Goal: Task Accomplishment & Management: Use online tool/utility

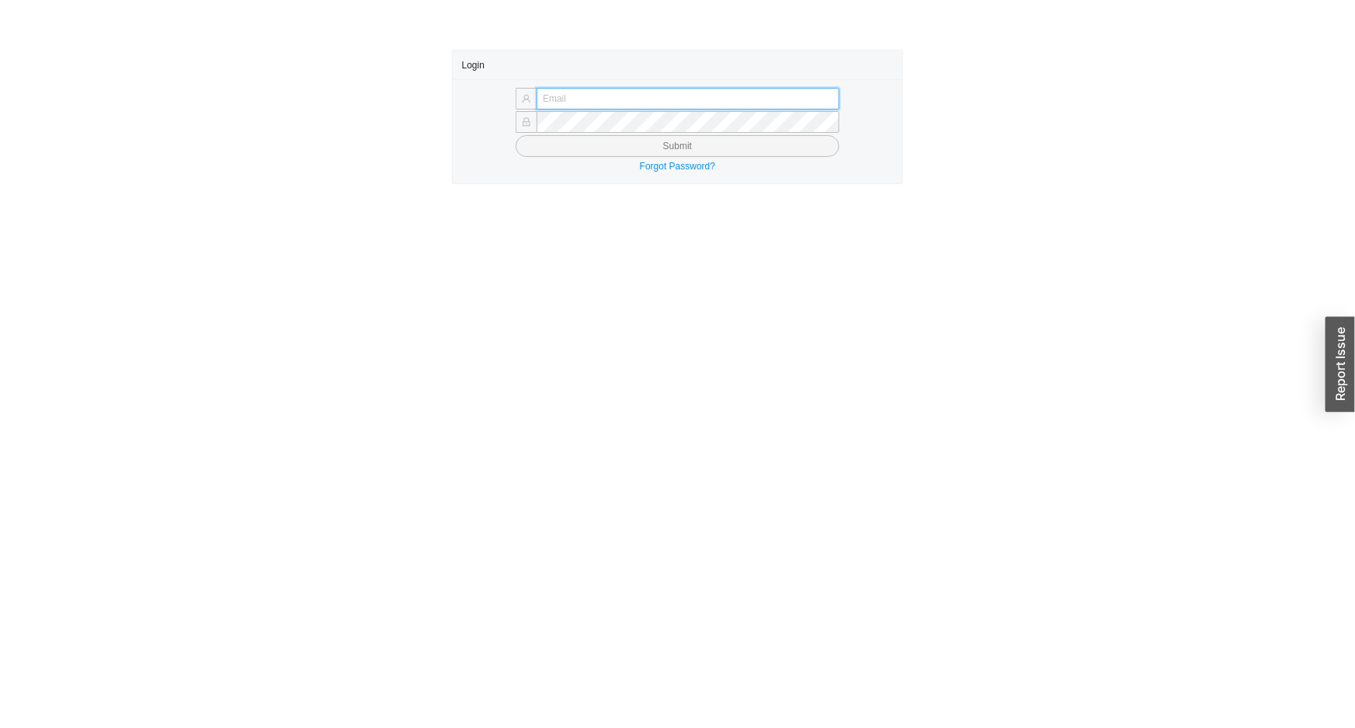
click at [666, 92] on input "text" at bounding box center [688, 99] width 303 height 22
type input "issac@asbathnj.com"
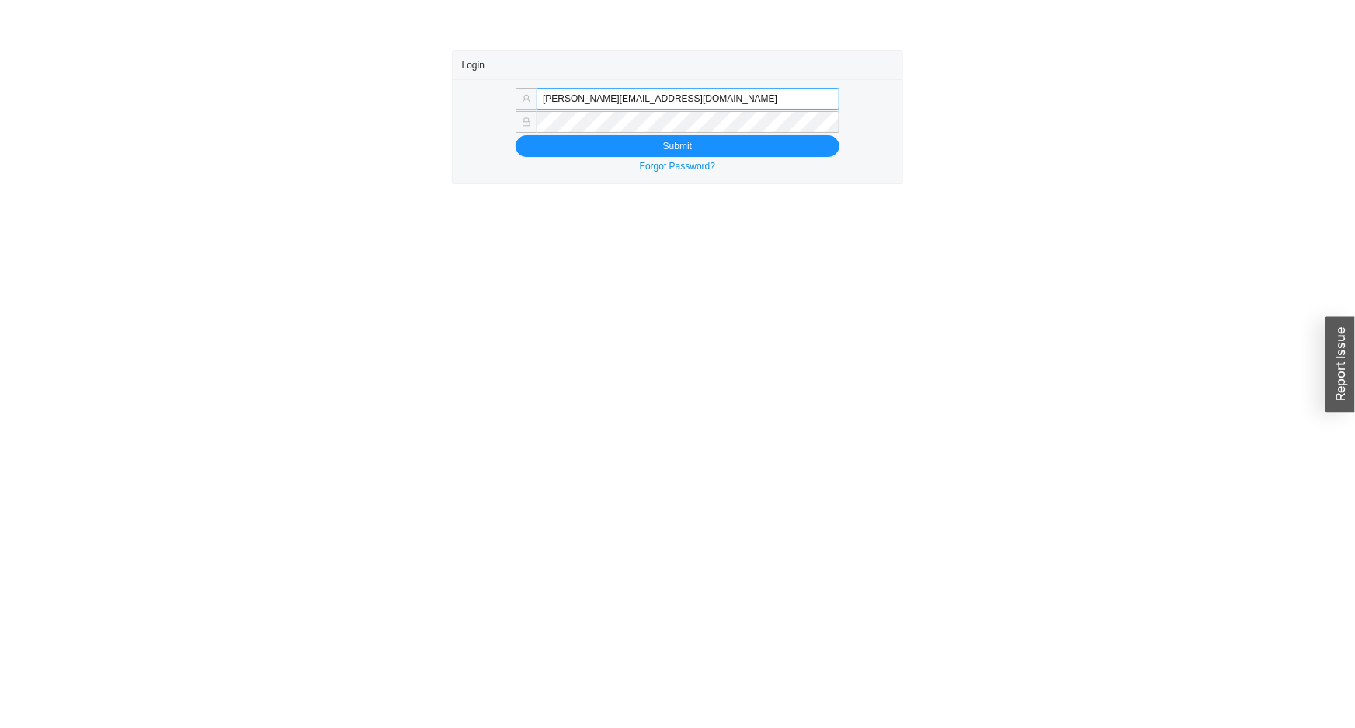
click at [516, 135] on button "Submit" at bounding box center [678, 146] width 324 height 22
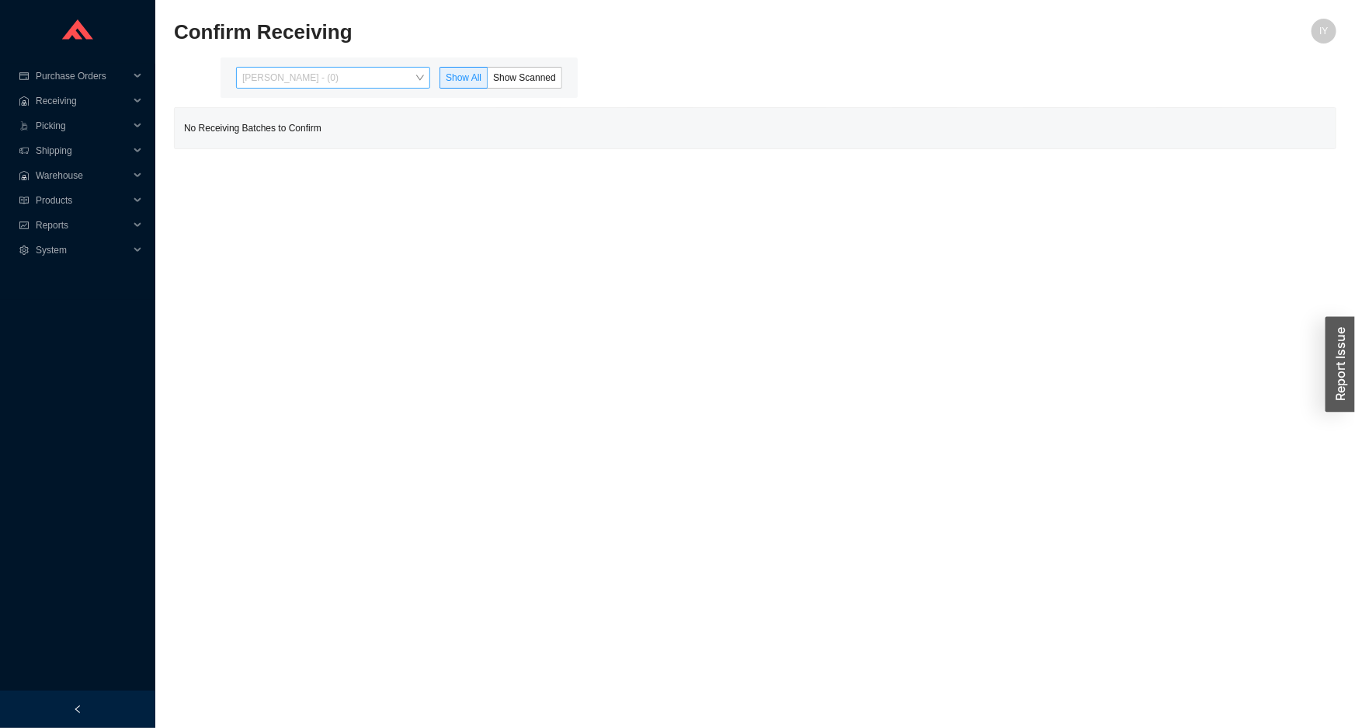
click at [348, 75] on span "Issac Yoselovsky - (0)" at bounding box center [333, 78] width 182 height 20
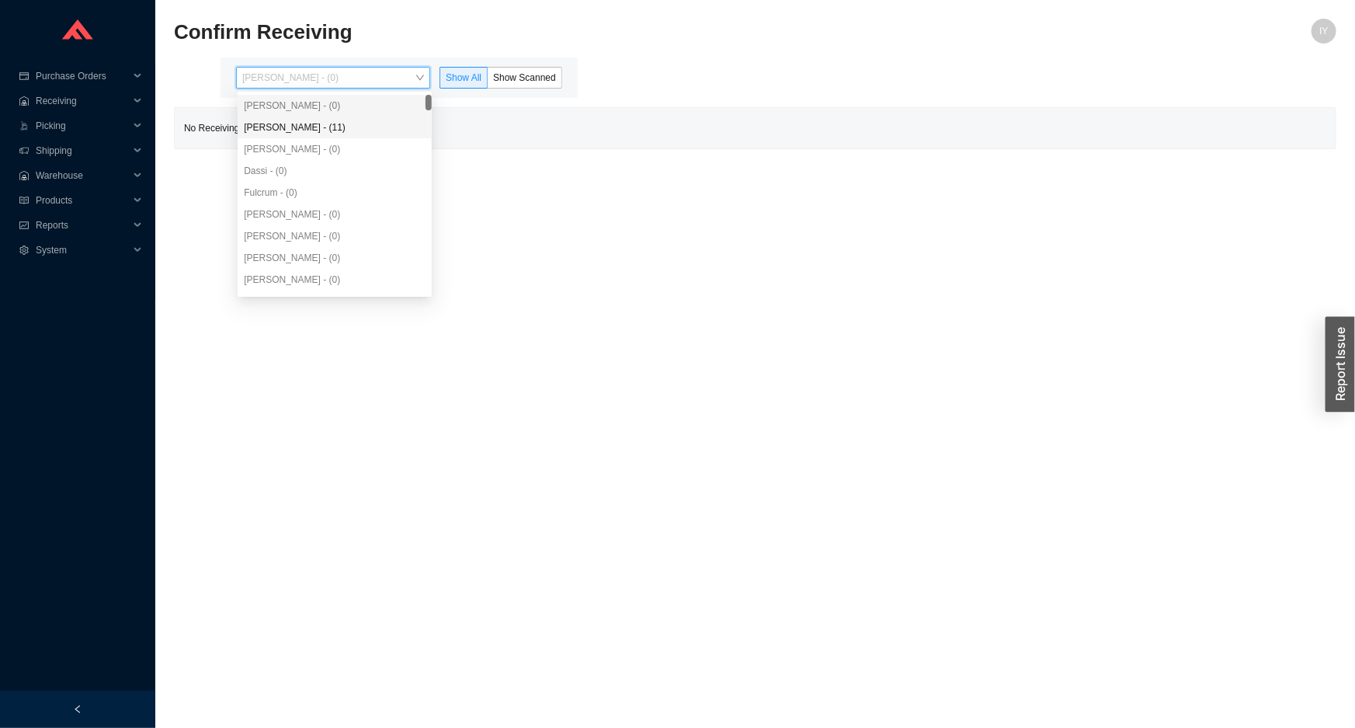
click at [342, 127] on div "Angel Negron - (11)" at bounding box center [335, 127] width 182 height 14
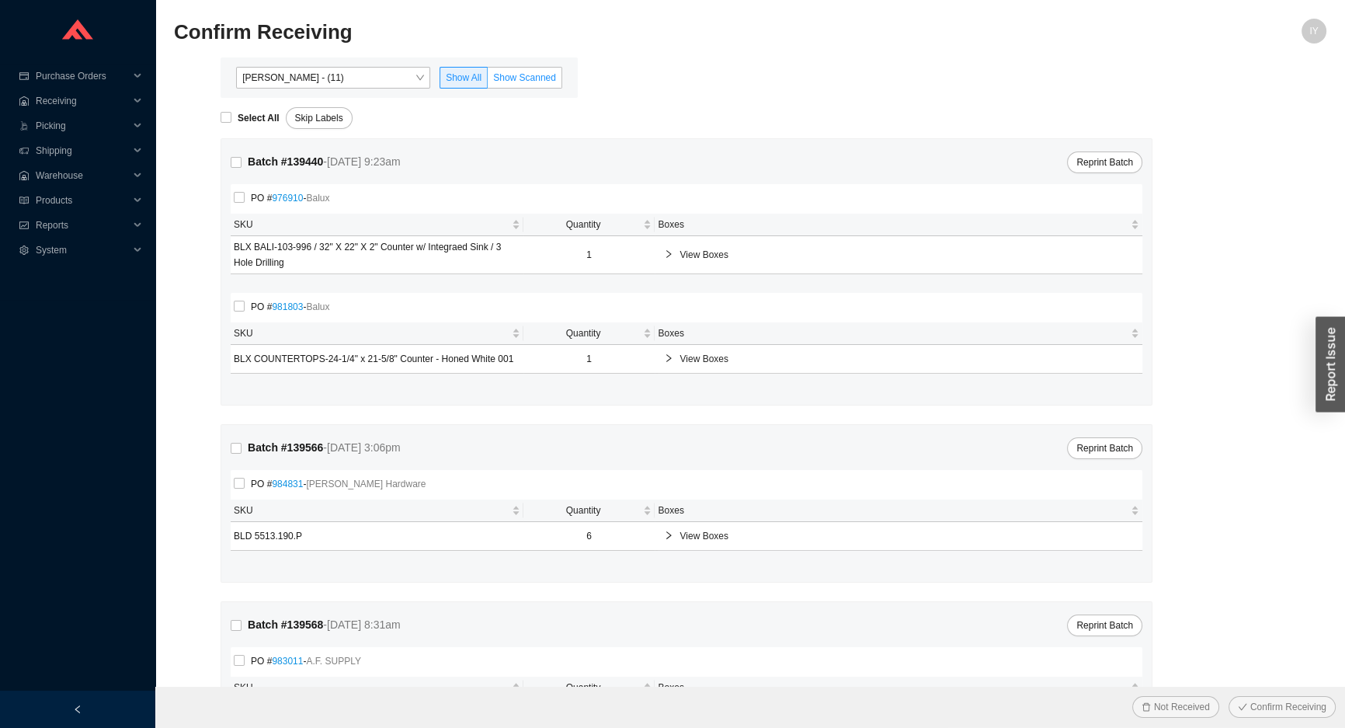
click at [510, 68] on label "Show Scanned" at bounding box center [525, 78] width 75 height 22
click at [488, 81] on input "Show Scanned" at bounding box center [488, 81] width 0 height 0
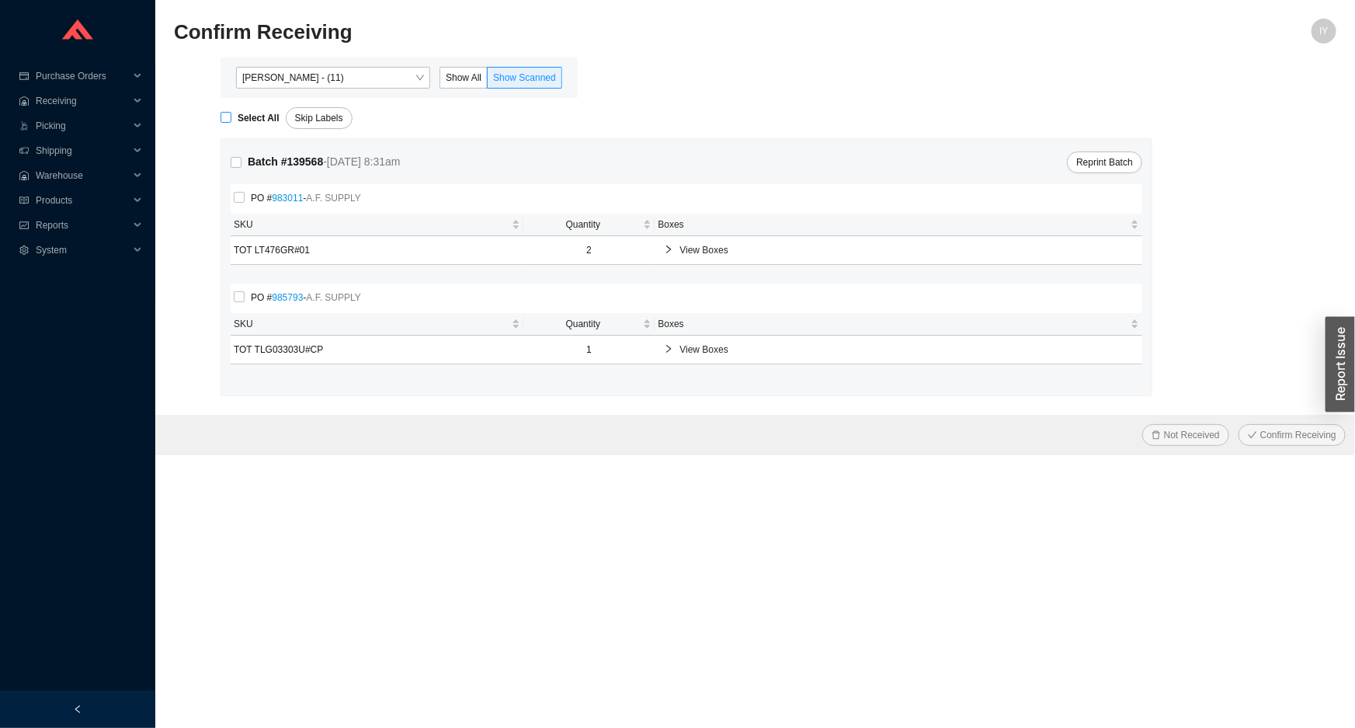
click at [221, 117] on input "Select All" at bounding box center [226, 117] width 11 height 11
checkbox input "true"
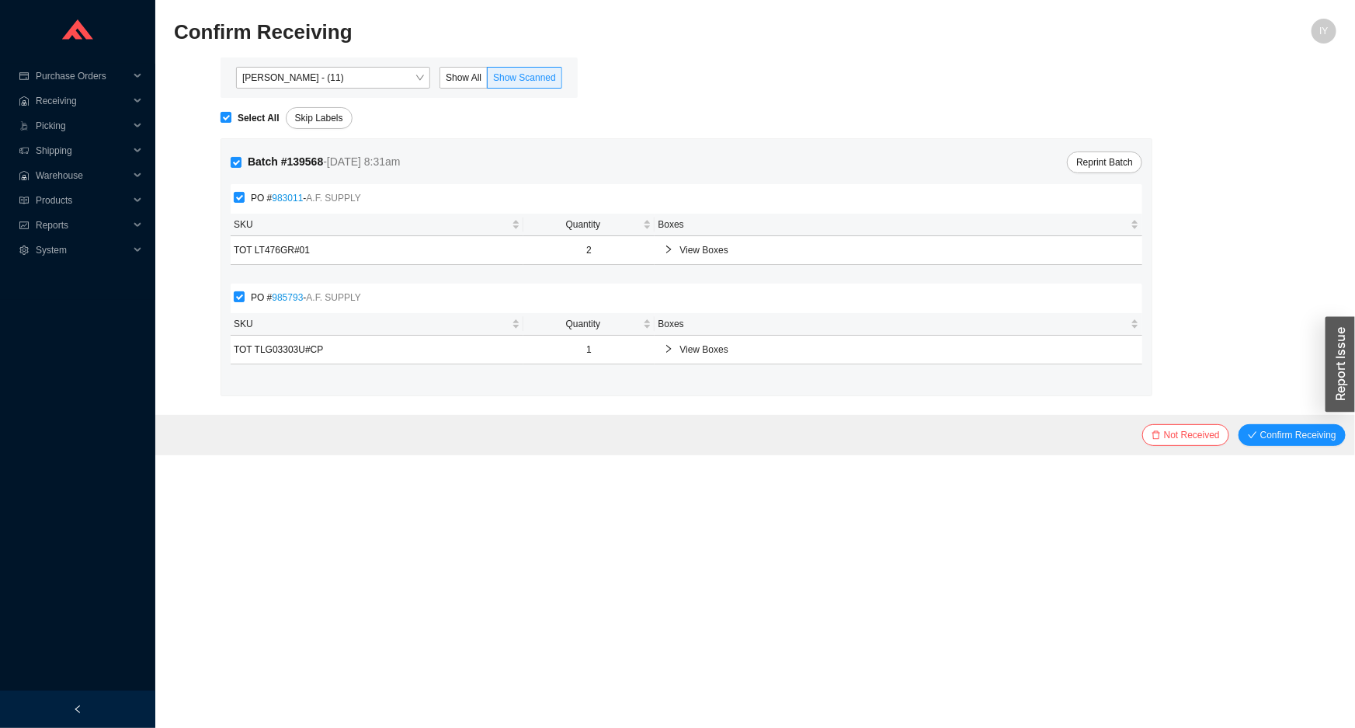
click at [1239, 424] on button "Confirm Receiving" at bounding box center [1292, 435] width 107 height 22
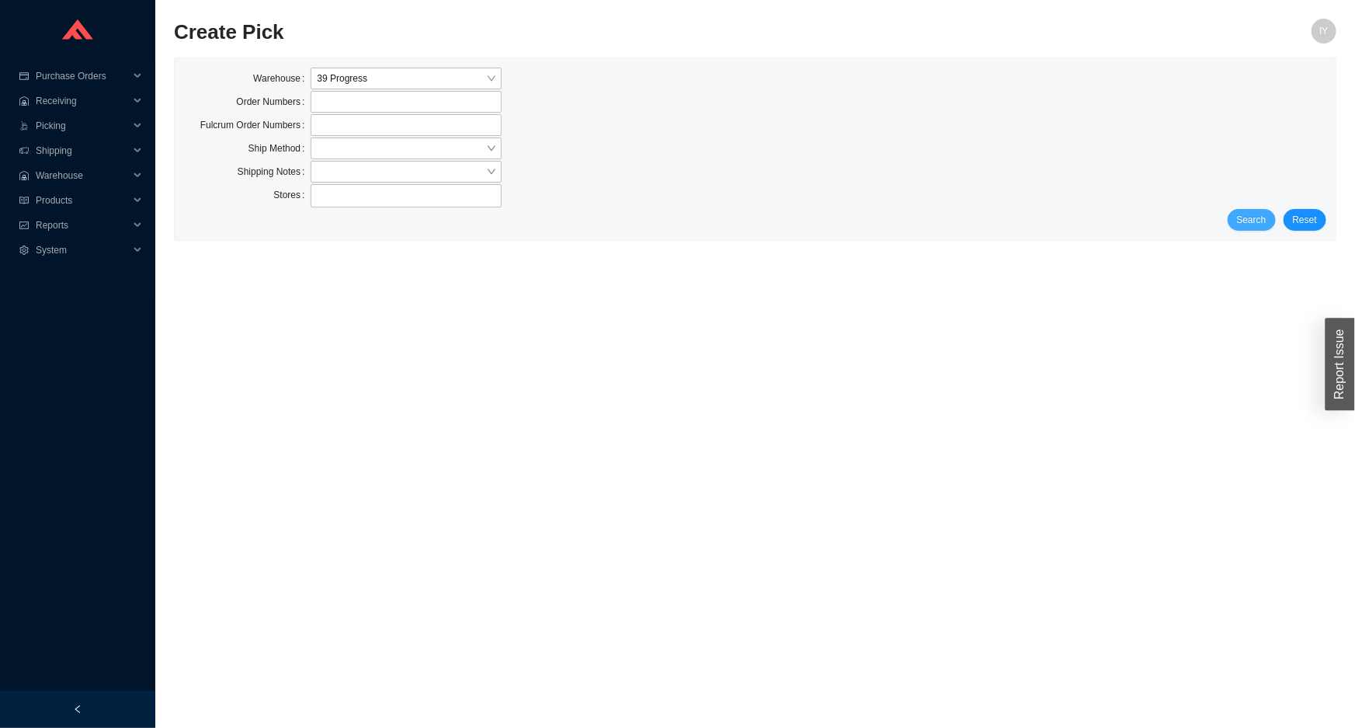
click at [1247, 215] on span "Search" at bounding box center [1252, 220] width 30 height 16
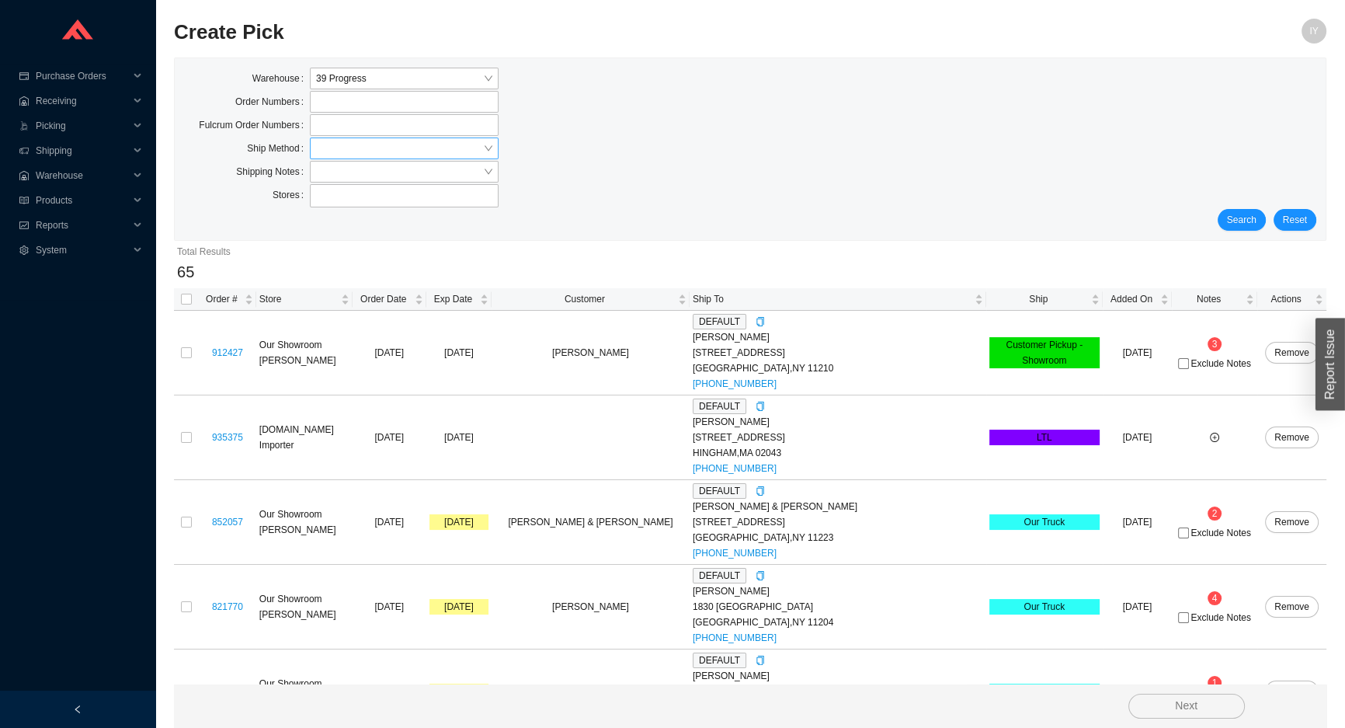
drag, startPoint x: 409, startPoint y: 139, endPoint x: 405, endPoint y: 151, distance: 12.3
click at [406, 148] on input "search" at bounding box center [399, 148] width 167 height 20
click at [424, 217] on div "LTL" at bounding box center [404, 220] width 176 height 14
click at [1239, 224] on span "Search" at bounding box center [1242, 220] width 30 height 16
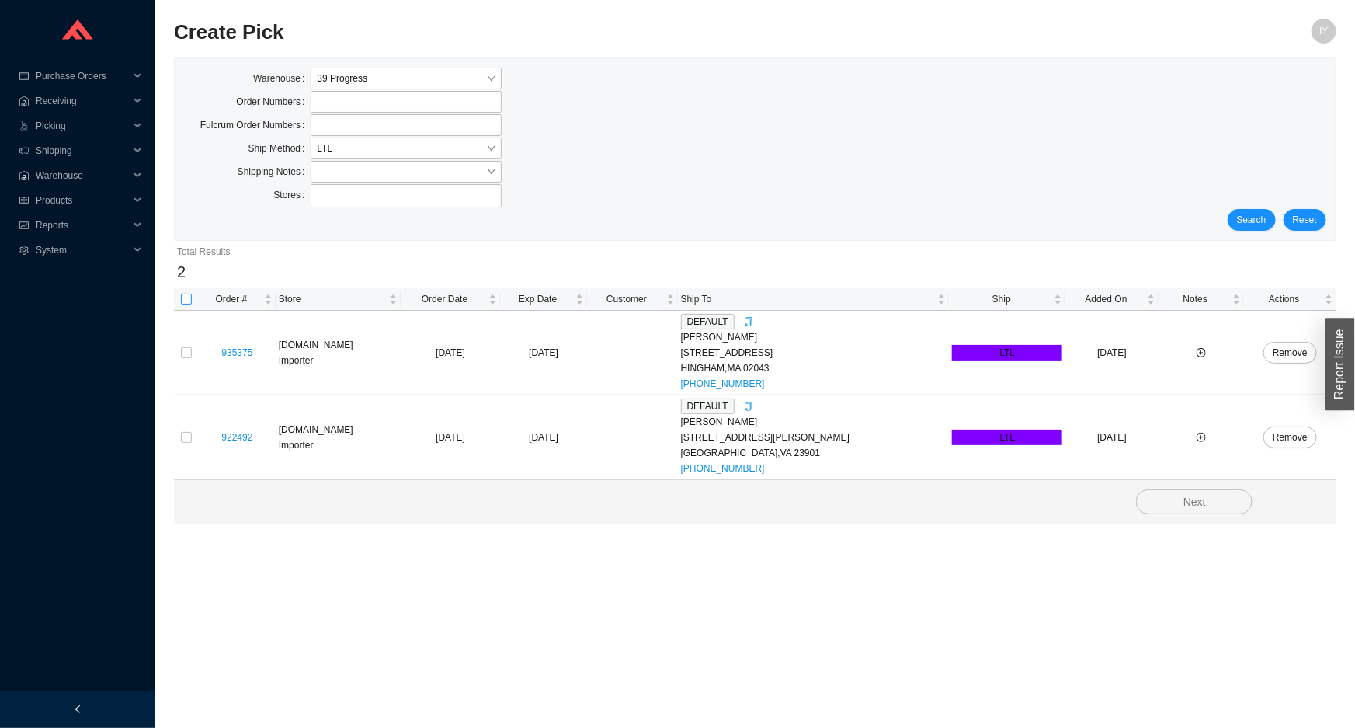
click at [185, 294] on input "checkbox" at bounding box center [186, 299] width 11 height 11
checkbox input "true"
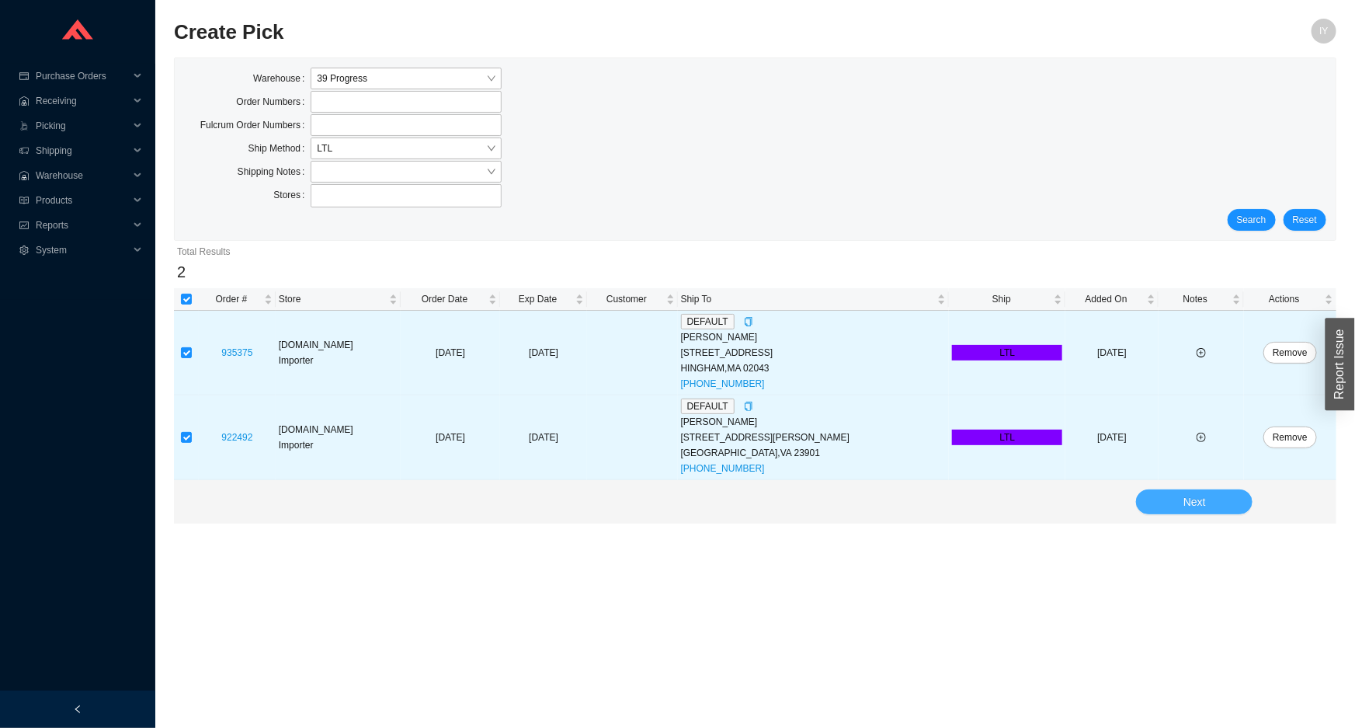
click at [1214, 489] on button "Next" at bounding box center [1194, 501] width 116 height 25
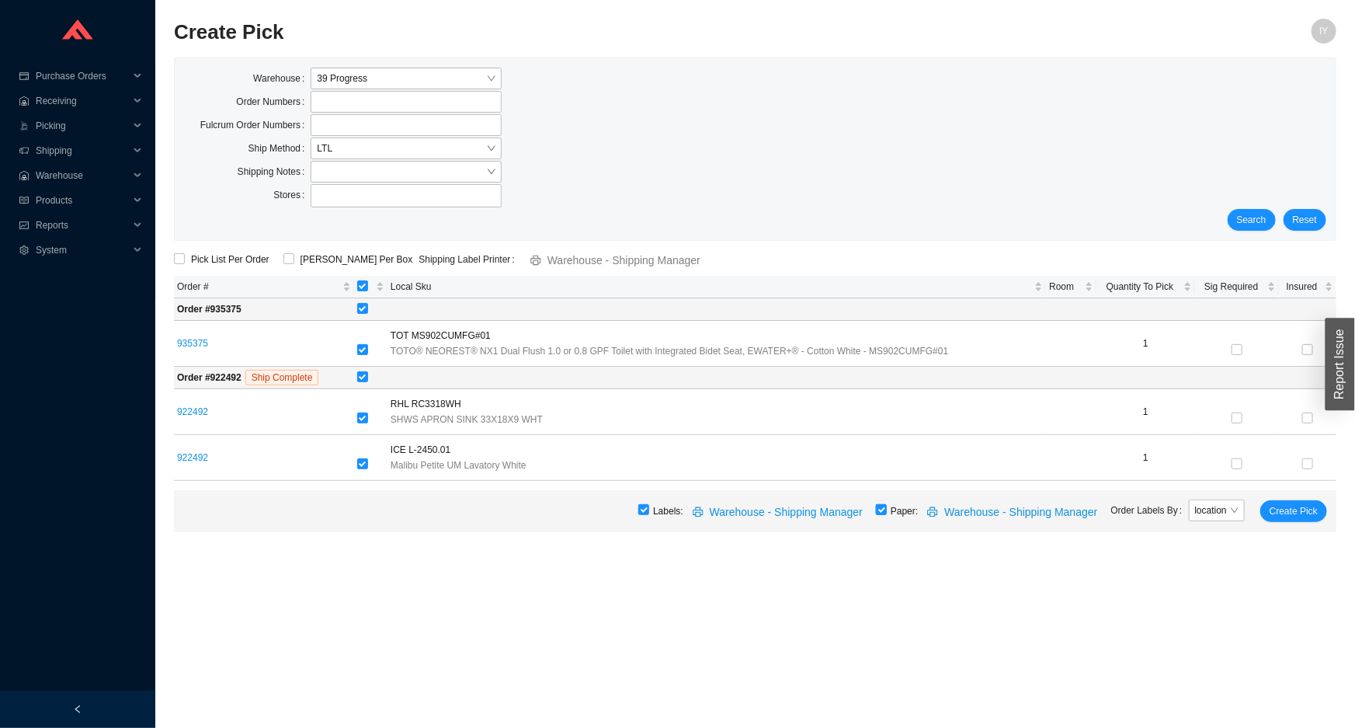
click at [887, 506] on input "checkbox" at bounding box center [881, 509] width 11 height 11
checkbox input "false"
click at [1292, 503] on span "Create Pick" at bounding box center [1294, 511] width 48 height 16
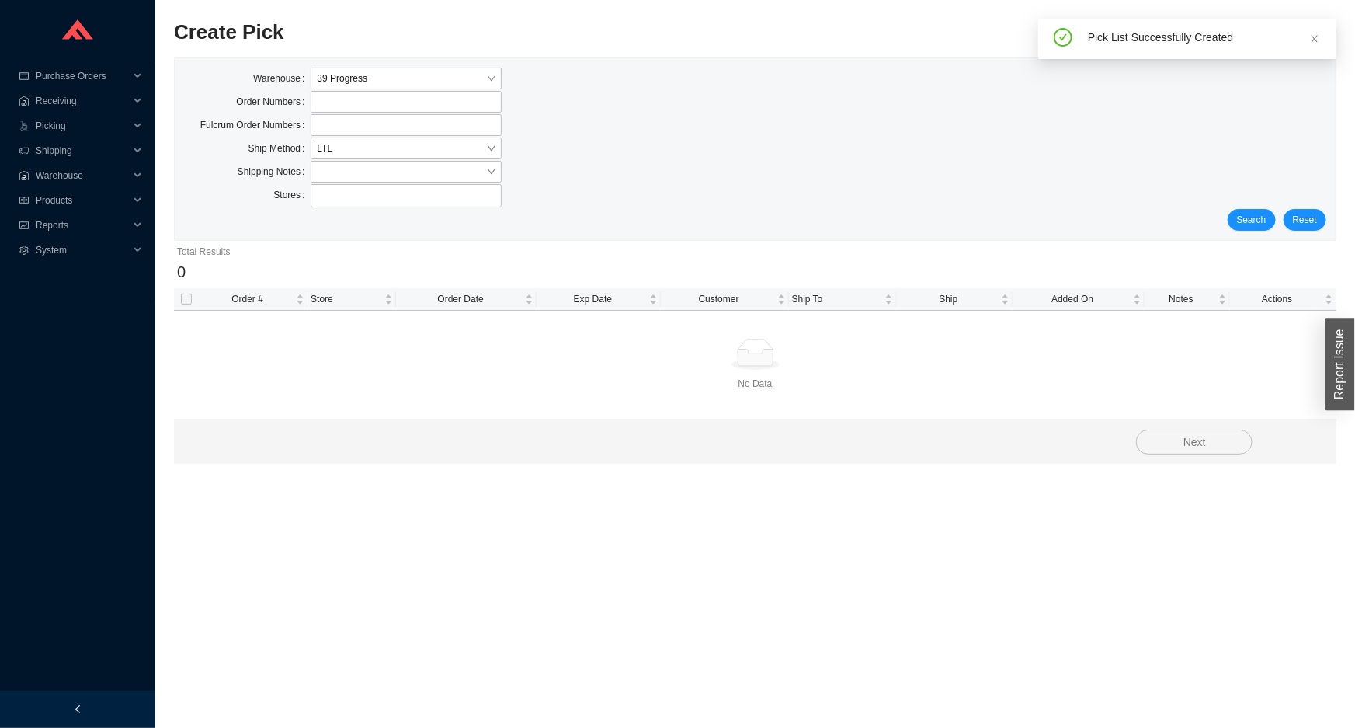
click at [395, 136] on div "Fulcrum Order Numbers" at bounding box center [374, 125] width 381 height 23
click at [380, 151] on span "LTL" at bounding box center [406, 148] width 178 height 20
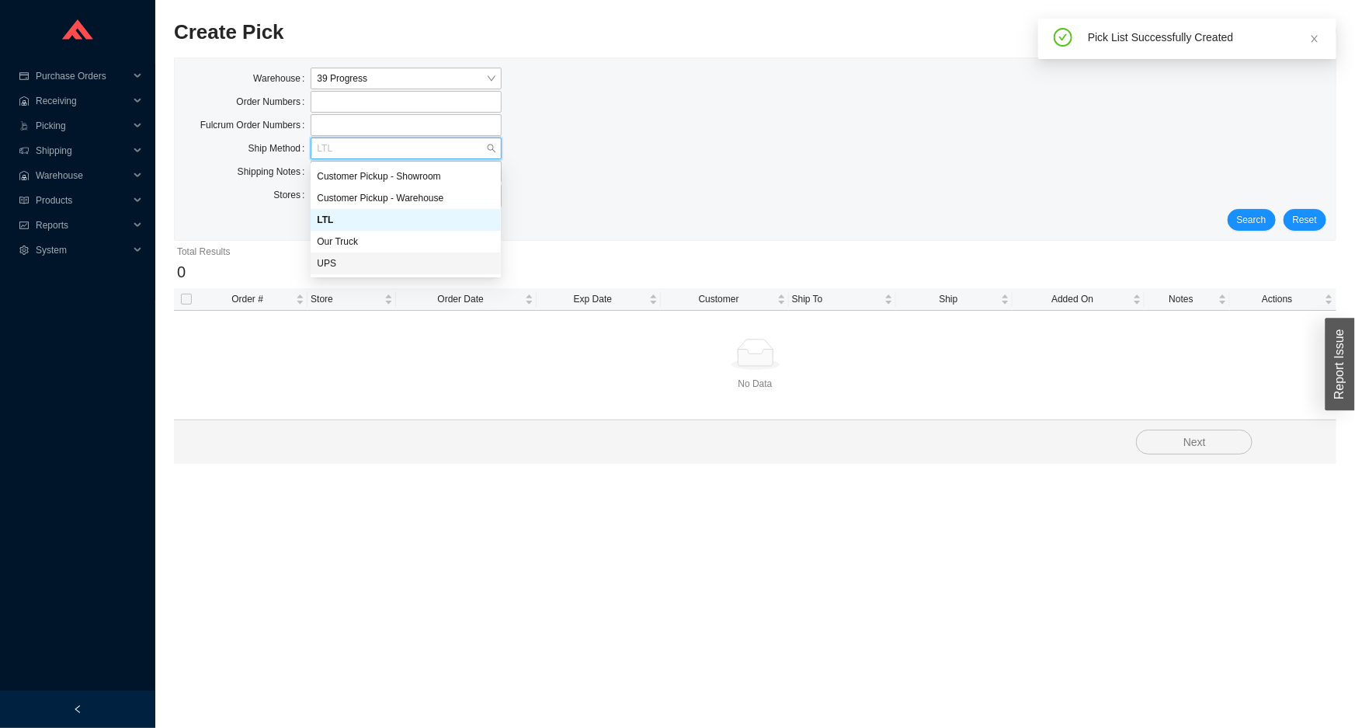
click at [378, 266] on div "UPS" at bounding box center [406, 263] width 178 height 14
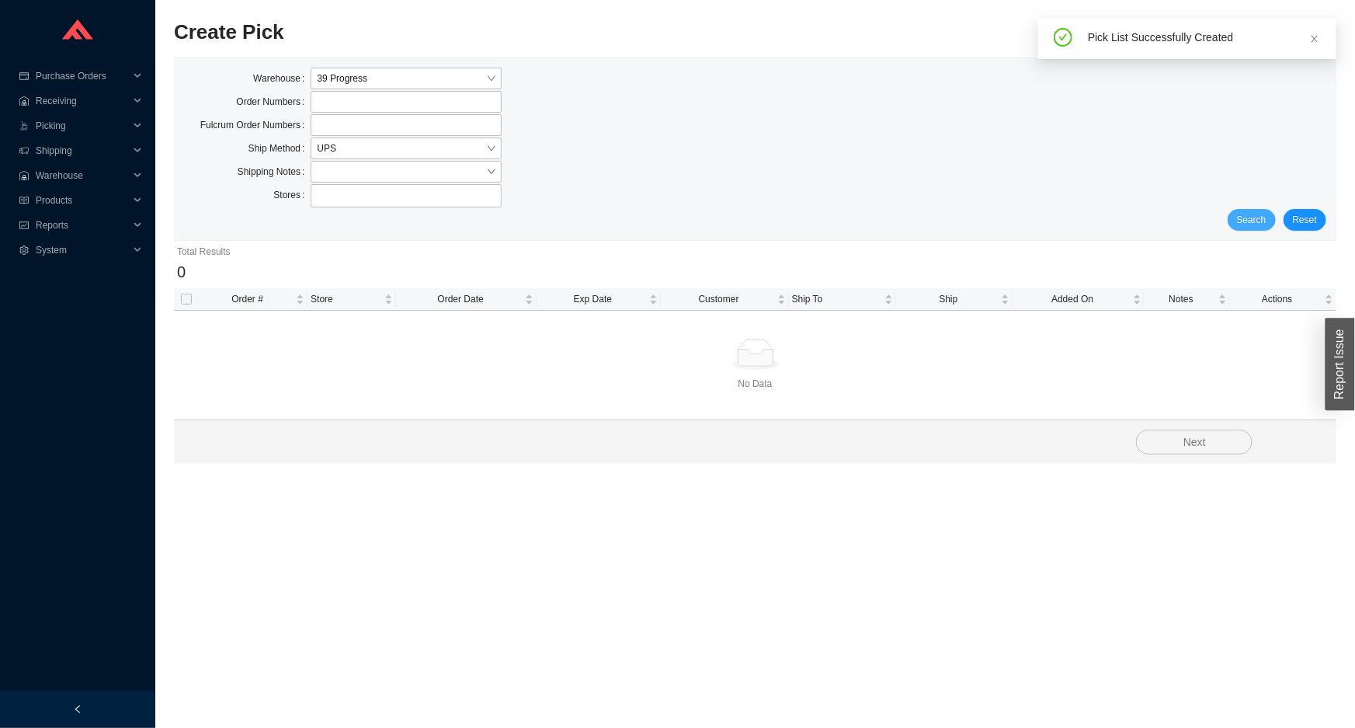
click at [1250, 228] on button "Search" at bounding box center [1252, 220] width 48 height 22
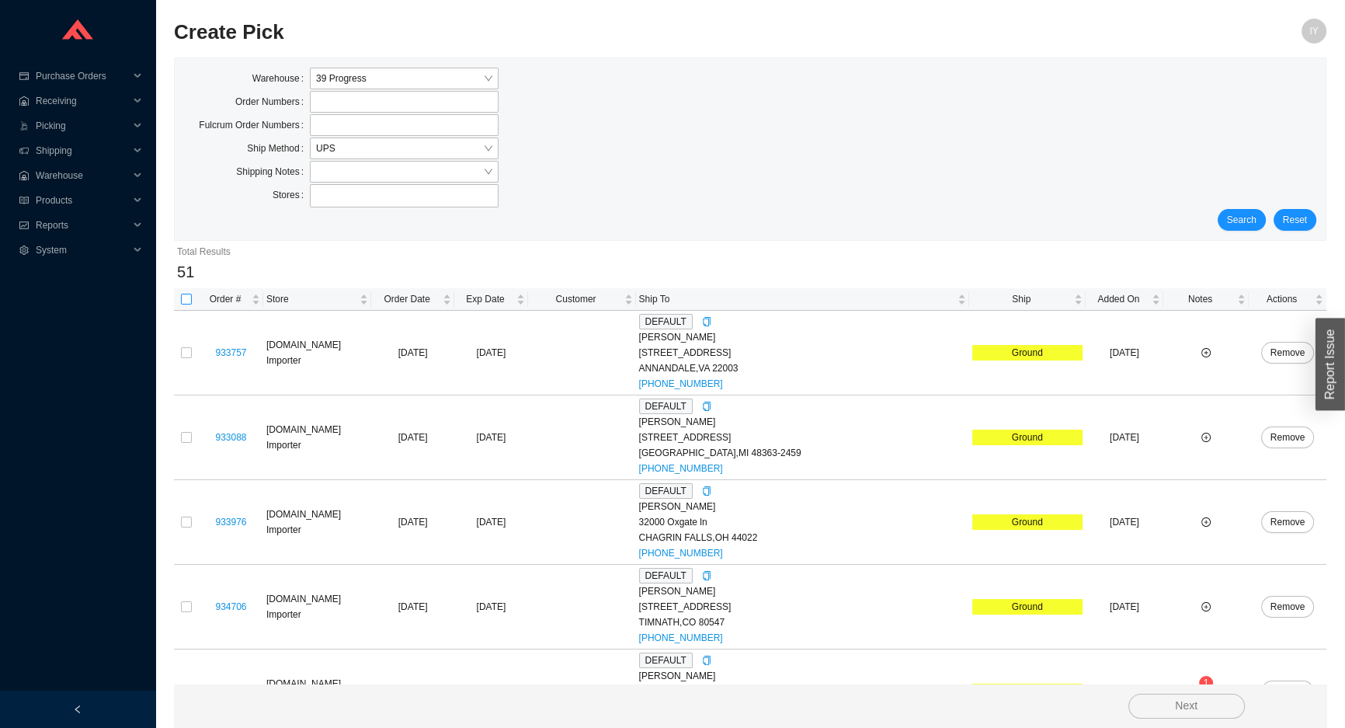
click at [184, 301] on input "checkbox" at bounding box center [186, 299] width 11 height 11
checkbox input "true"
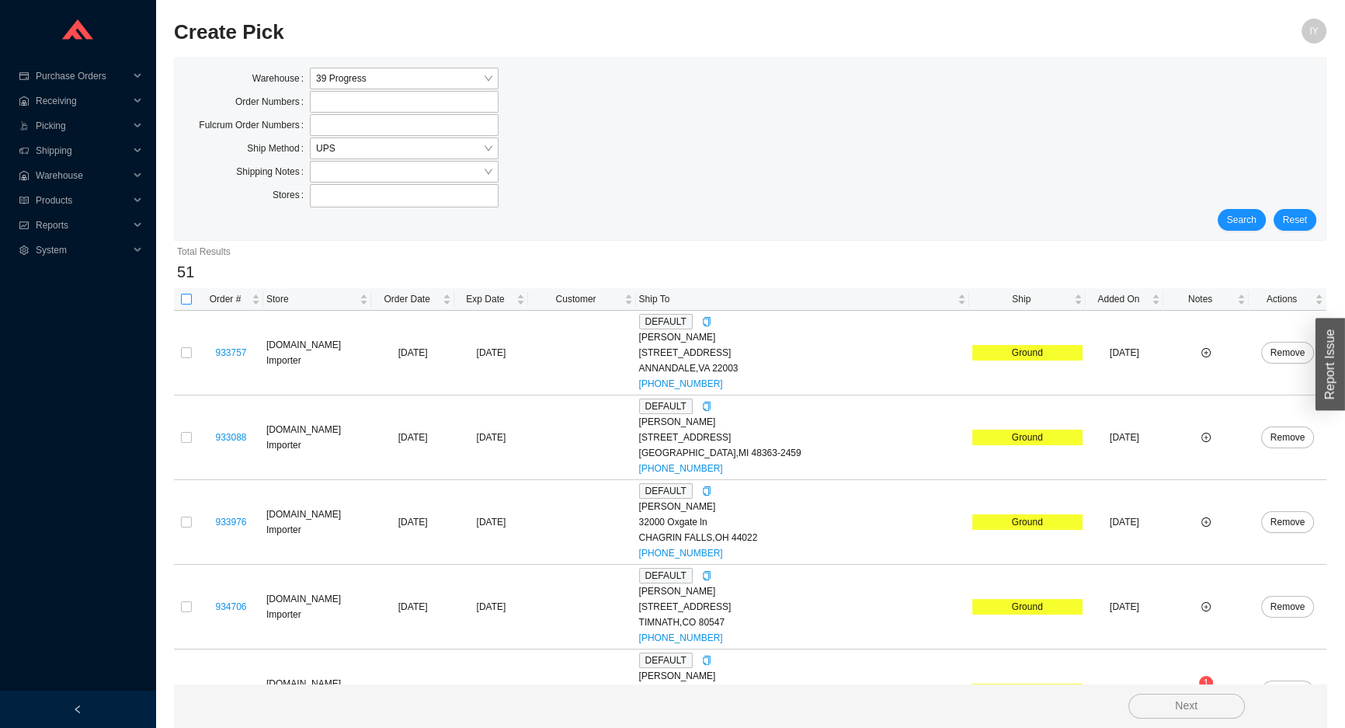
checkbox input "true"
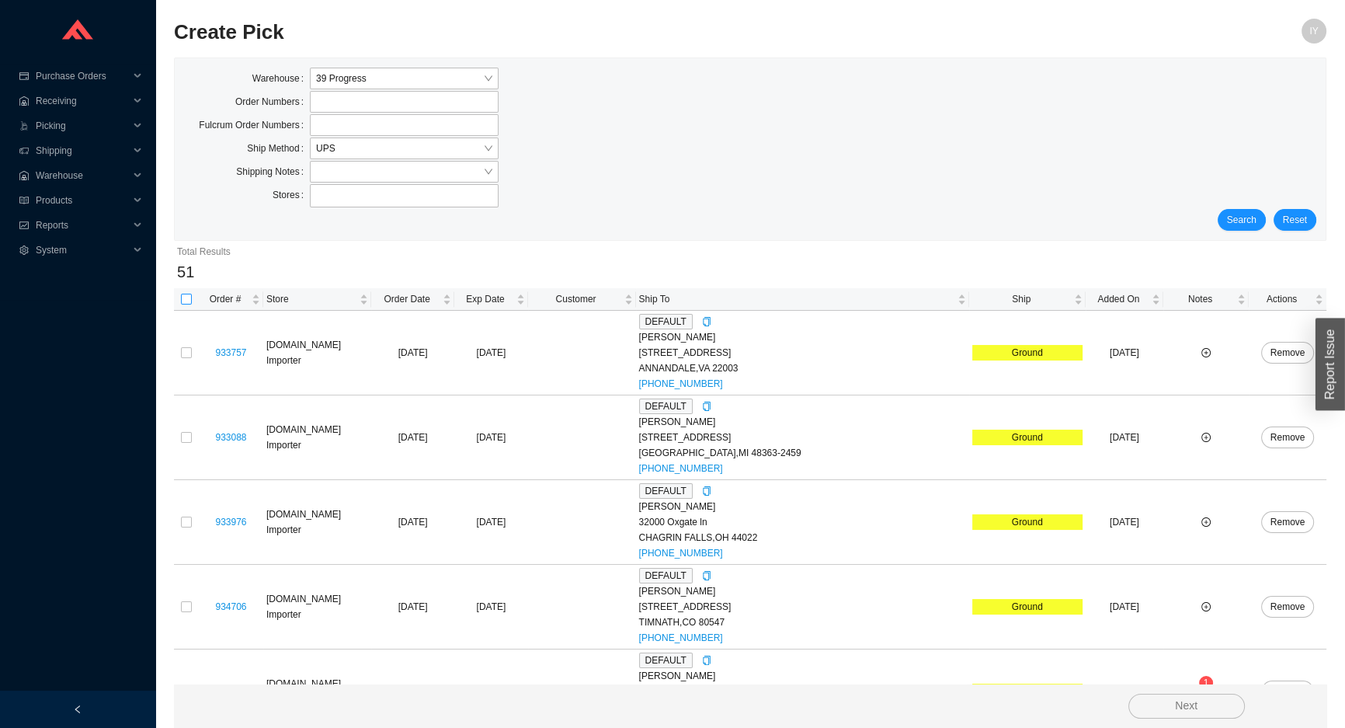
checkbox input "true"
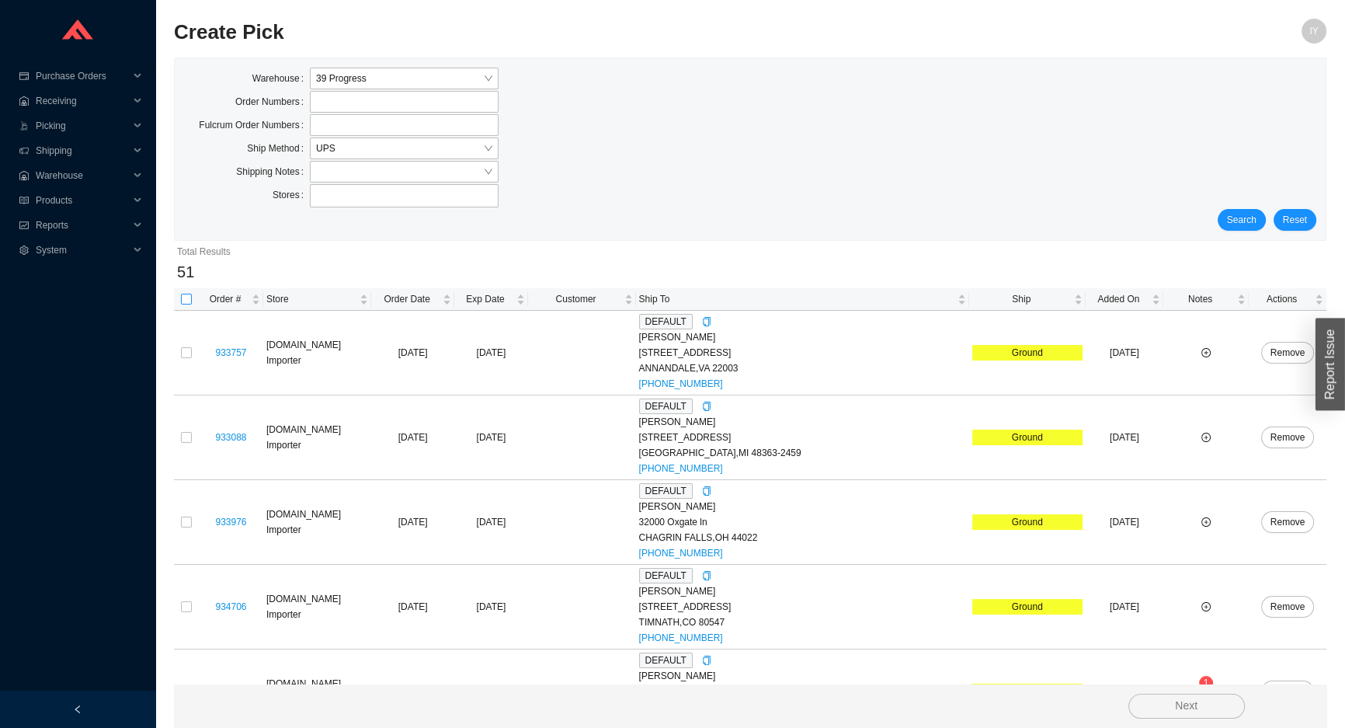
checkbox input "true"
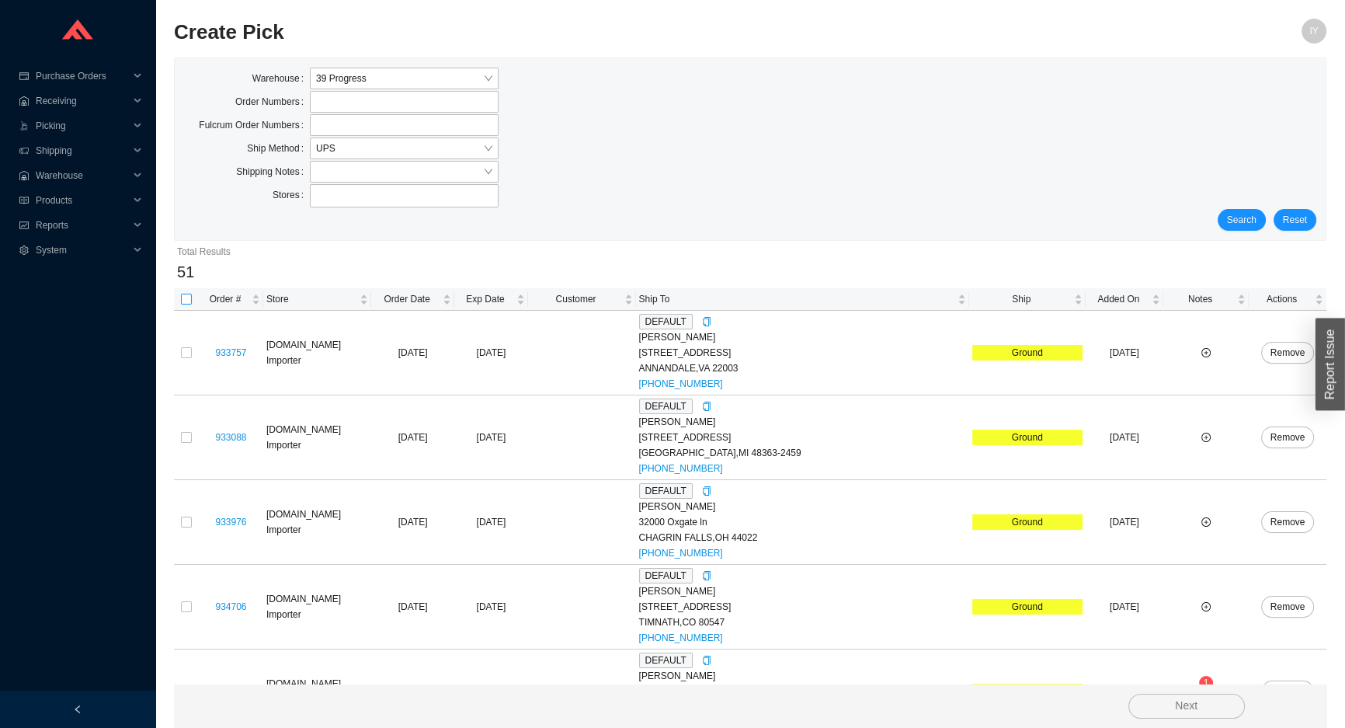
checkbox input "true"
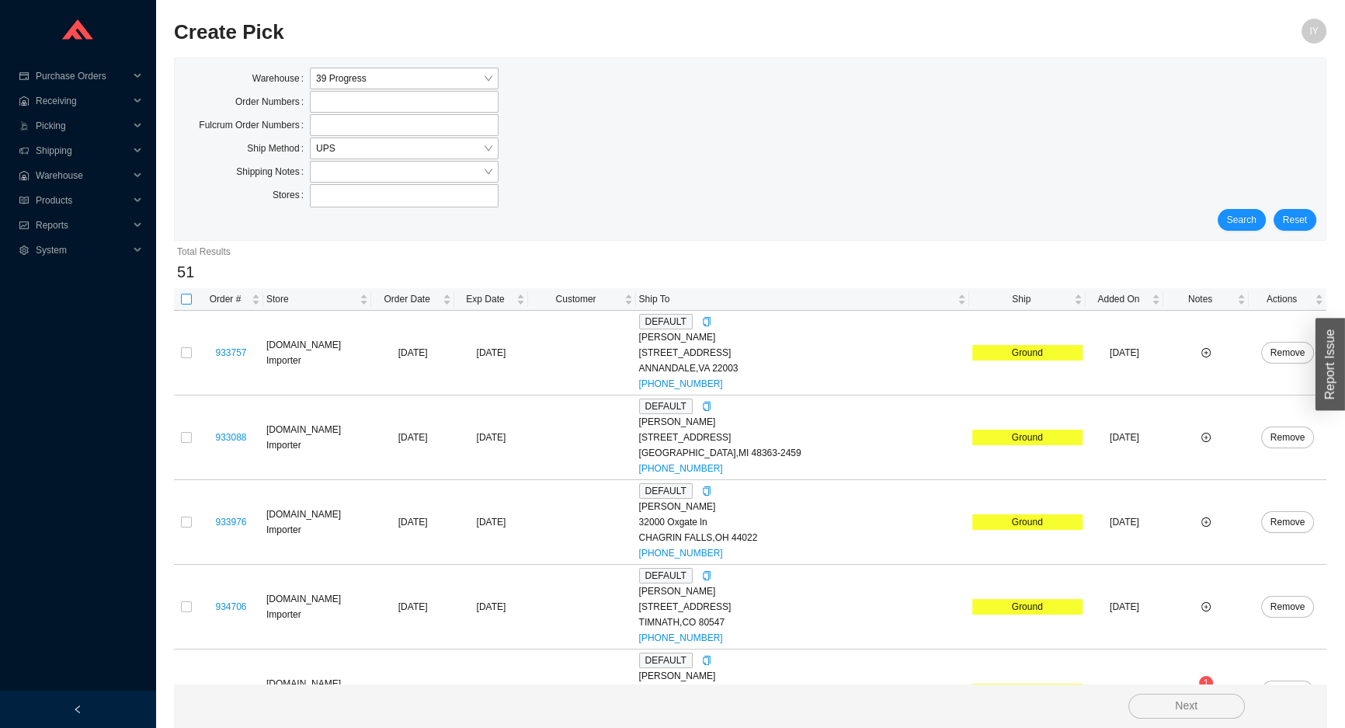
checkbox input "true"
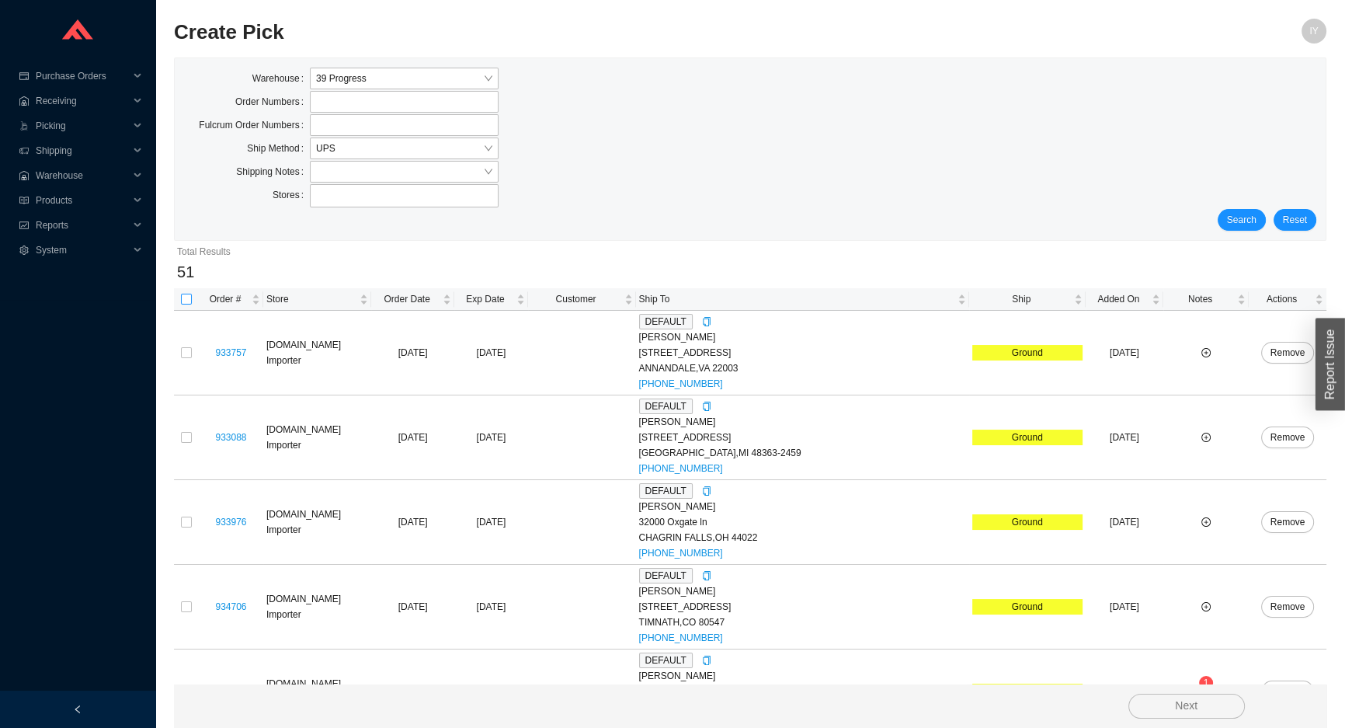
checkbox input "true"
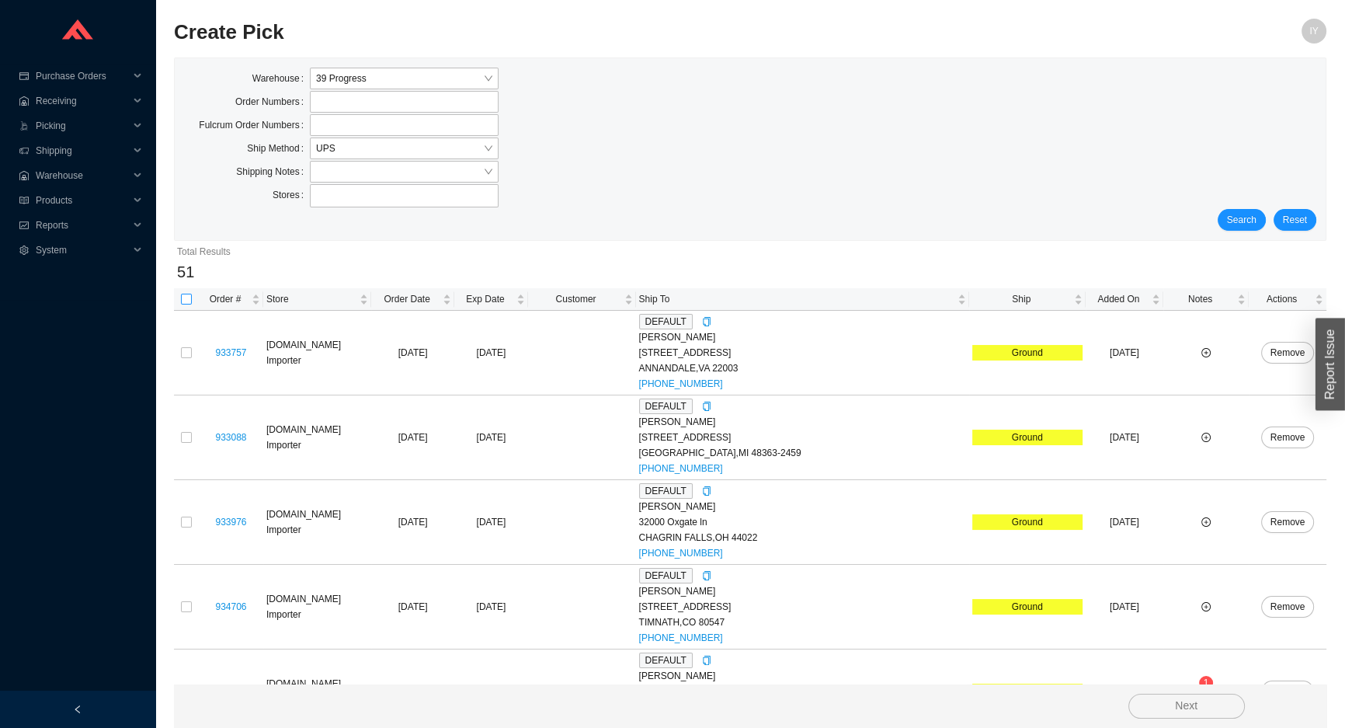
checkbox input "true"
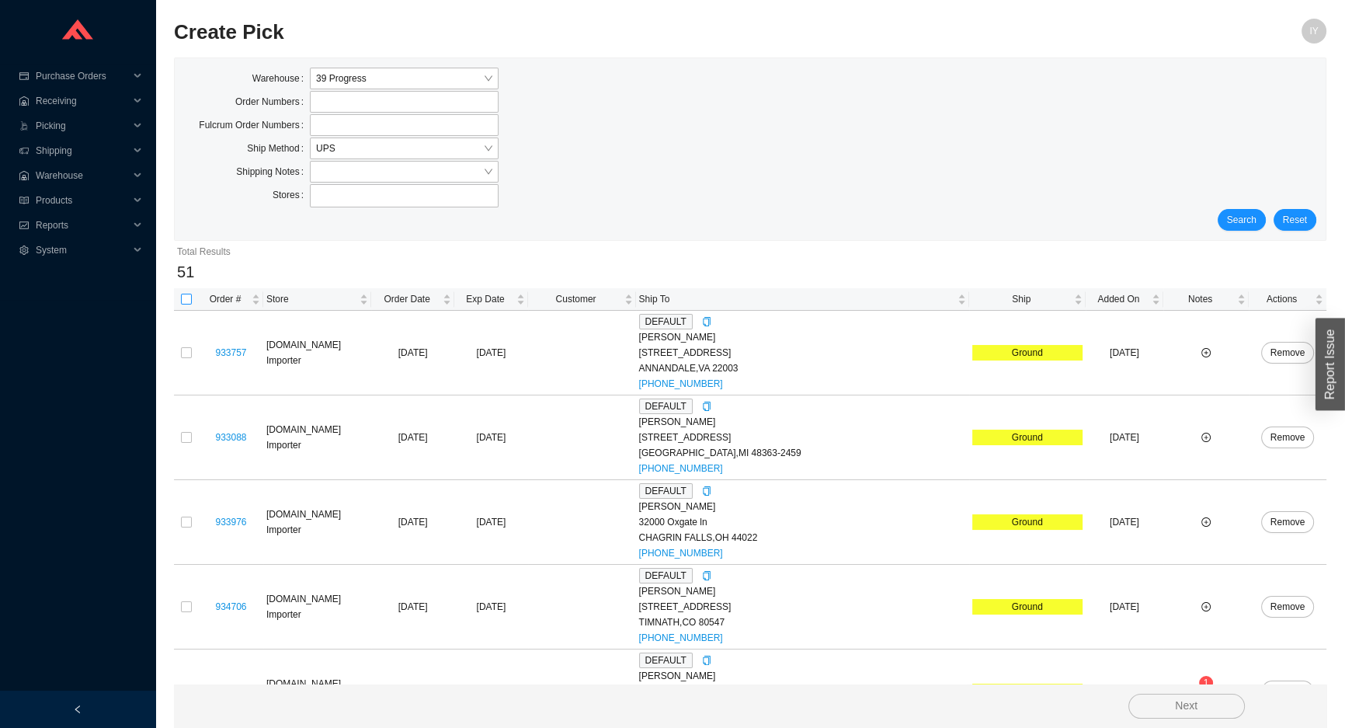
checkbox input "true"
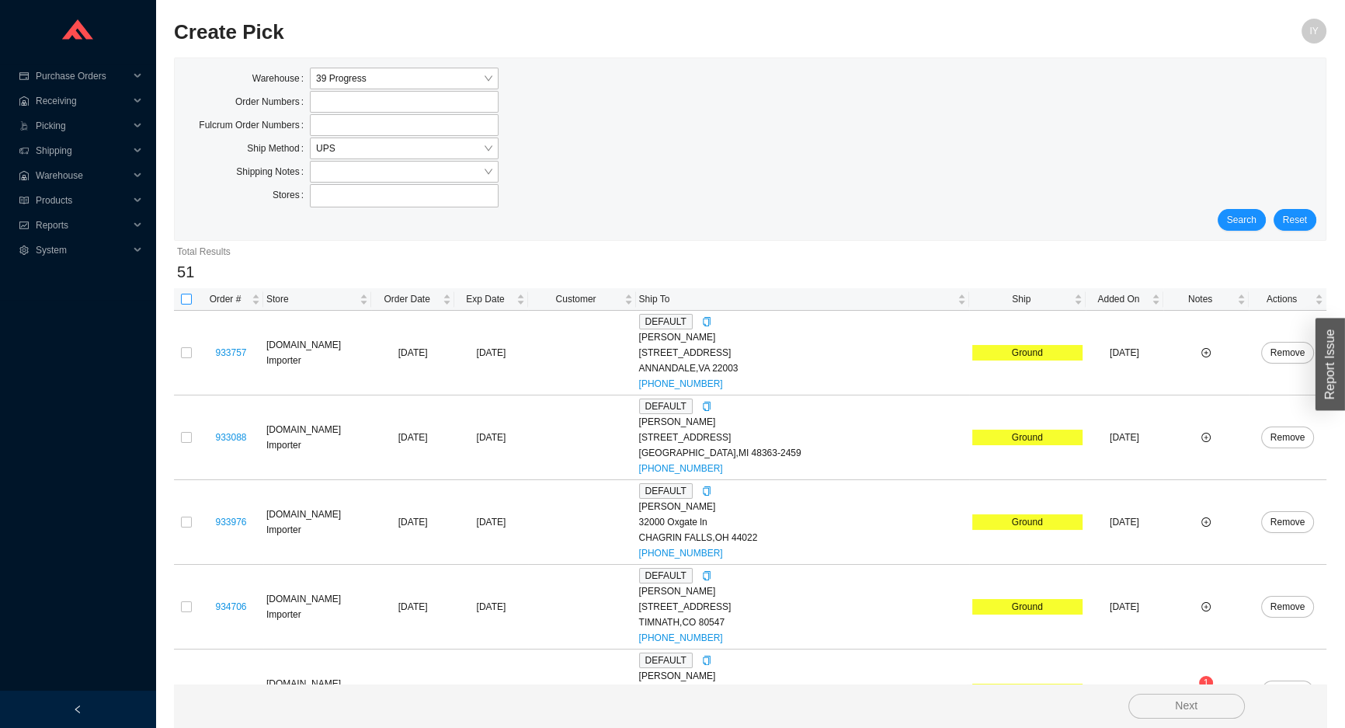
checkbox input "true"
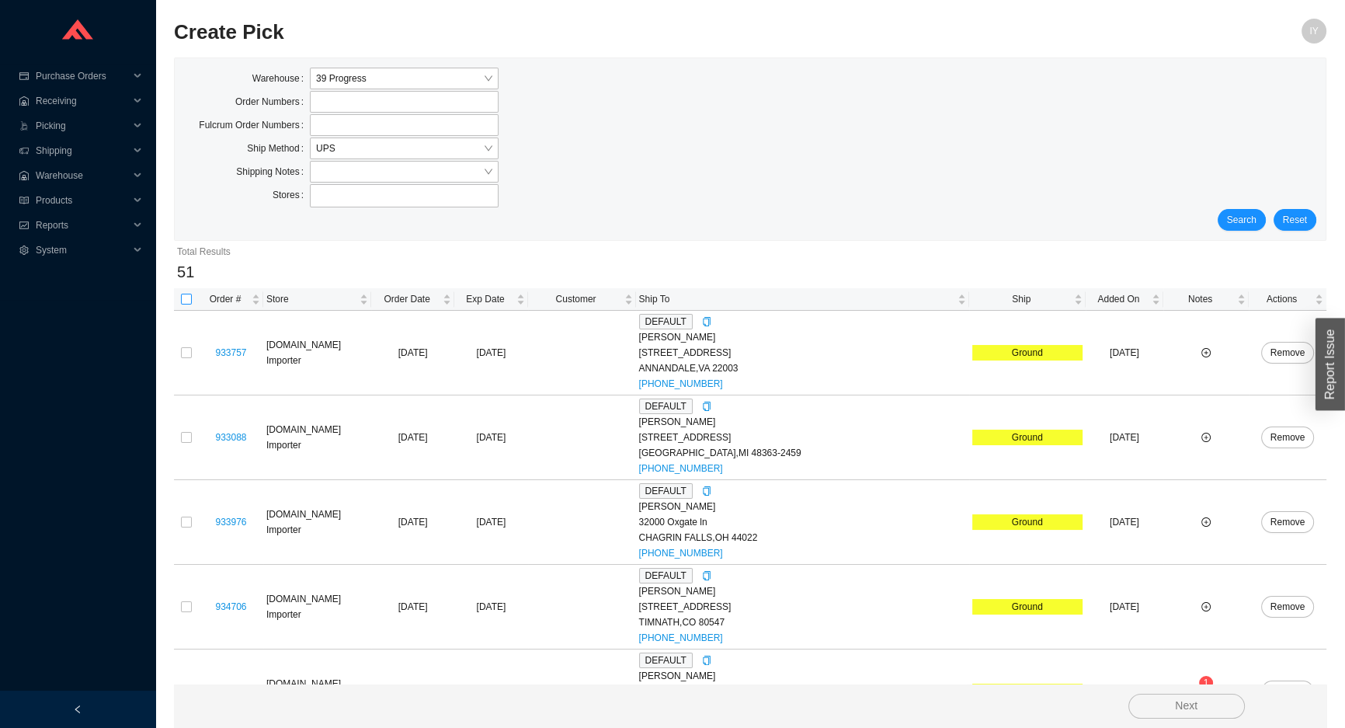
checkbox input "true"
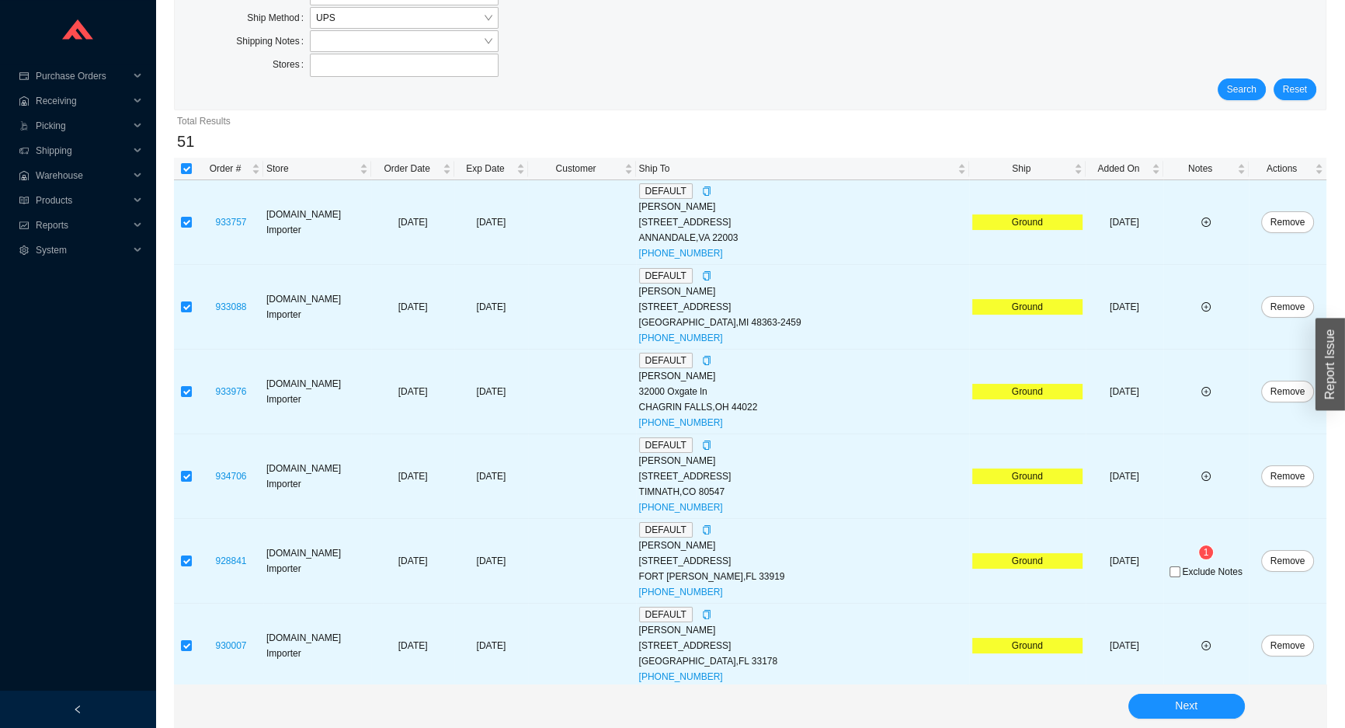
scroll to position [282, 0]
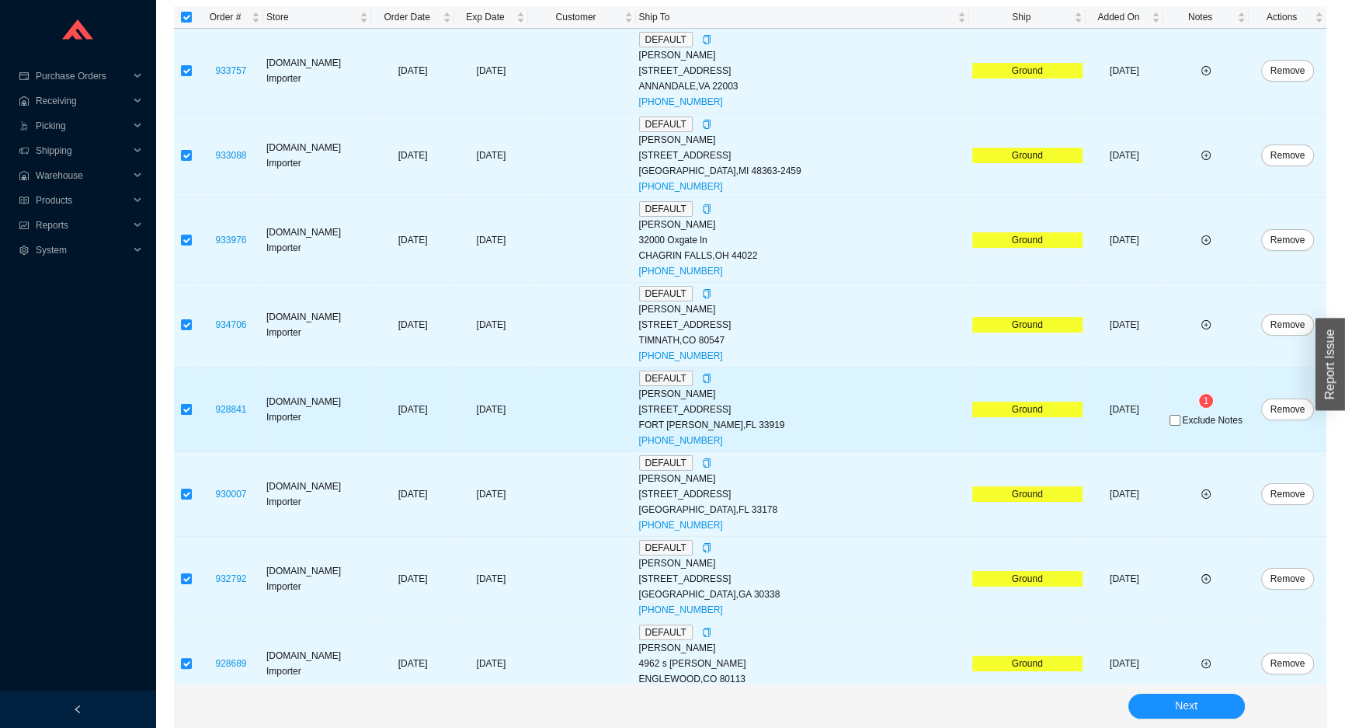
click at [186, 405] on input "checkbox" at bounding box center [186, 409] width 11 height 11
checkbox input "false"
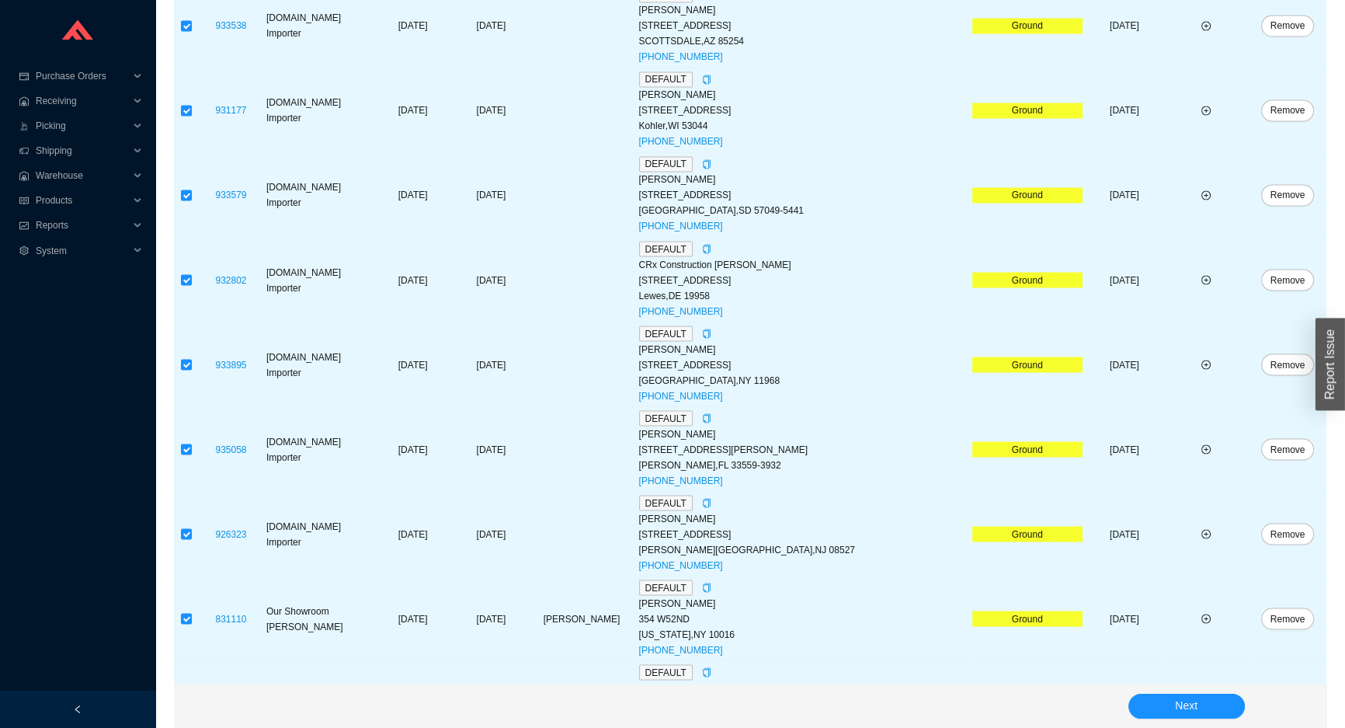
scroll to position [3938, 0]
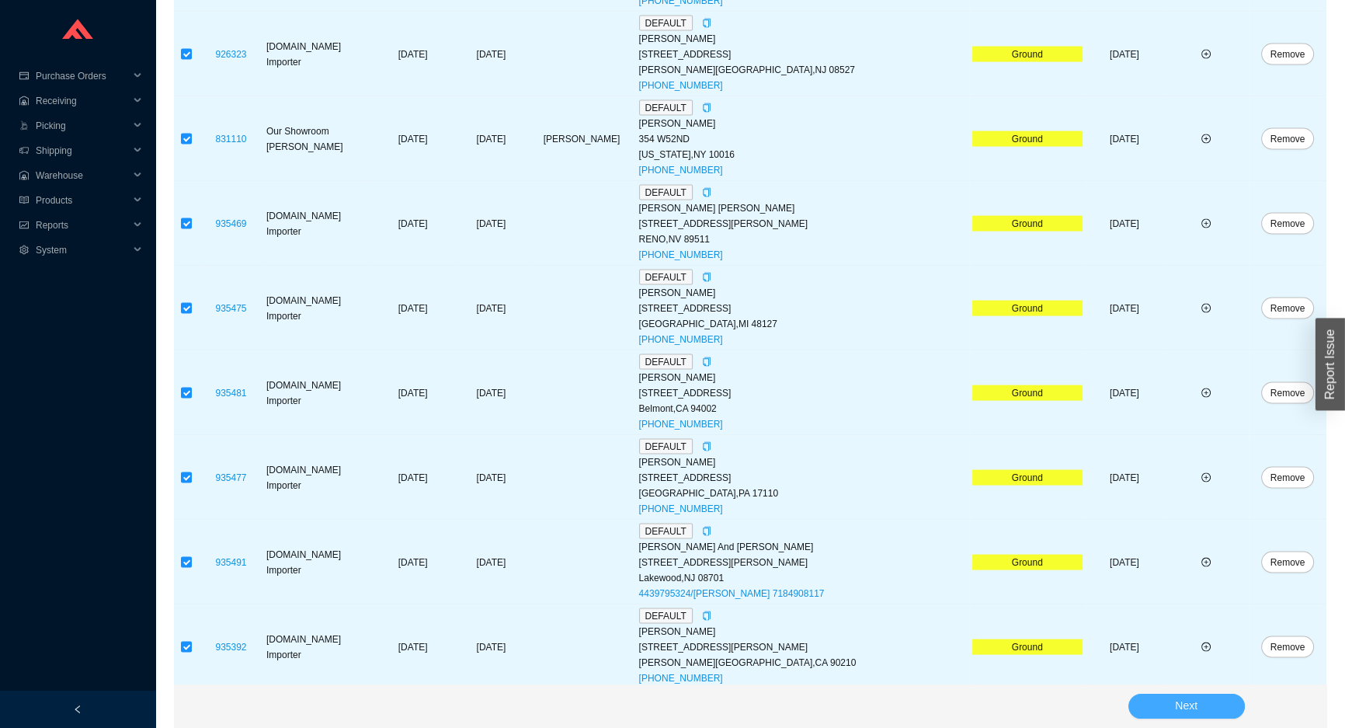
click at [1198, 712] on button "Next" at bounding box center [1186, 706] width 116 height 25
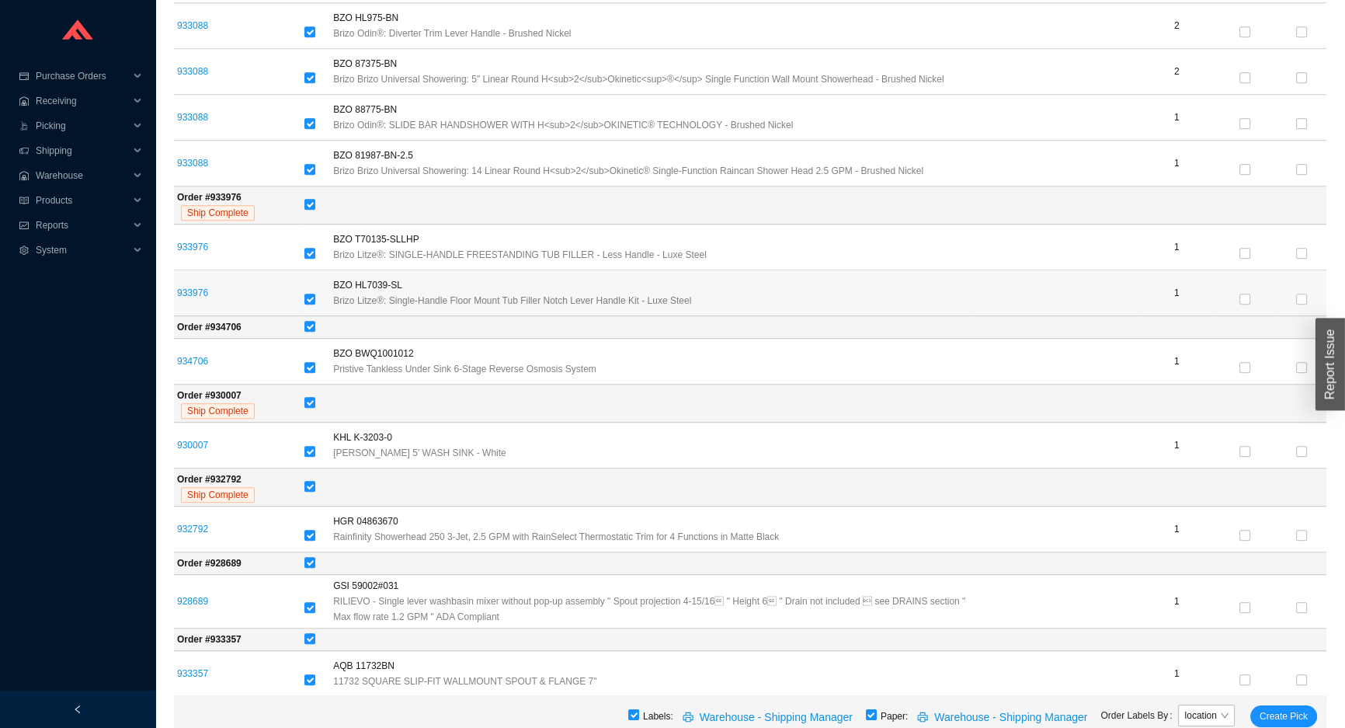
scroll to position [1483, 0]
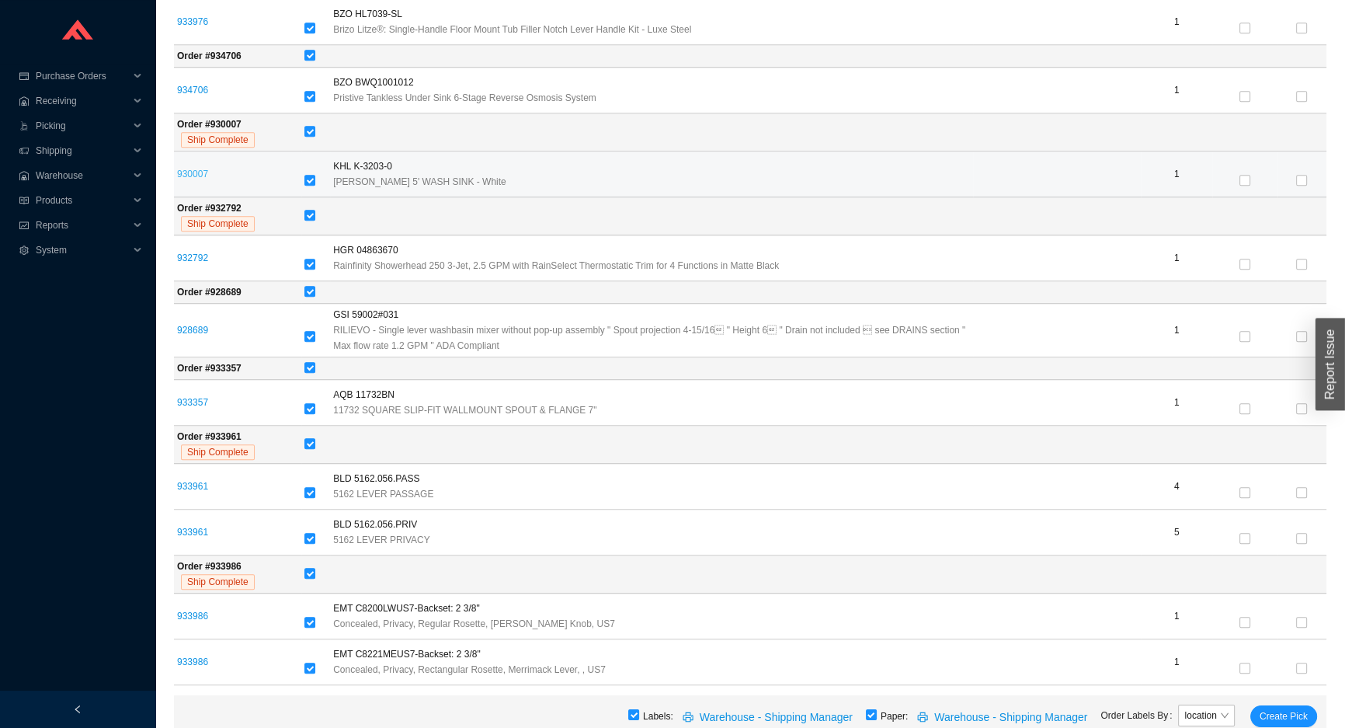
click at [193, 173] on link "930007" at bounding box center [192, 174] width 31 height 11
click at [311, 175] on td at bounding box center [315, 174] width 29 height 46
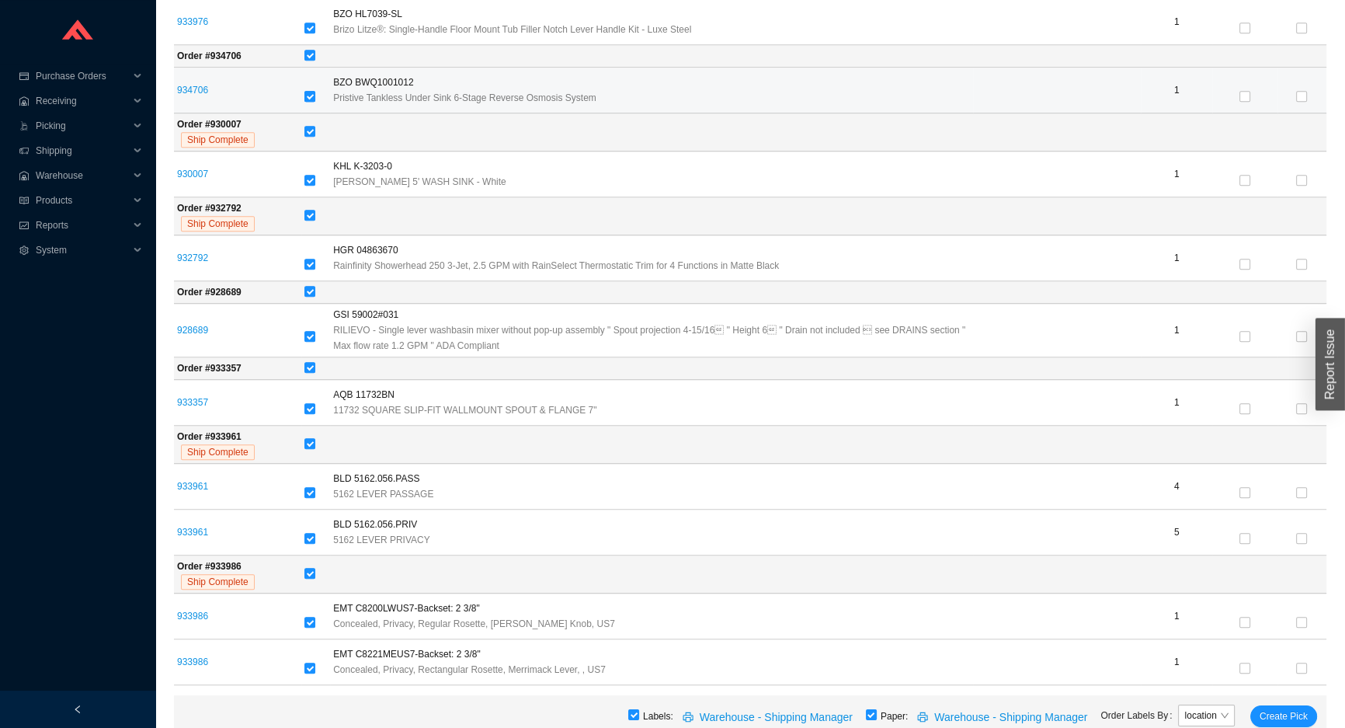
click at [315, 91] on input "checkbox" at bounding box center [309, 96] width 11 height 11
checkbox input "false"
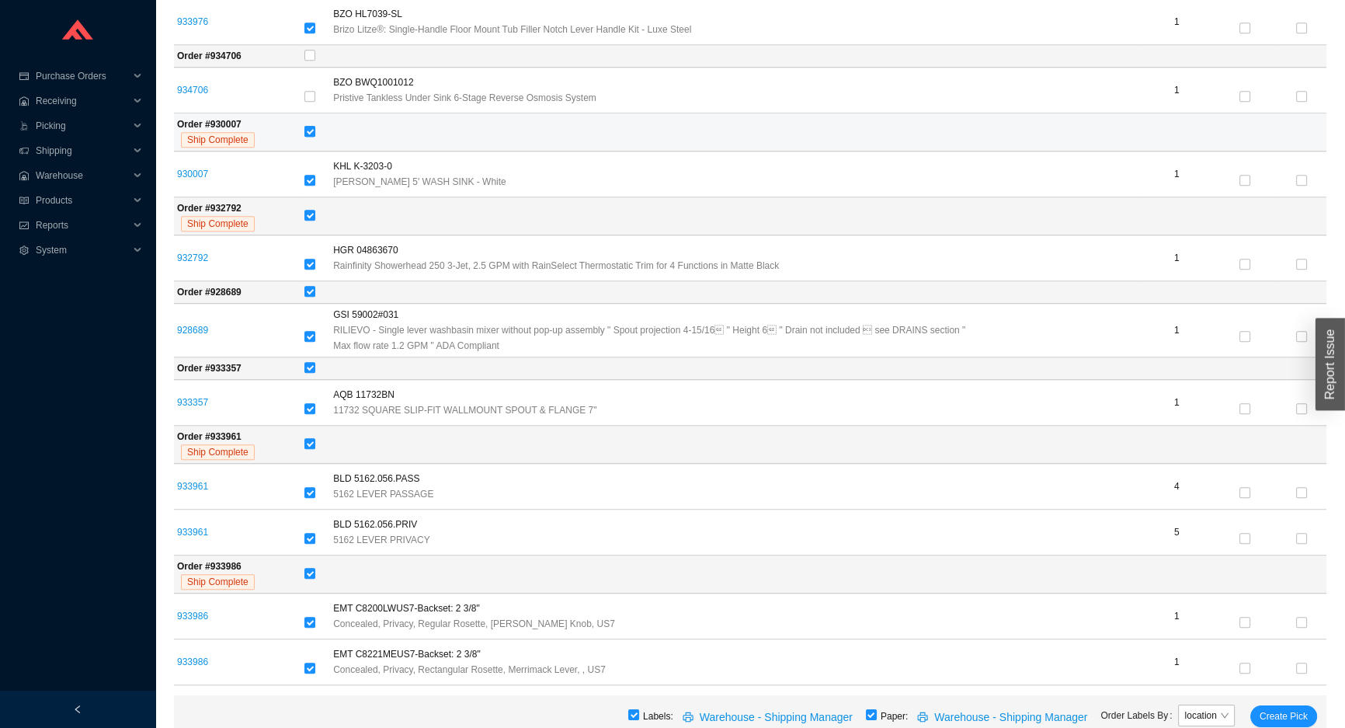
click at [315, 127] on input "checkbox" at bounding box center [309, 131] width 11 height 11
checkbox input "false"
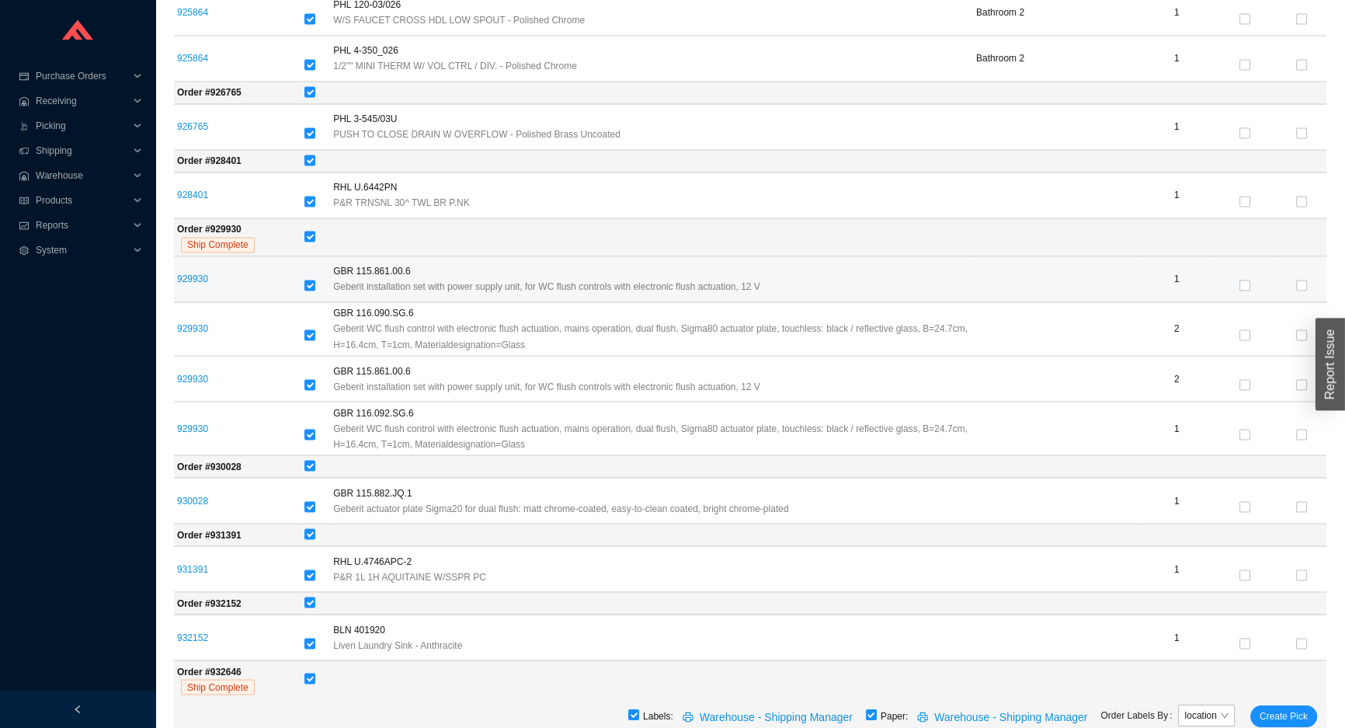
scroll to position [3388, 0]
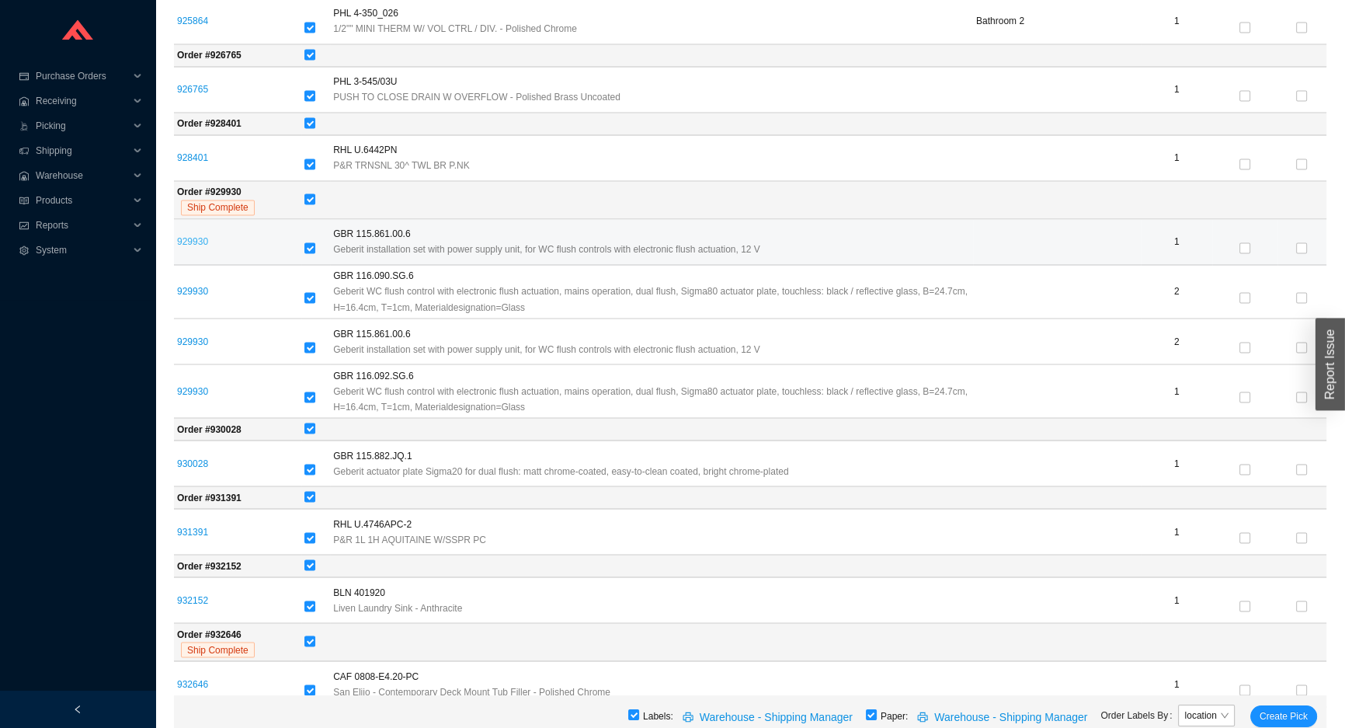
click at [191, 236] on link "929930" at bounding box center [192, 241] width 31 height 11
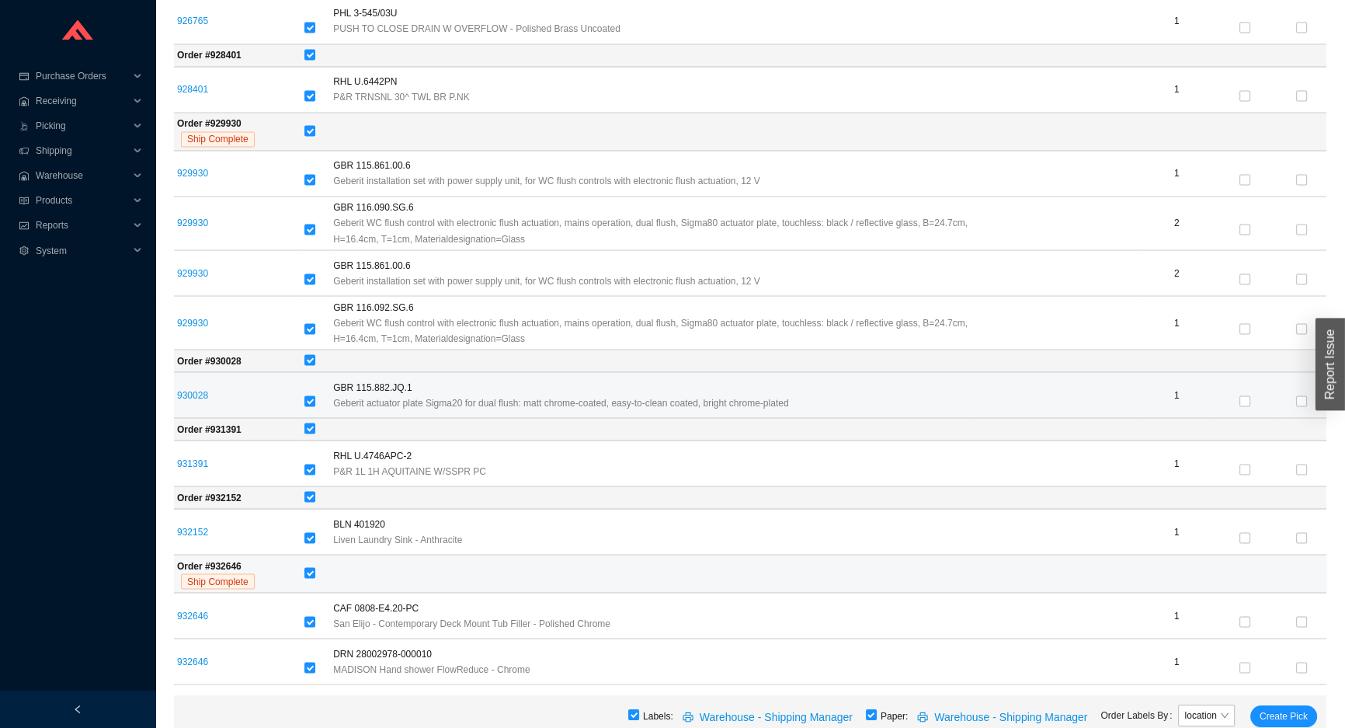
scroll to position [3601, 0]
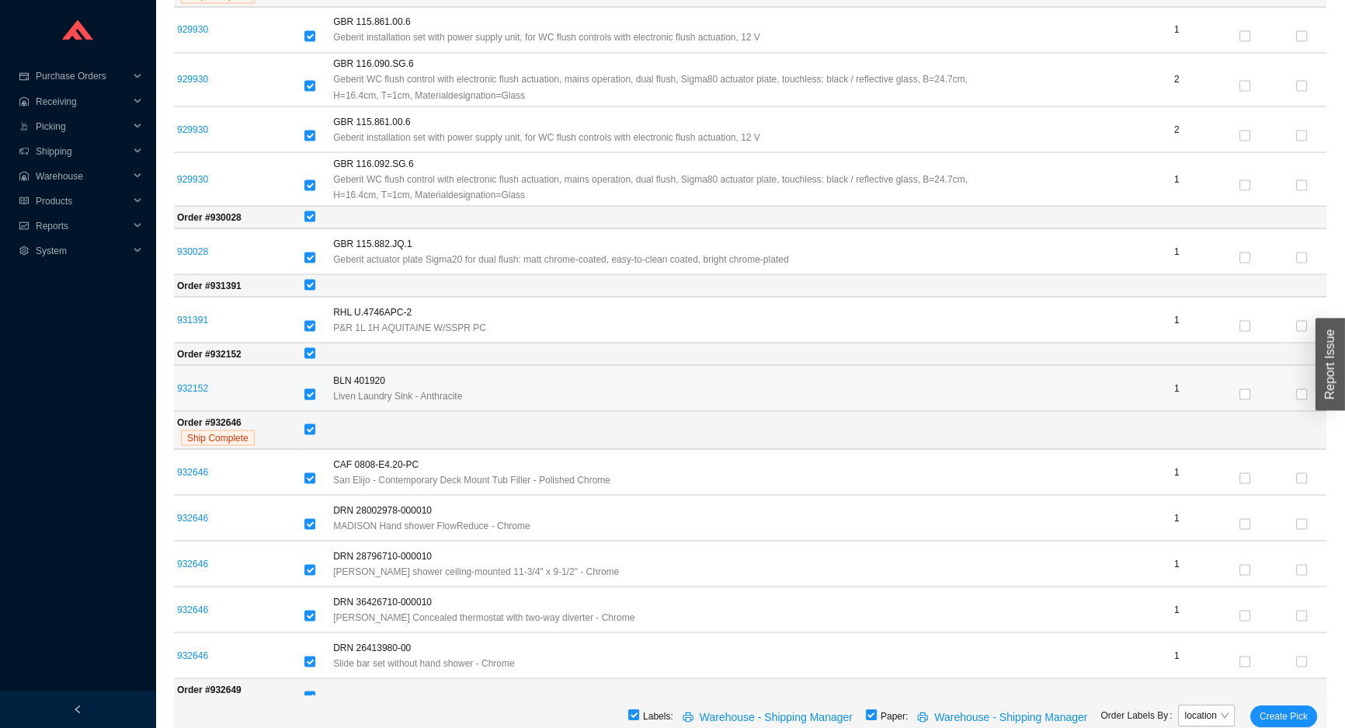
click at [315, 388] on input "checkbox" at bounding box center [309, 393] width 11 height 11
checkbox input "false"
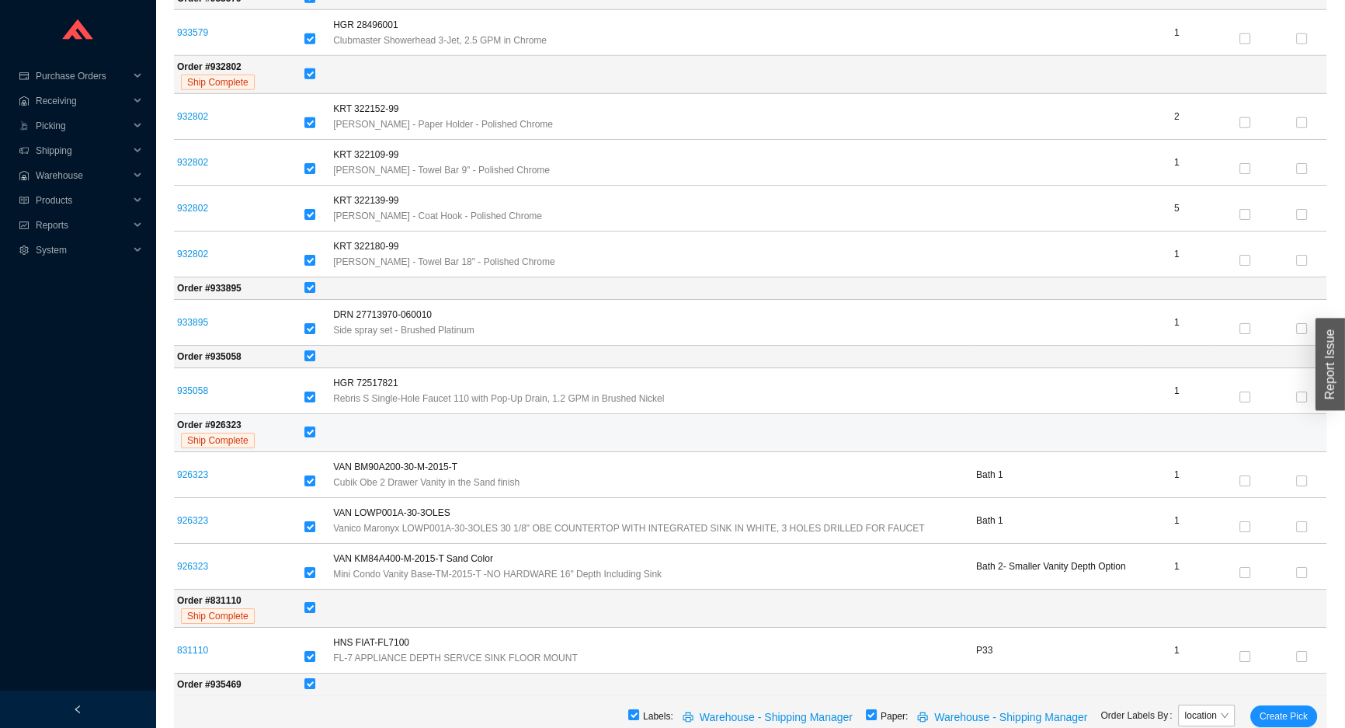
scroll to position [6495, 0]
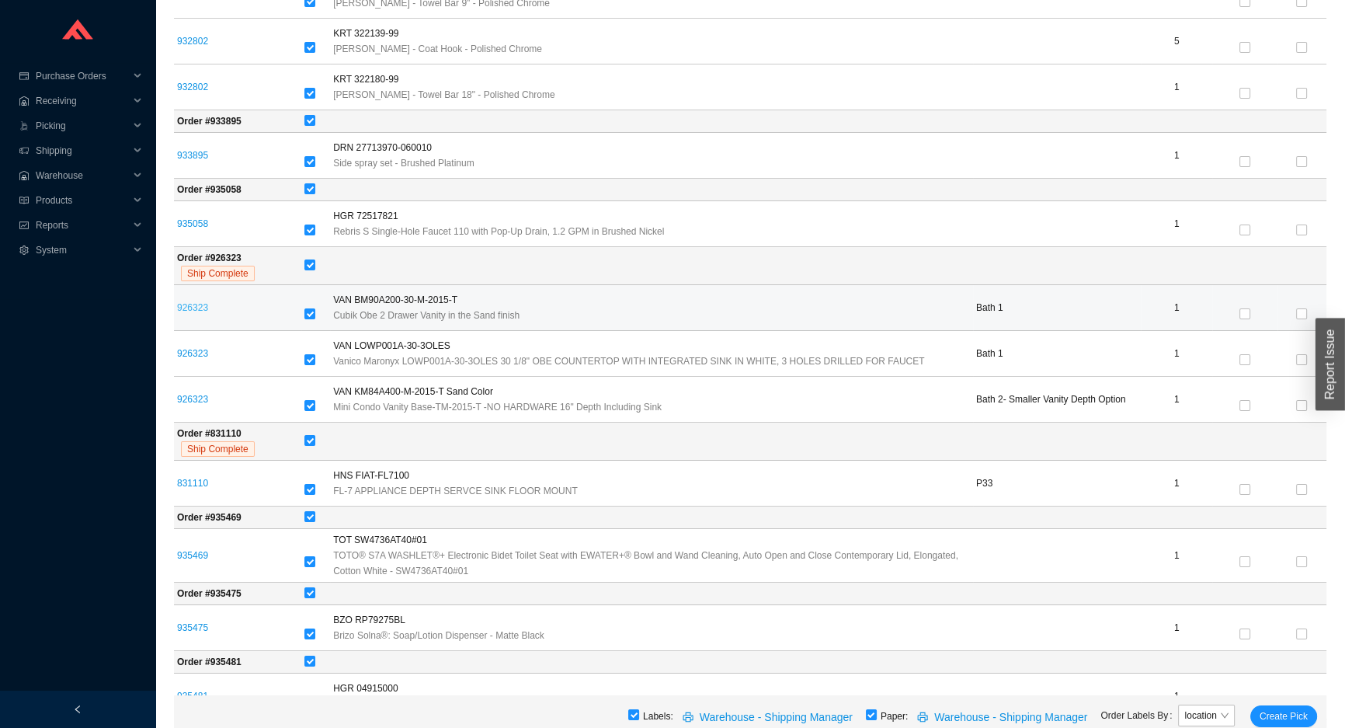
click at [194, 302] on link "926323" at bounding box center [192, 307] width 31 height 11
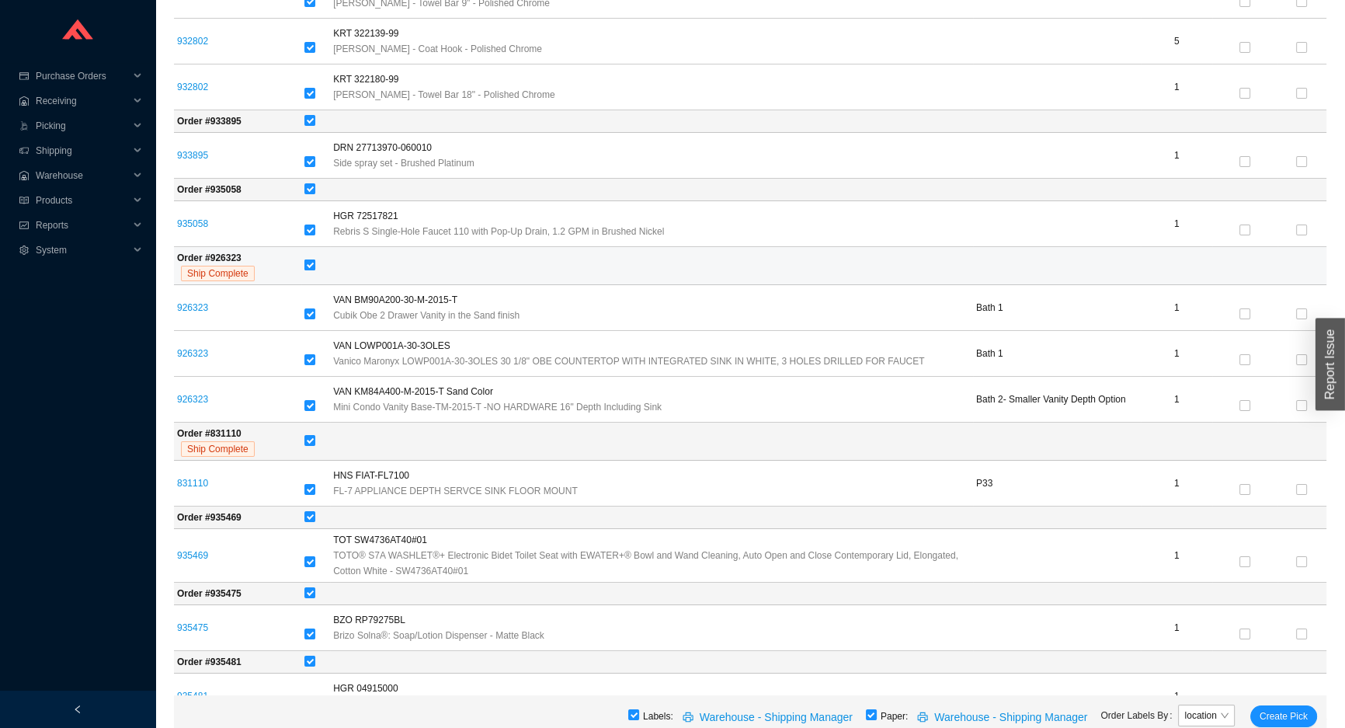
click at [315, 259] on input "checkbox" at bounding box center [309, 264] width 11 height 11
checkbox input "false"
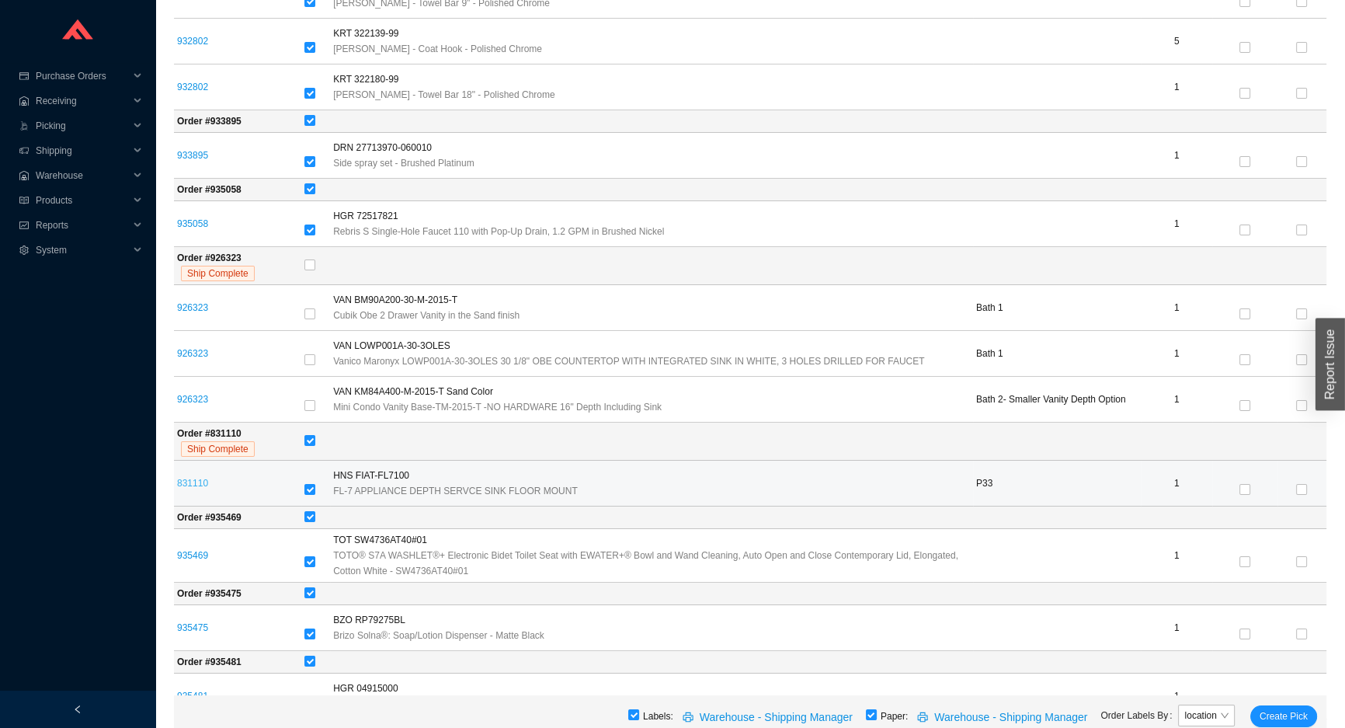
click at [193, 478] on link "831110" at bounding box center [192, 483] width 31 height 11
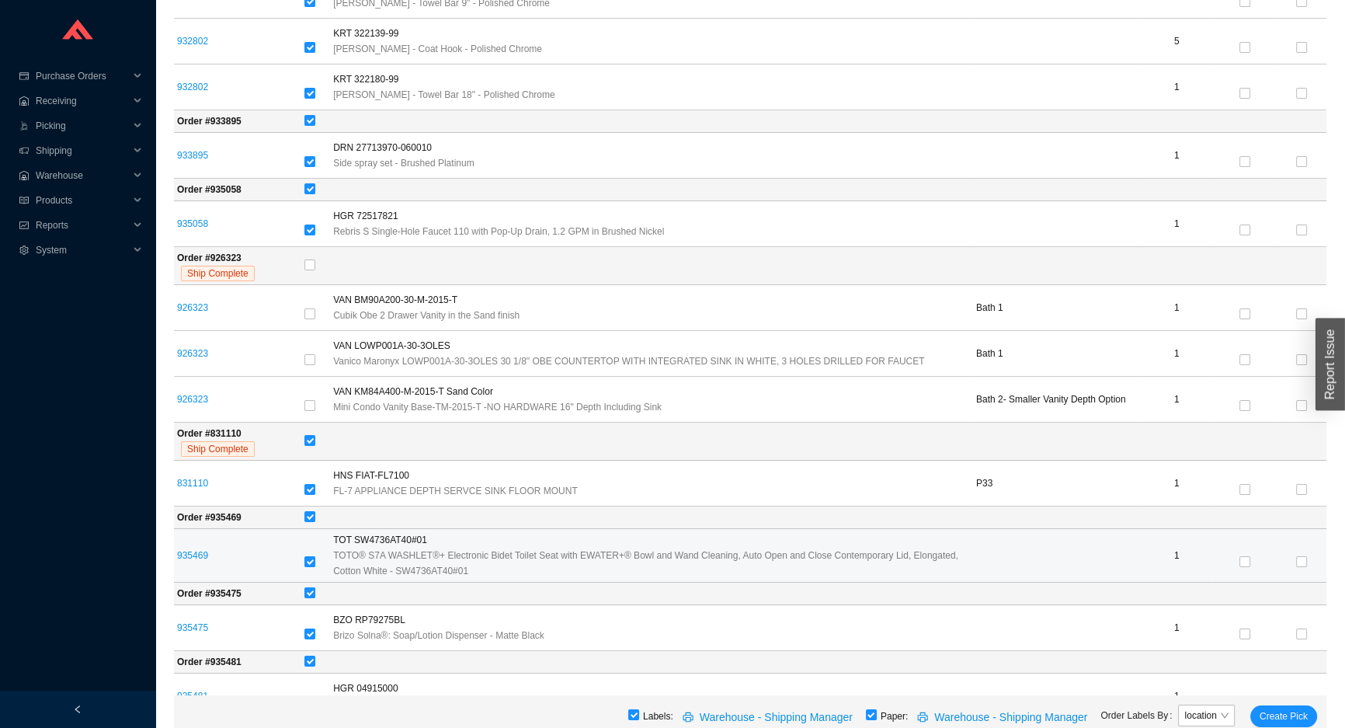
scroll to position [6566, 0]
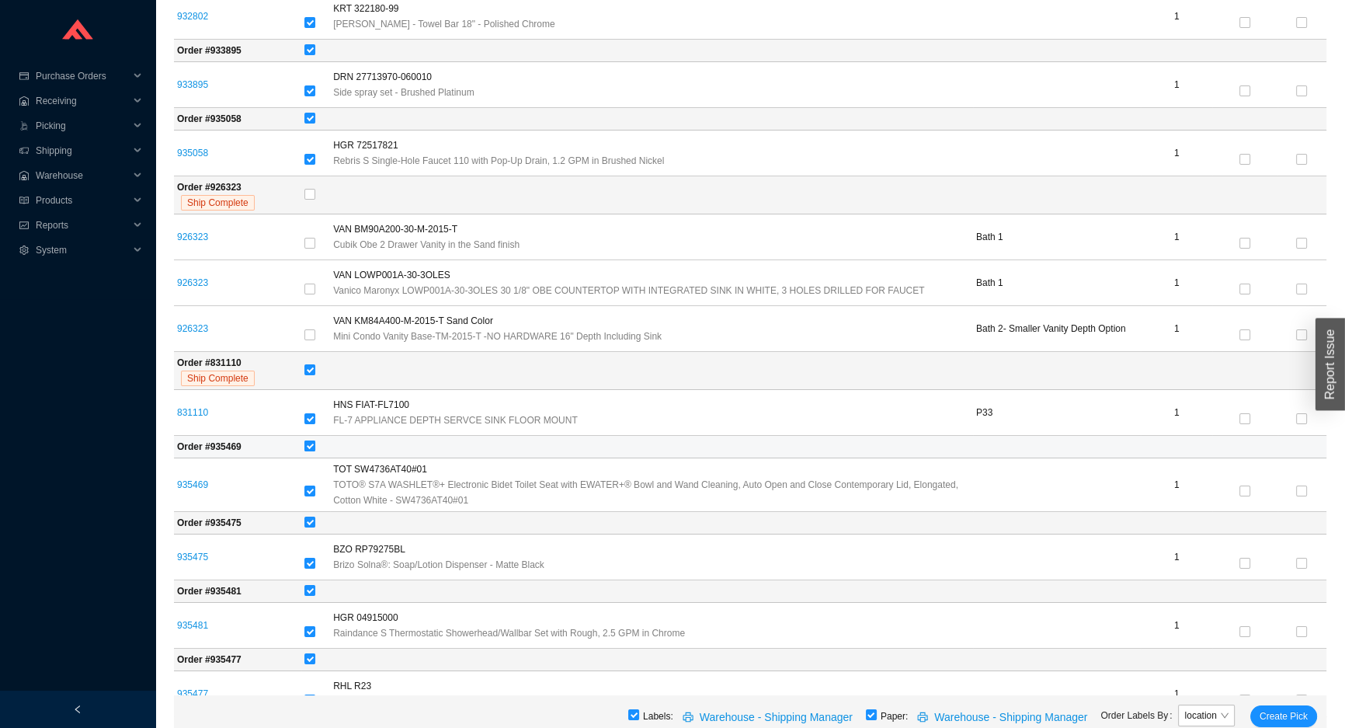
click at [315, 440] on input "checkbox" at bounding box center [309, 445] width 11 height 11
checkbox input "false"
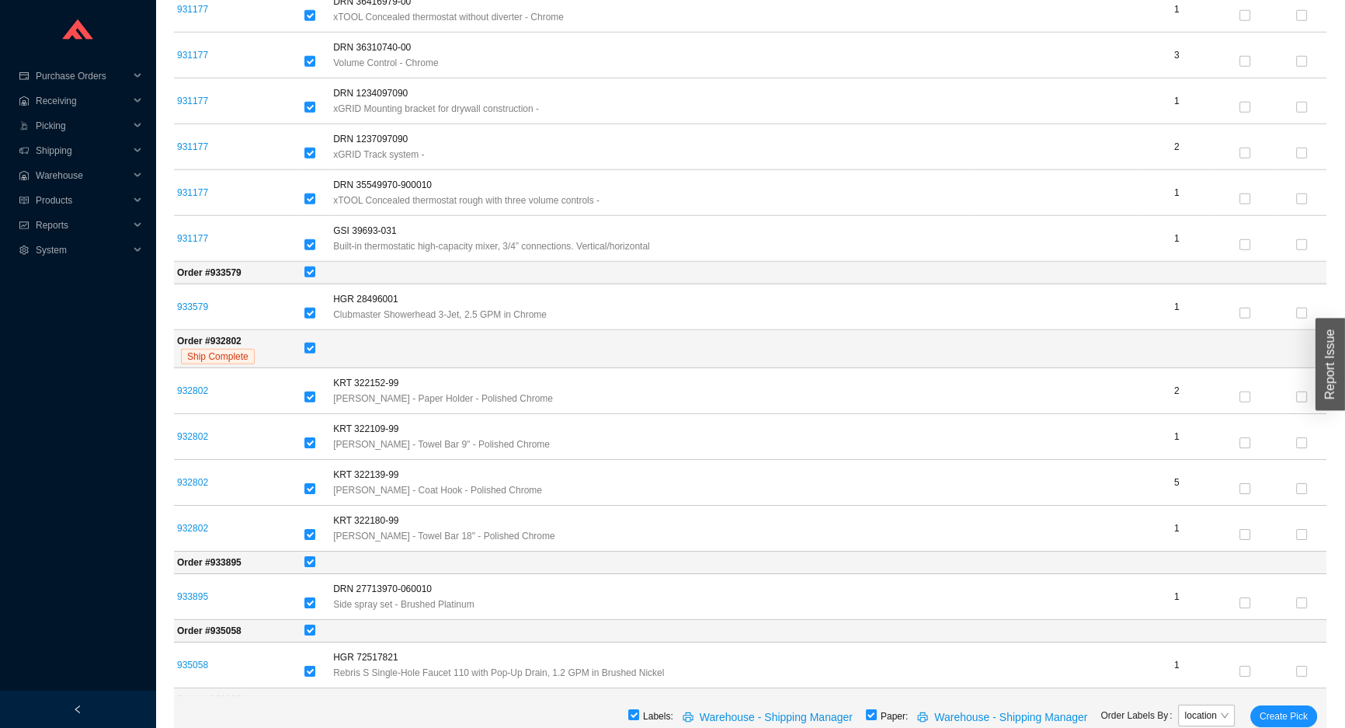
scroll to position [5902, 0]
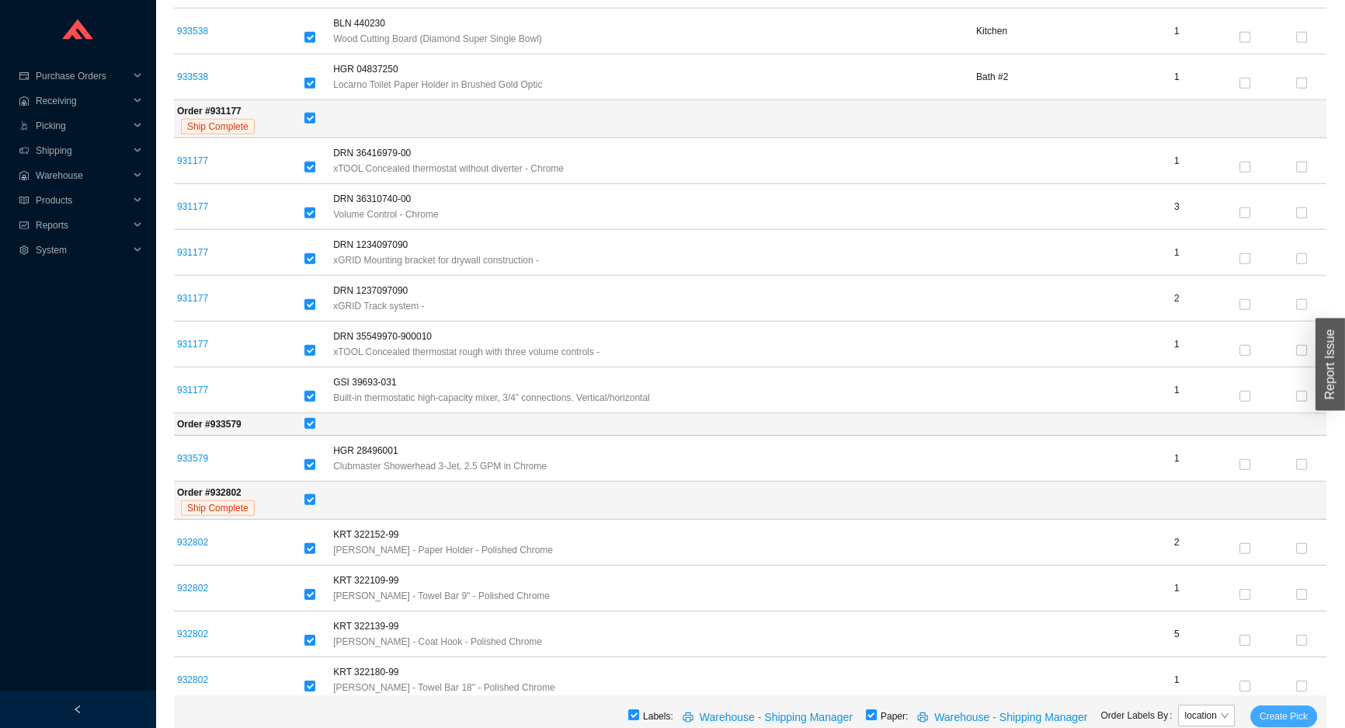
click at [1286, 719] on span "Create Pick" at bounding box center [1284, 716] width 48 height 16
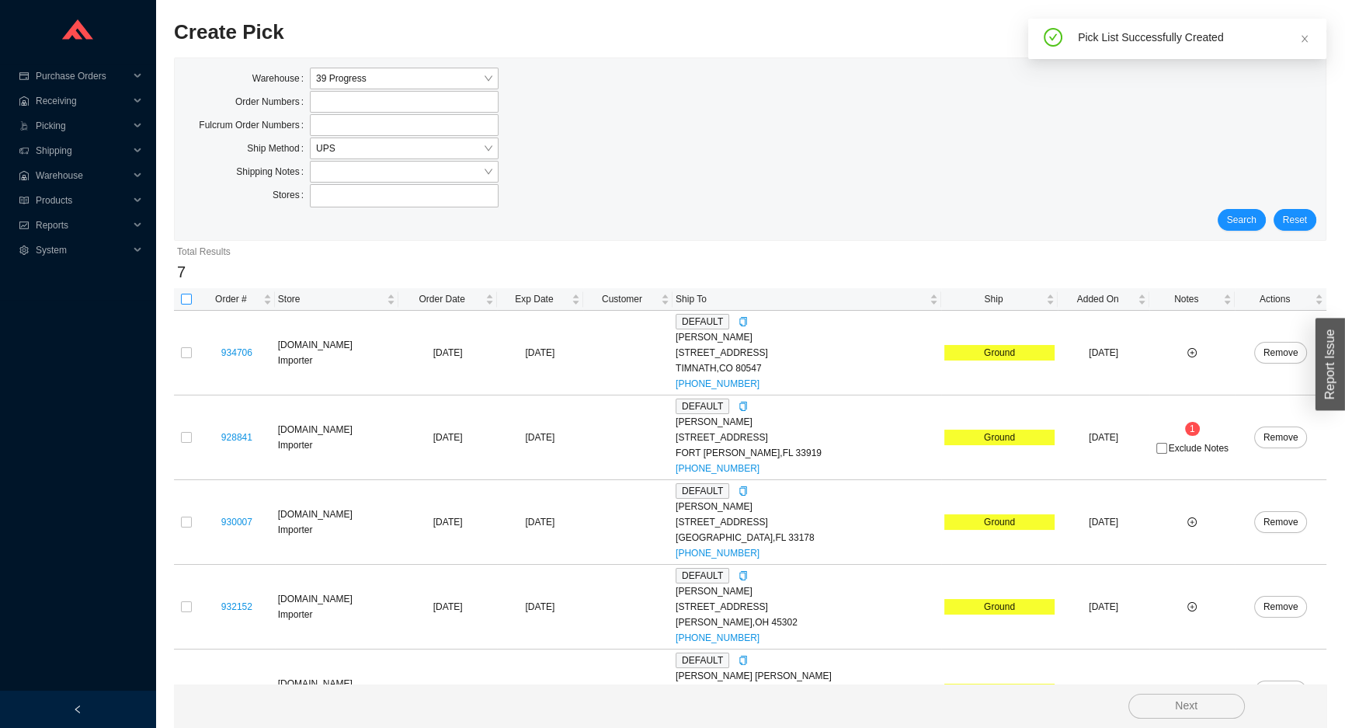
click at [188, 299] on input "checkbox" at bounding box center [186, 299] width 11 height 11
checkbox input "true"
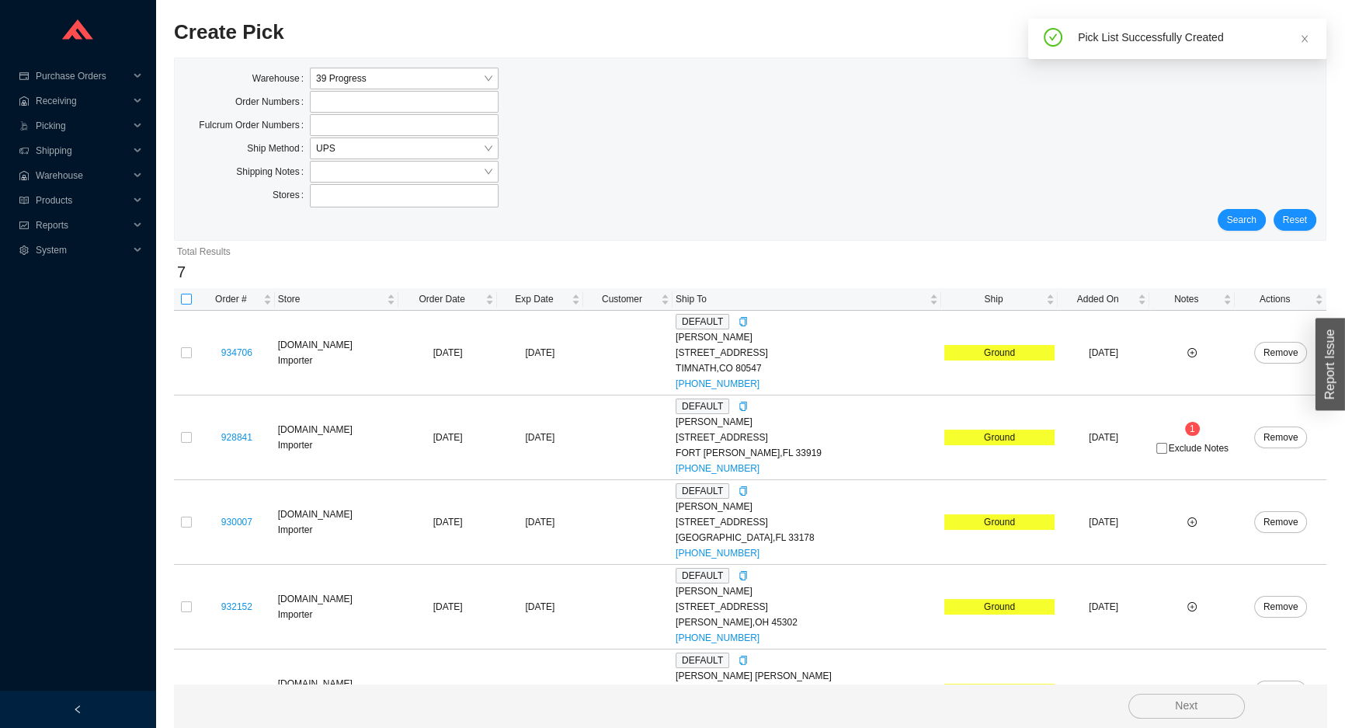
checkbox input "true"
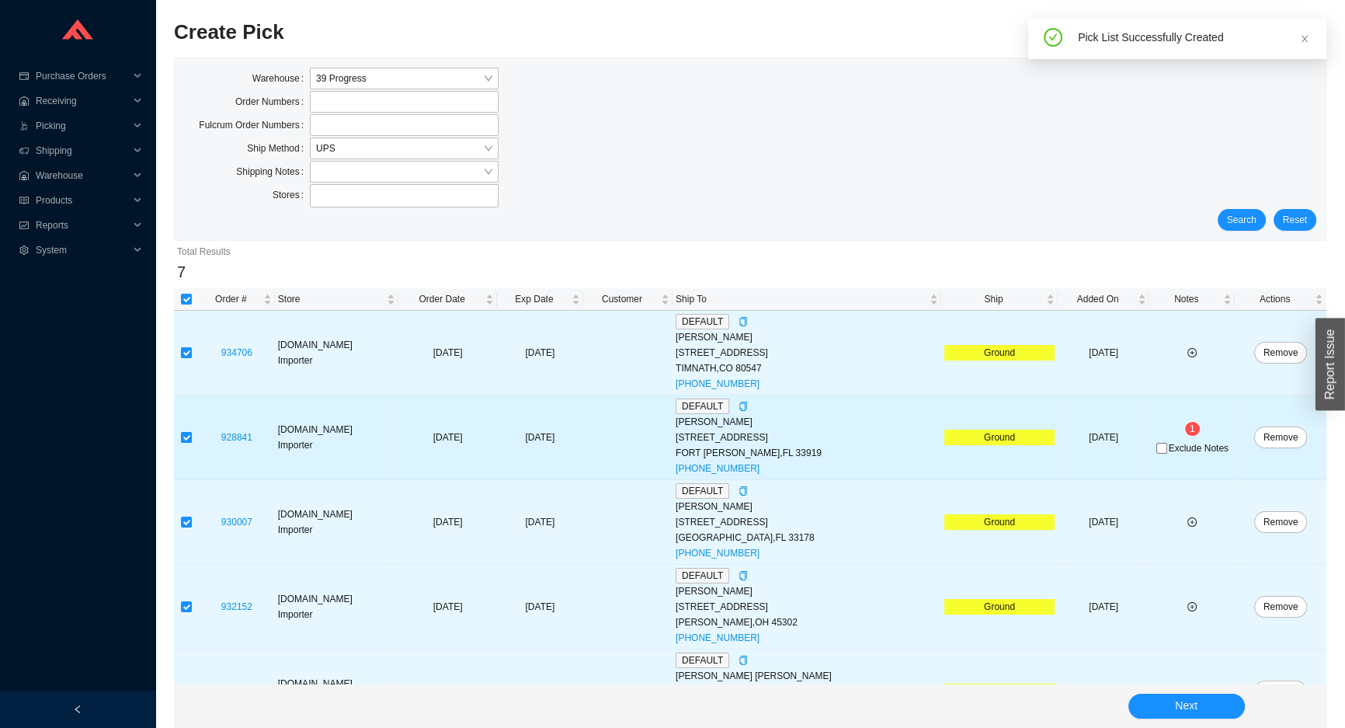
click at [185, 434] on input "checkbox" at bounding box center [186, 437] width 11 height 11
checkbox input "false"
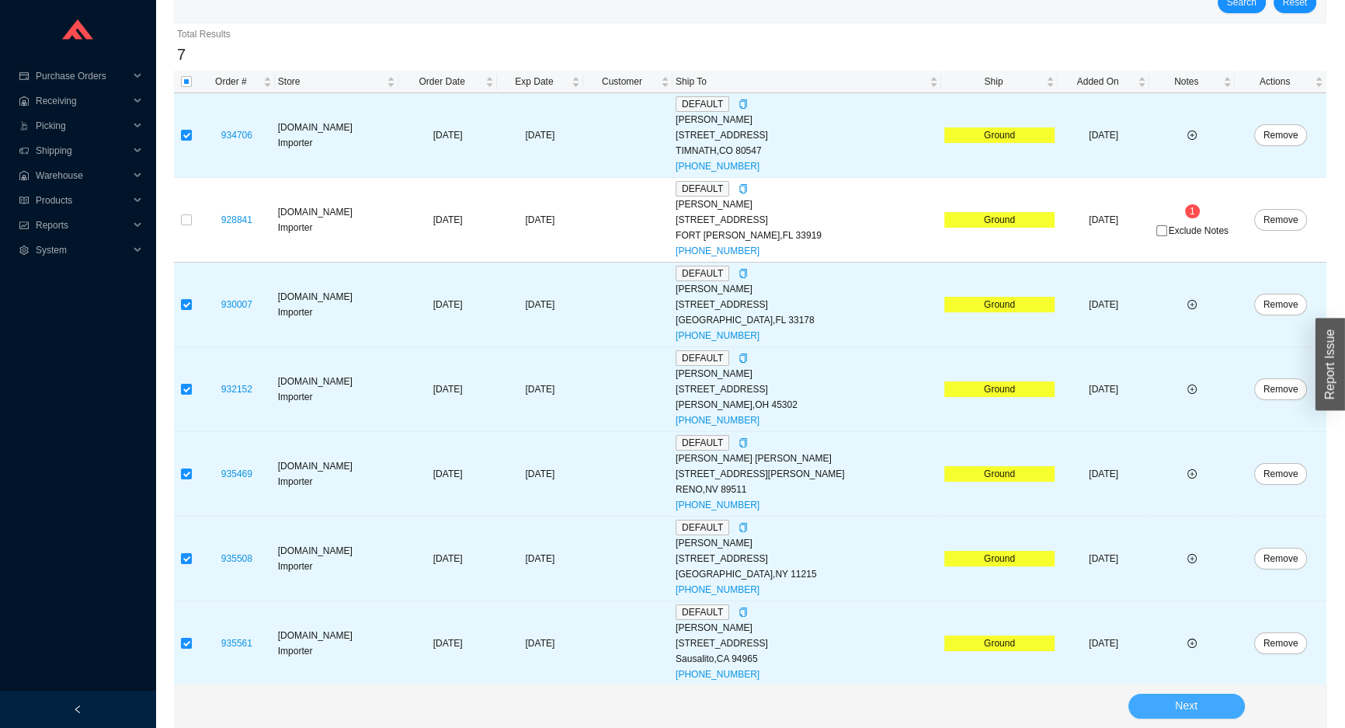
click at [1149, 707] on button "Next" at bounding box center [1186, 706] width 116 height 25
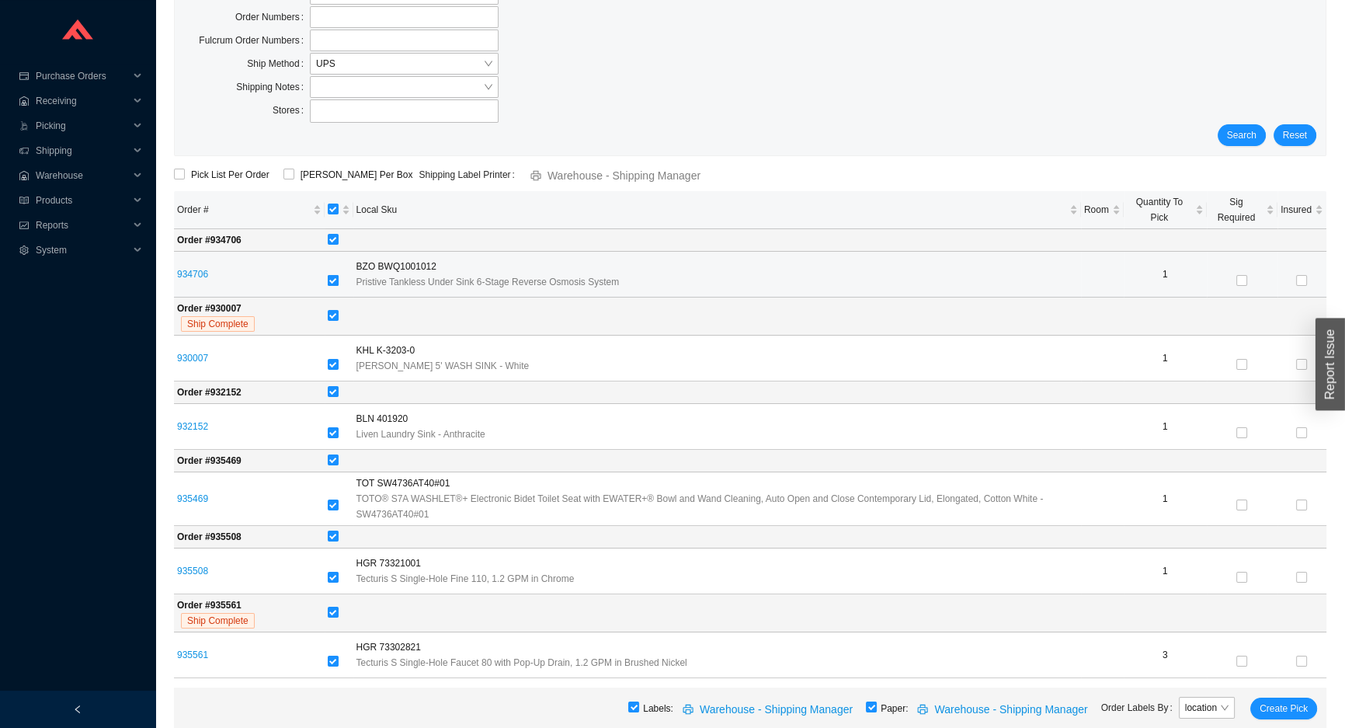
click at [328, 276] on input "checkbox" at bounding box center [333, 280] width 11 height 11
checkbox input "false"
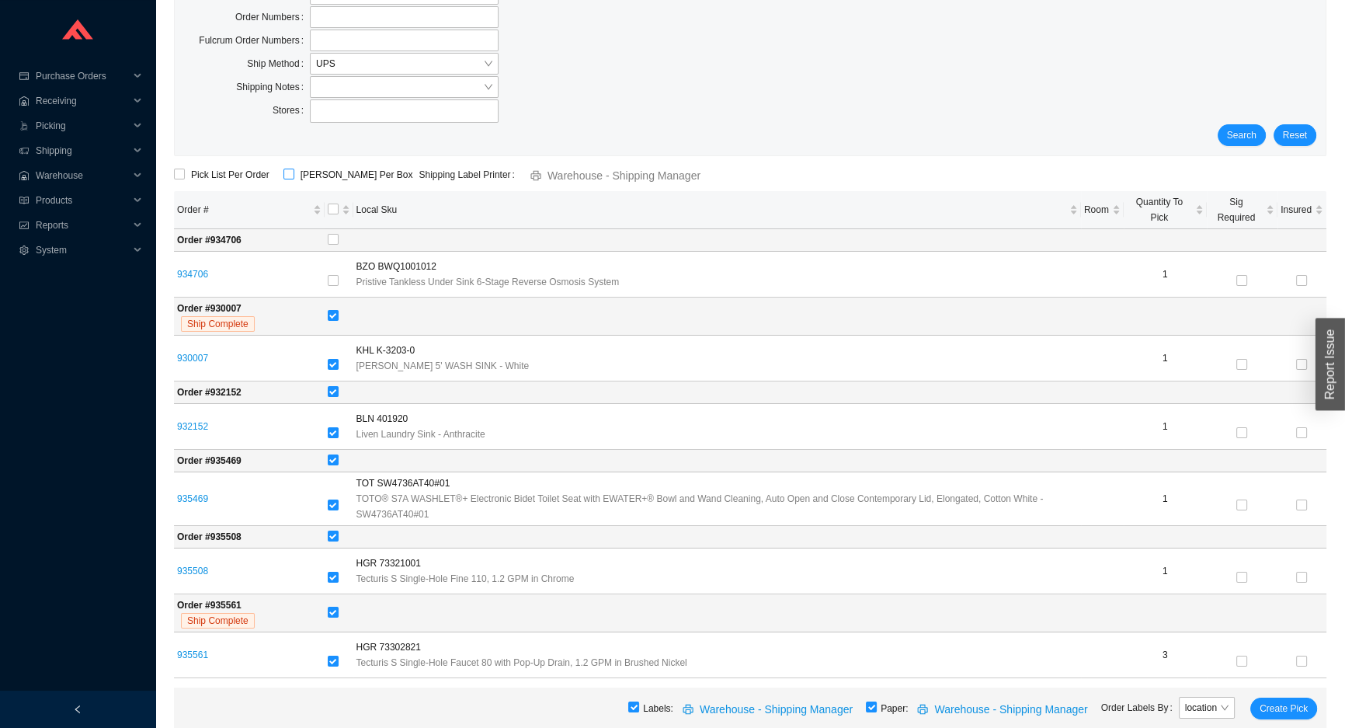
click at [283, 172] on input "ShipKey Per Box" at bounding box center [288, 174] width 11 height 11
checkbox input "true"
click at [329, 615] on input "checkbox" at bounding box center [333, 612] width 11 height 11
checkbox input "false"
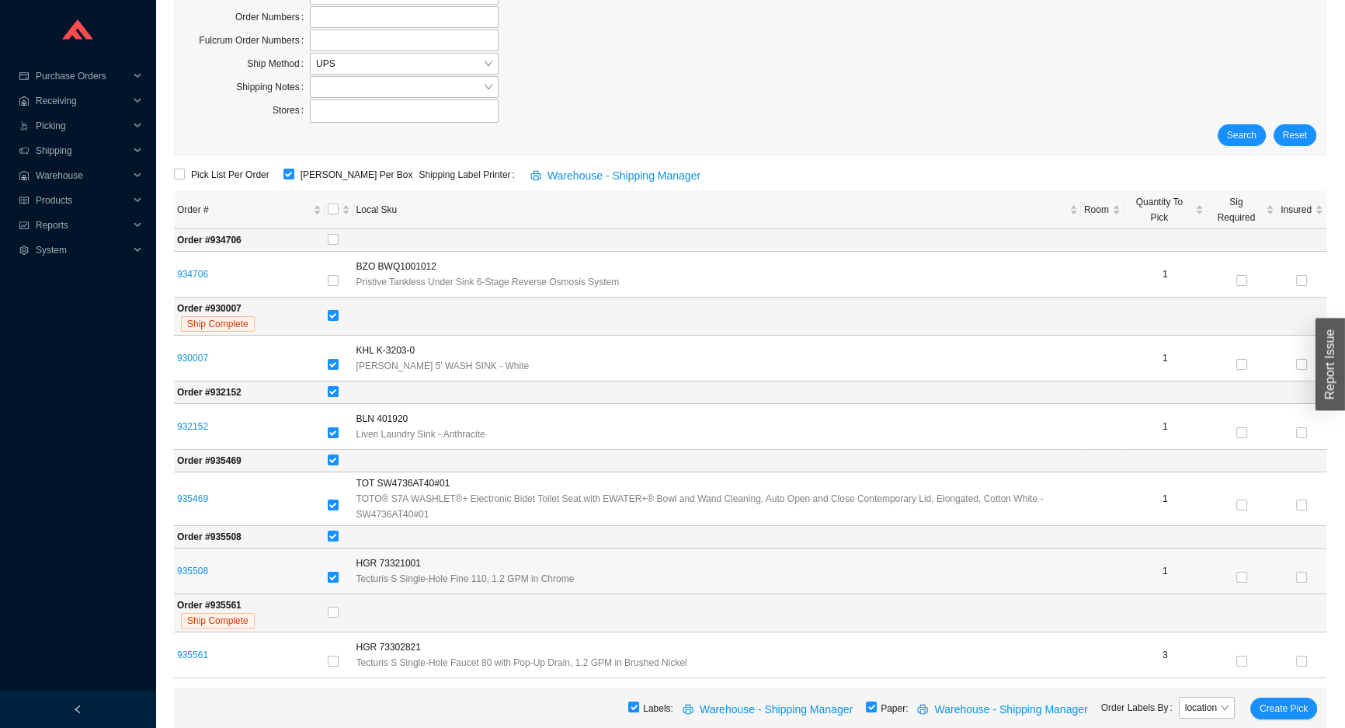
click at [329, 580] on input "checkbox" at bounding box center [333, 577] width 11 height 11
checkbox input "false"
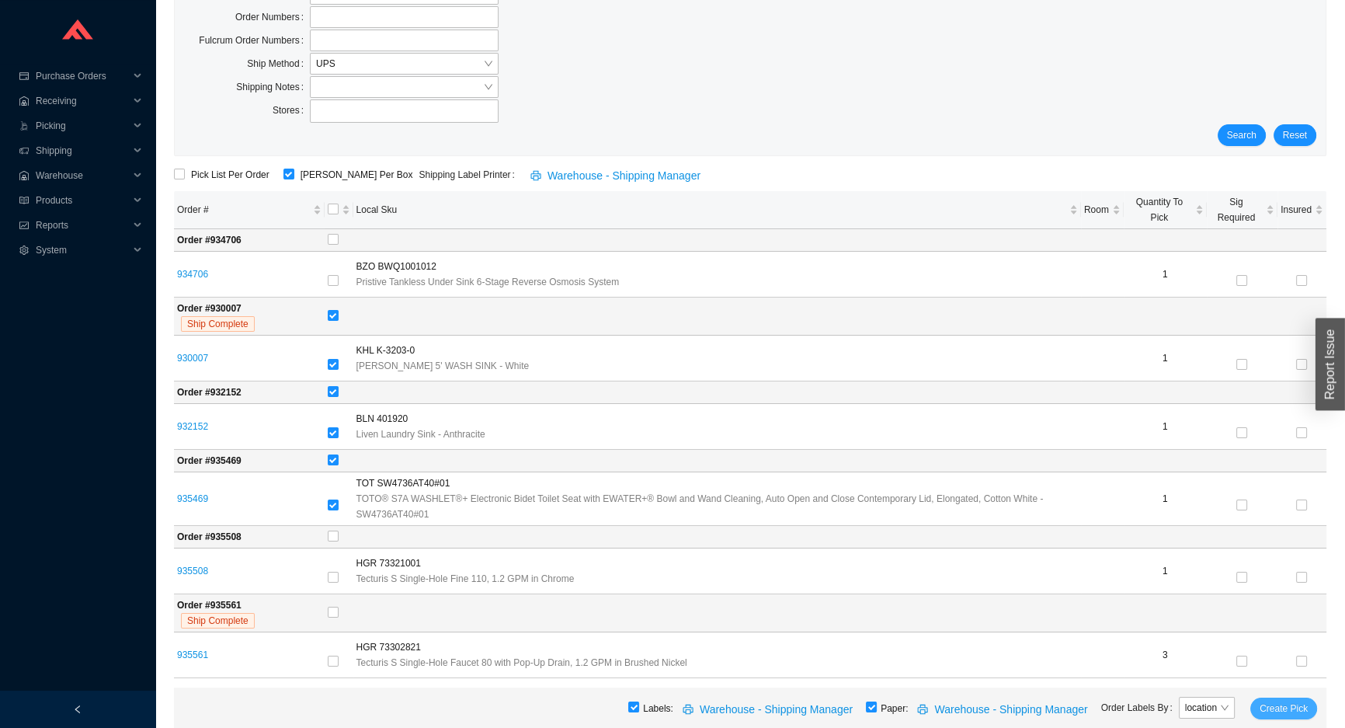
click at [1270, 708] on span "Create Pick" at bounding box center [1284, 709] width 48 height 16
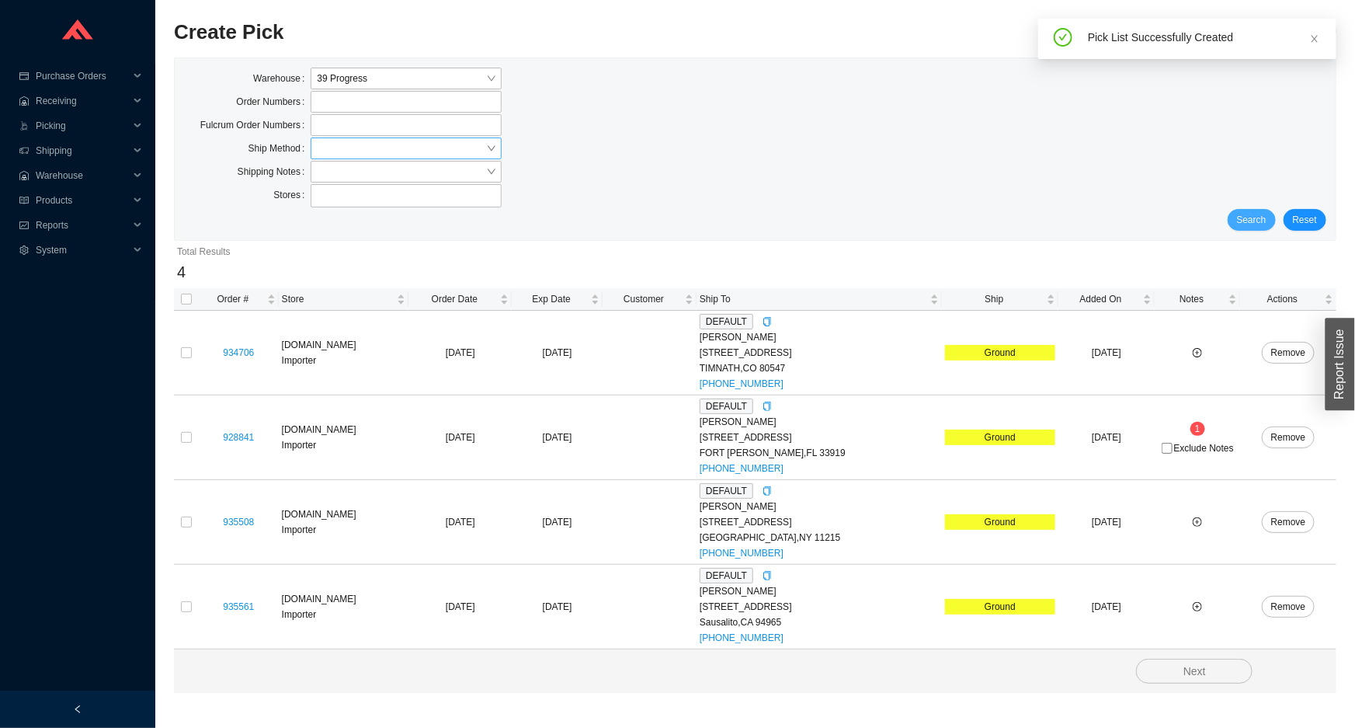
click at [1267, 212] on span "Search" at bounding box center [1252, 220] width 30 height 16
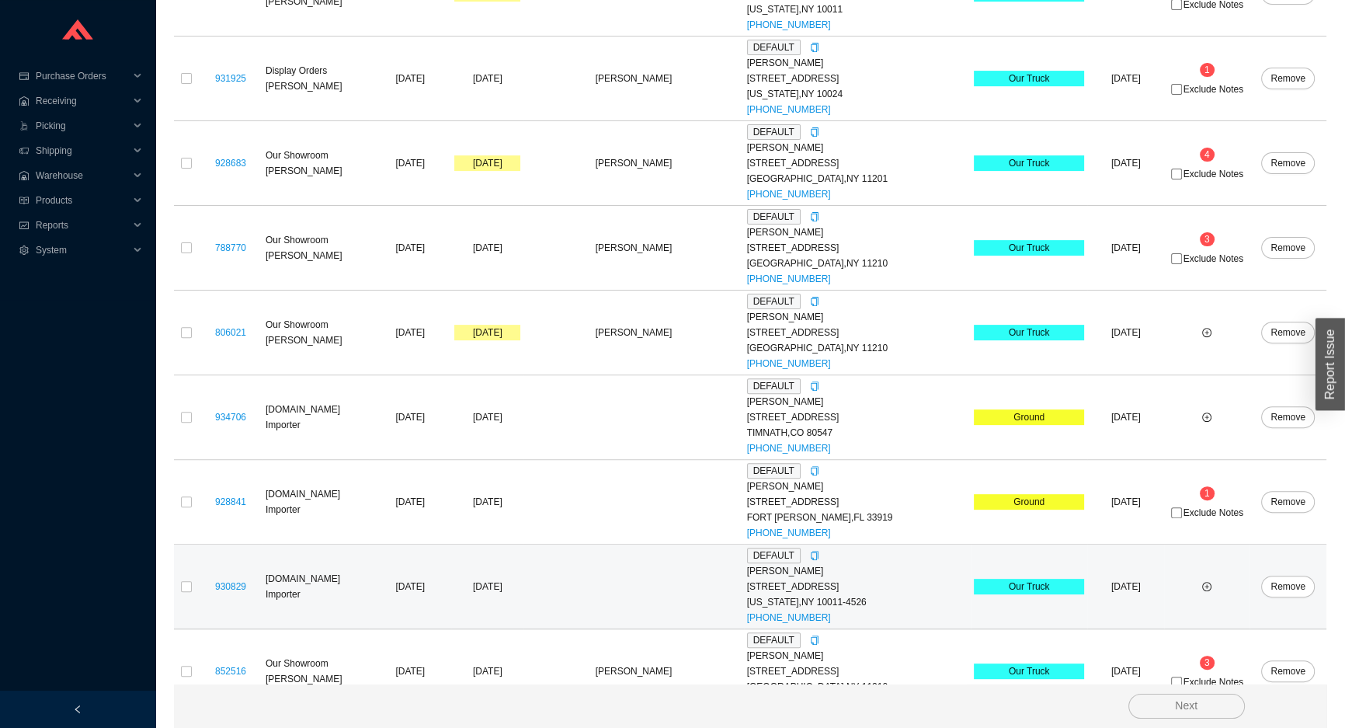
scroll to position [838, 0]
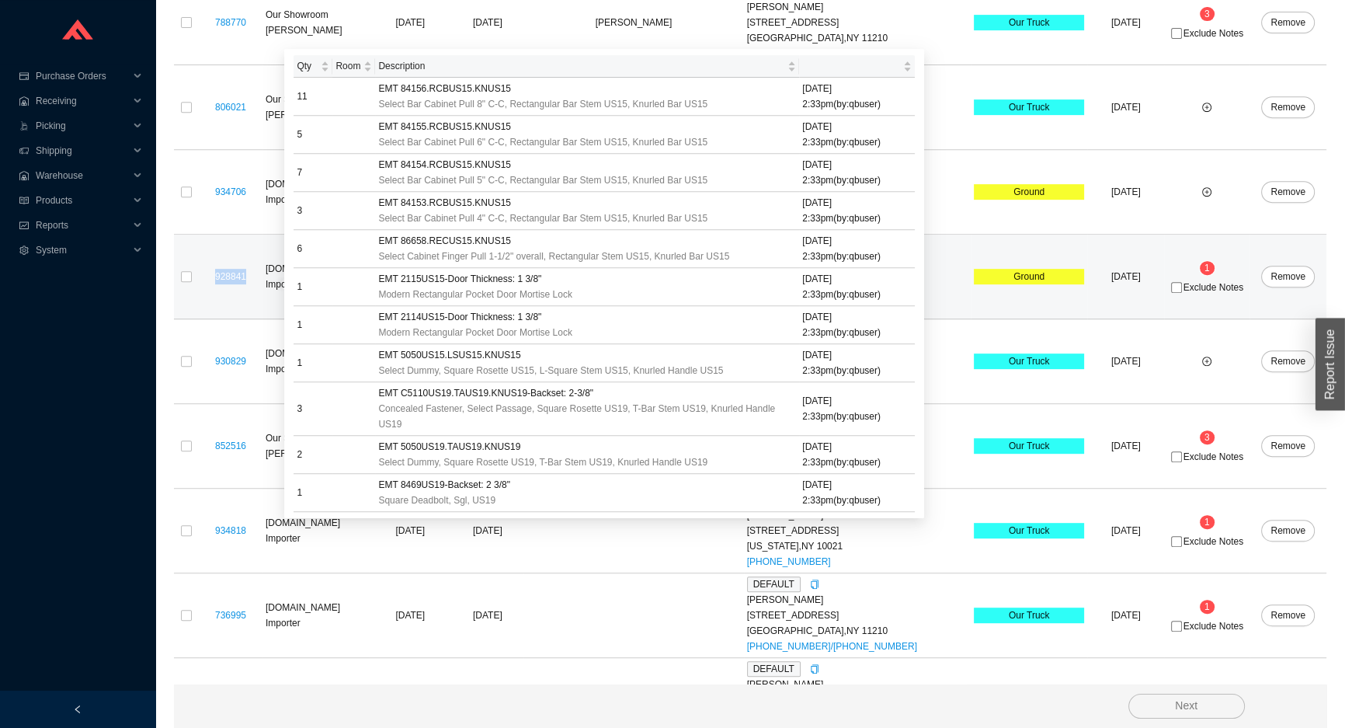
drag, startPoint x: 267, startPoint y: 279, endPoint x: 217, endPoint y: 280, distance: 49.7
click at [215, 280] on div "928841" at bounding box center [230, 277] width 57 height 16
copy link "928841"
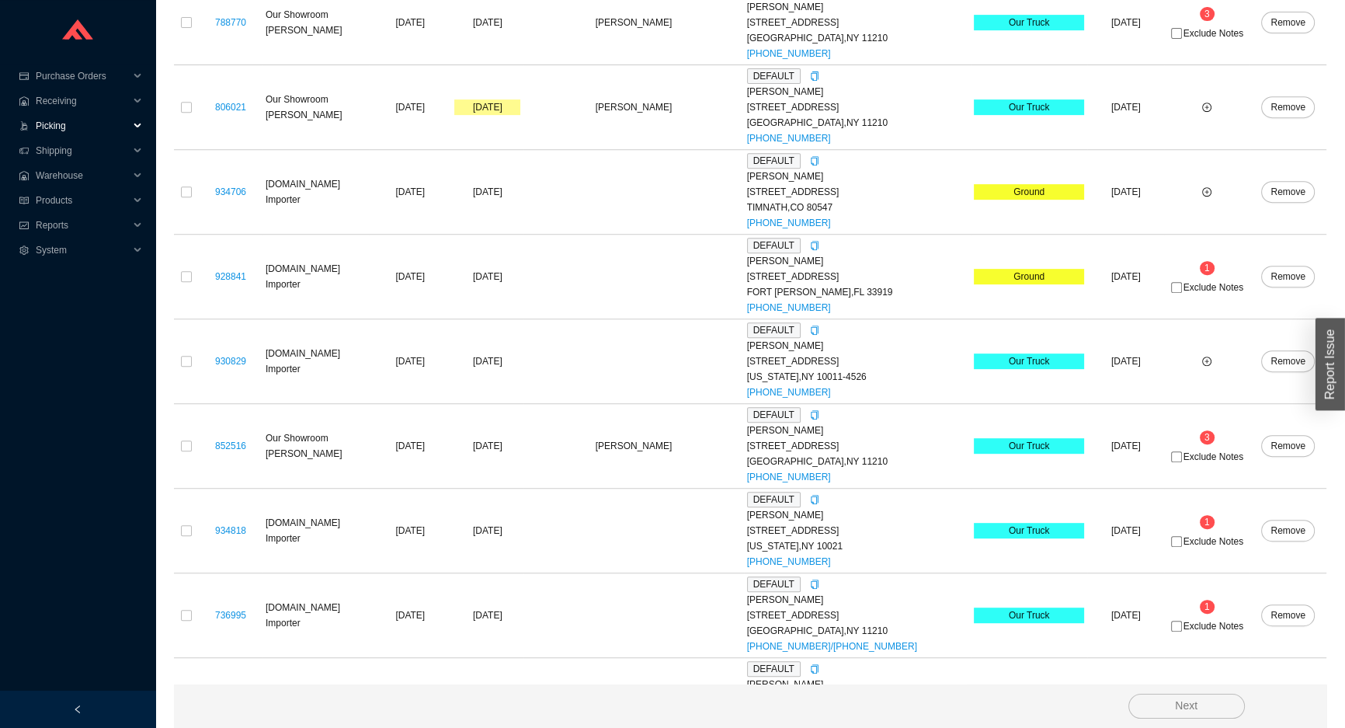
click at [96, 119] on span "Picking" at bounding box center [82, 125] width 93 height 25
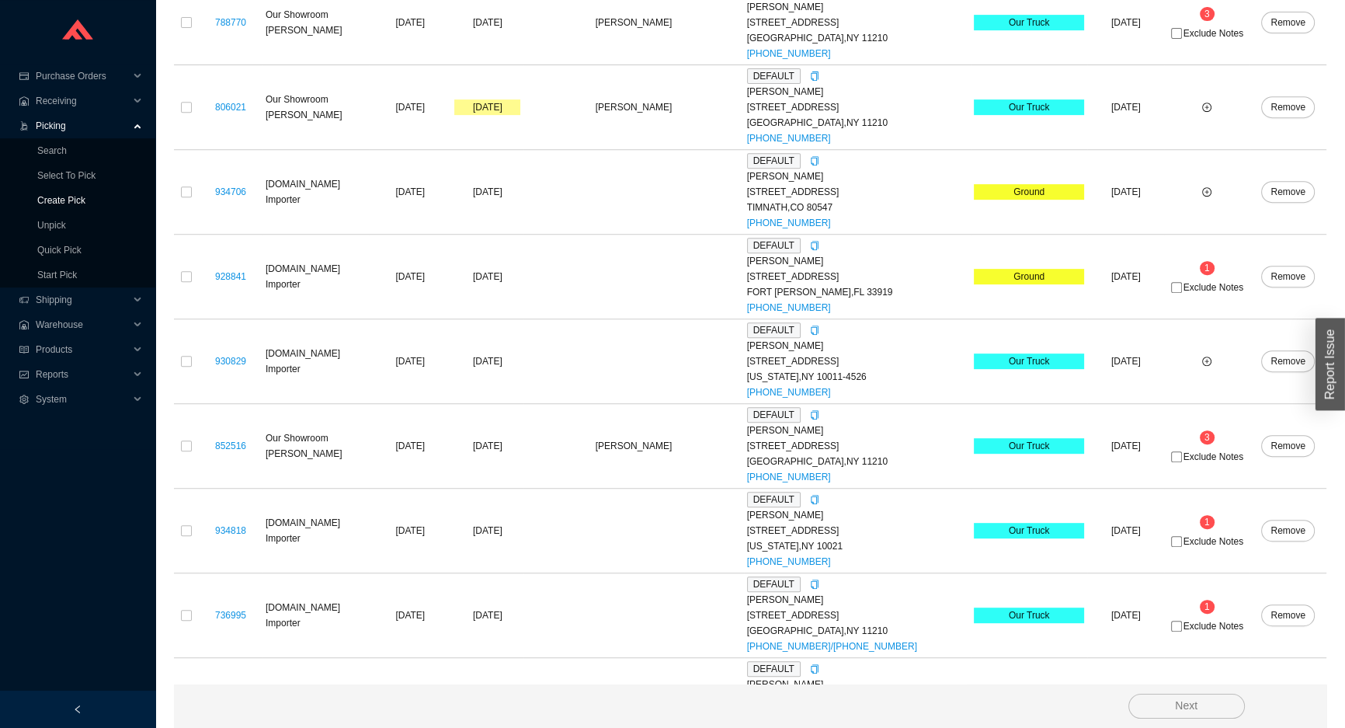
click at [85, 199] on link "Create Pick" at bounding box center [61, 200] width 48 height 11
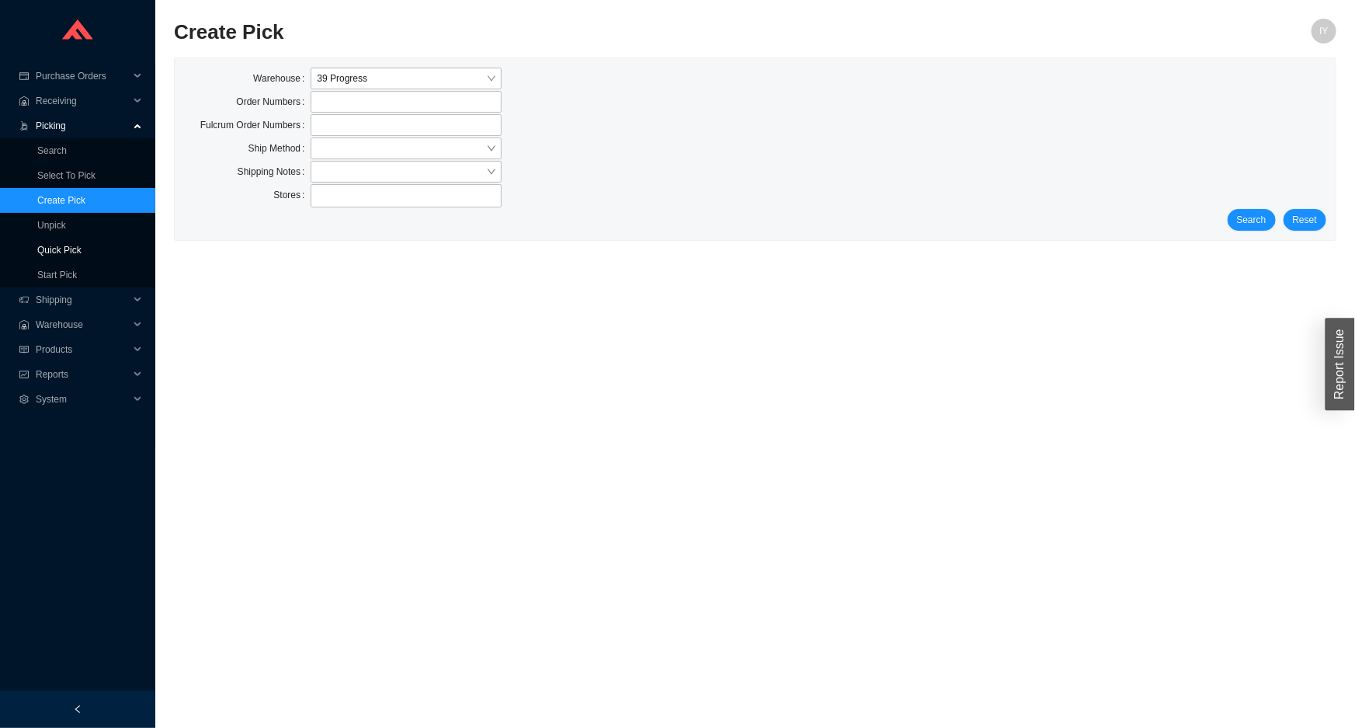
click at [82, 249] on link "Quick Pick" at bounding box center [59, 250] width 44 height 11
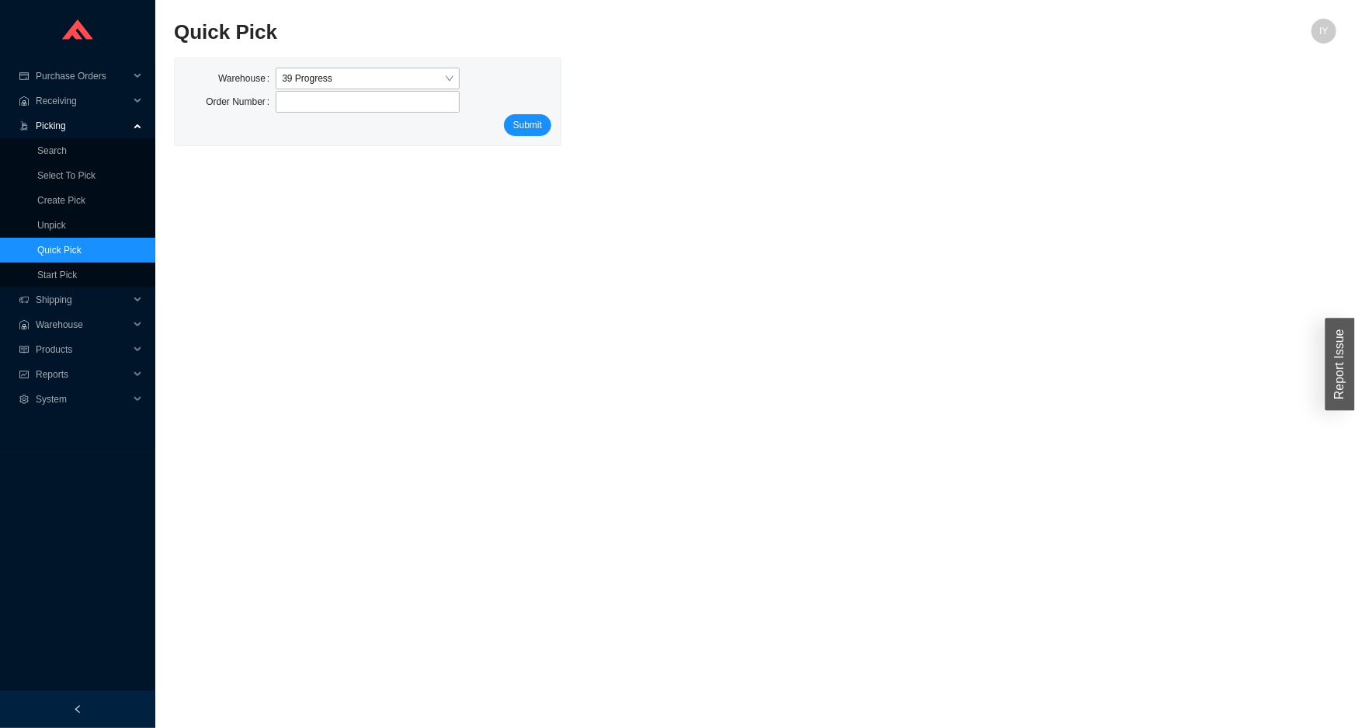
type input "928841"
click button "Submit" at bounding box center [527, 125] width 47 height 22
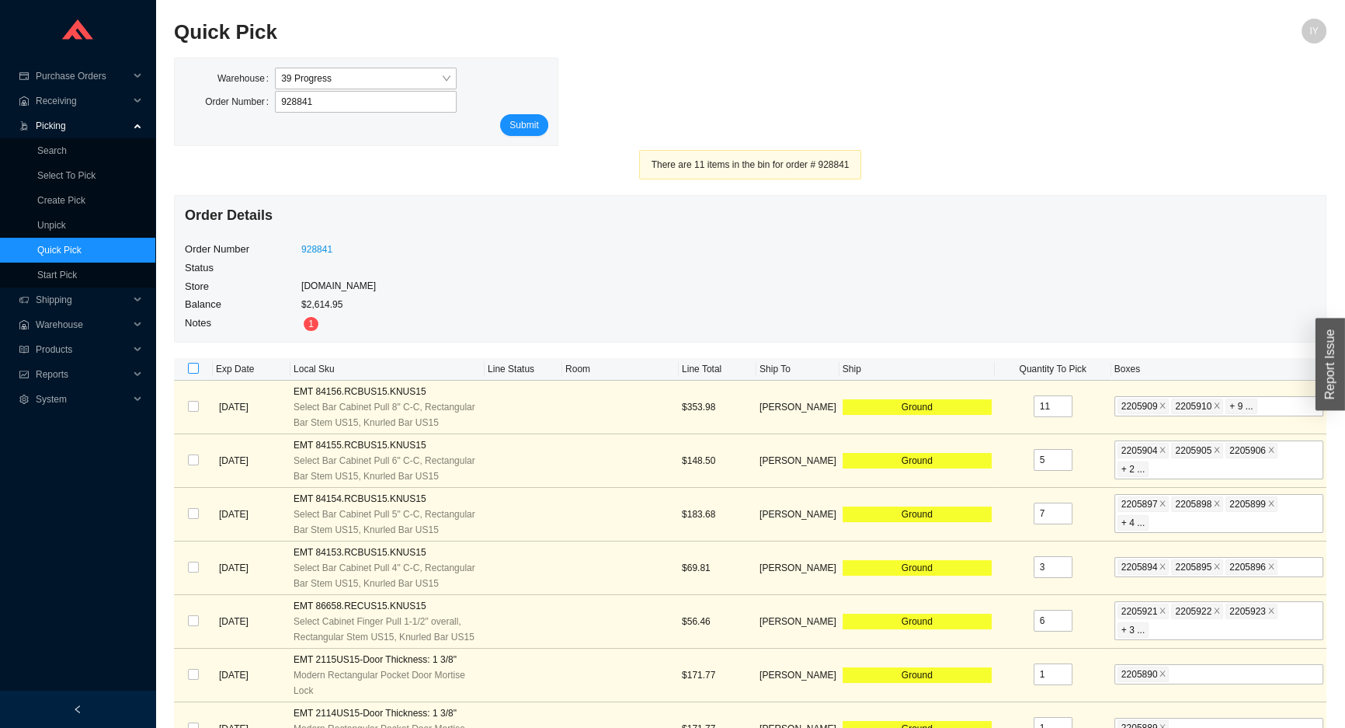
click at [196, 366] on input "checkbox" at bounding box center [193, 368] width 11 height 11
checkbox input "true"
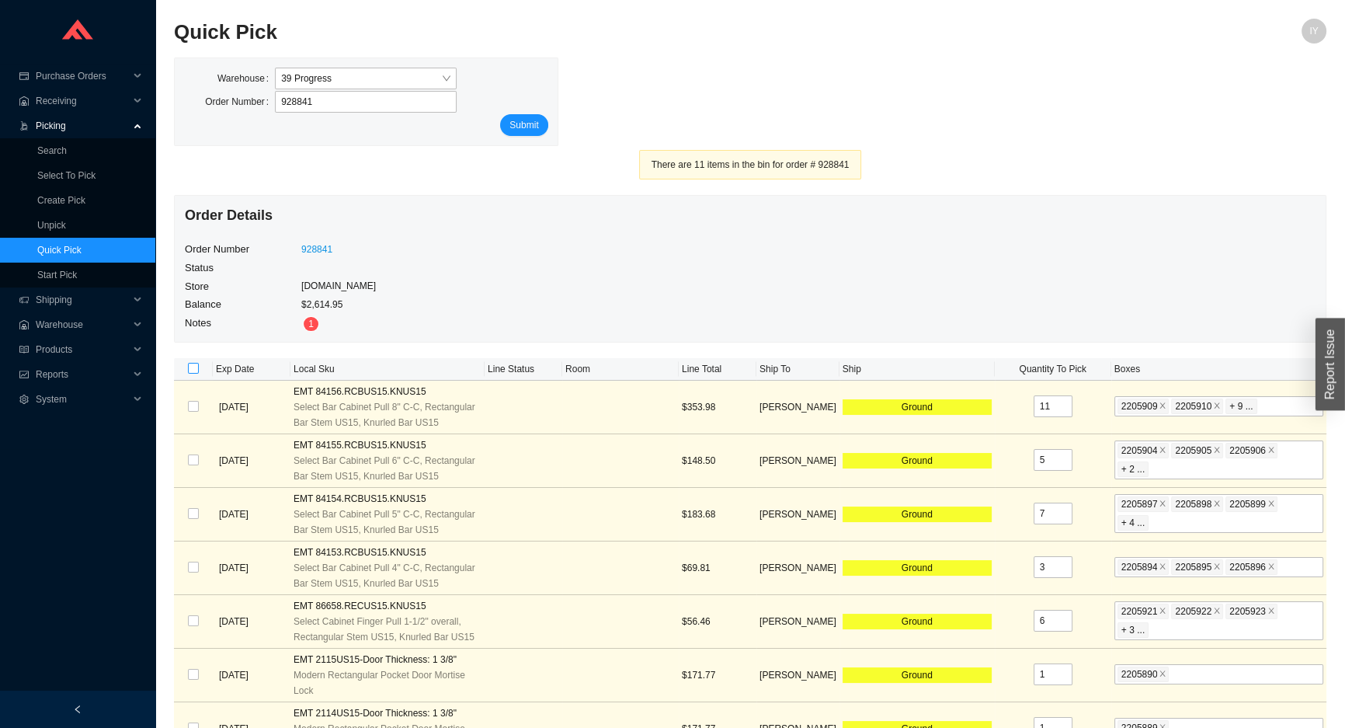
checkbox input "true"
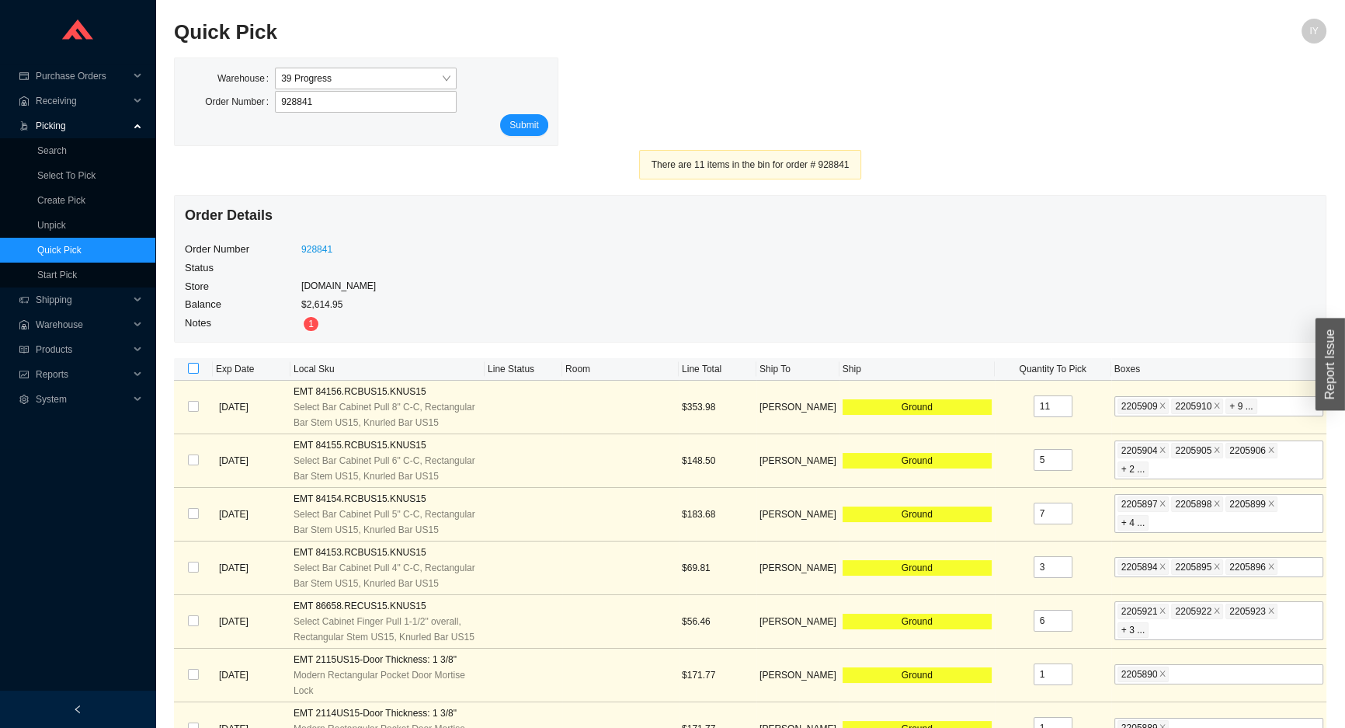
checkbox input "true"
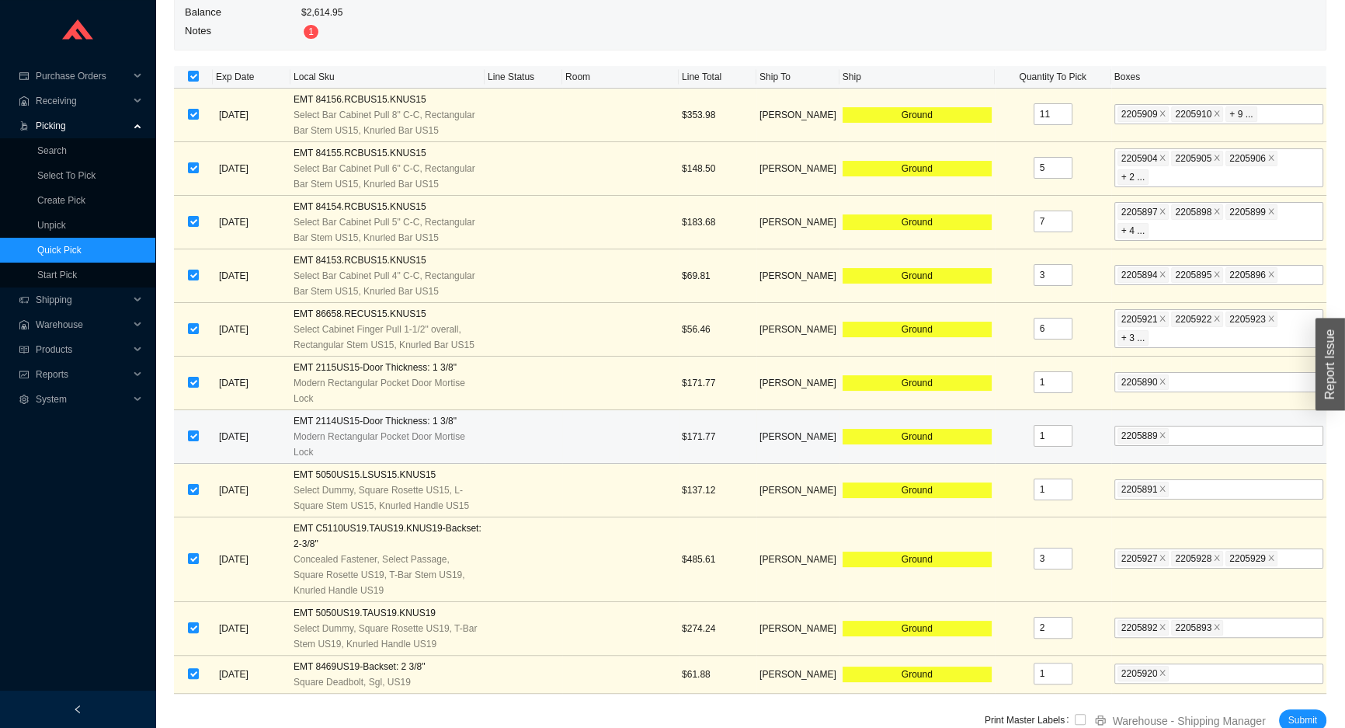
scroll to position [294, 0]
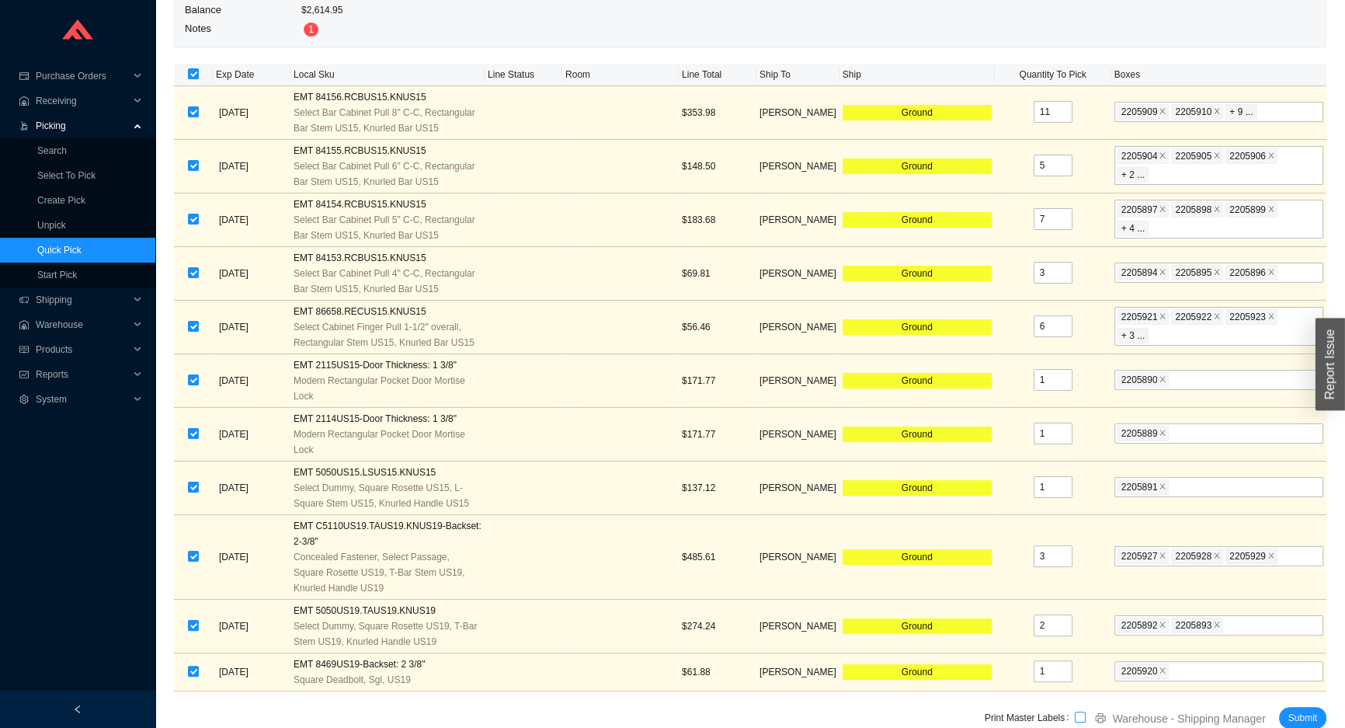
click at [1077, 714] on input "checkbox" at bounding box center [1080, 716] width 11 height 11
checkbox input "true"
click at [1296, 718] on span "Submit" at bounding box center [1302, 718] width 29 height 16
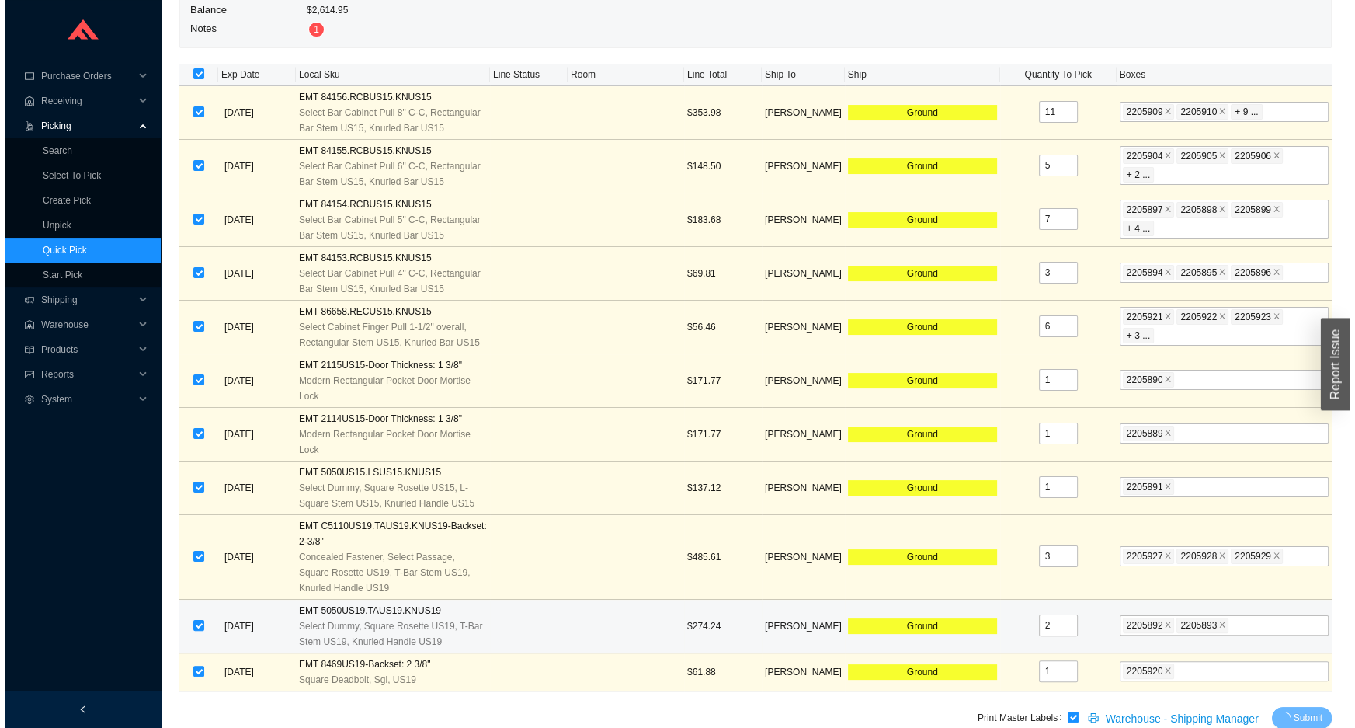
scroll to position [0, 0]
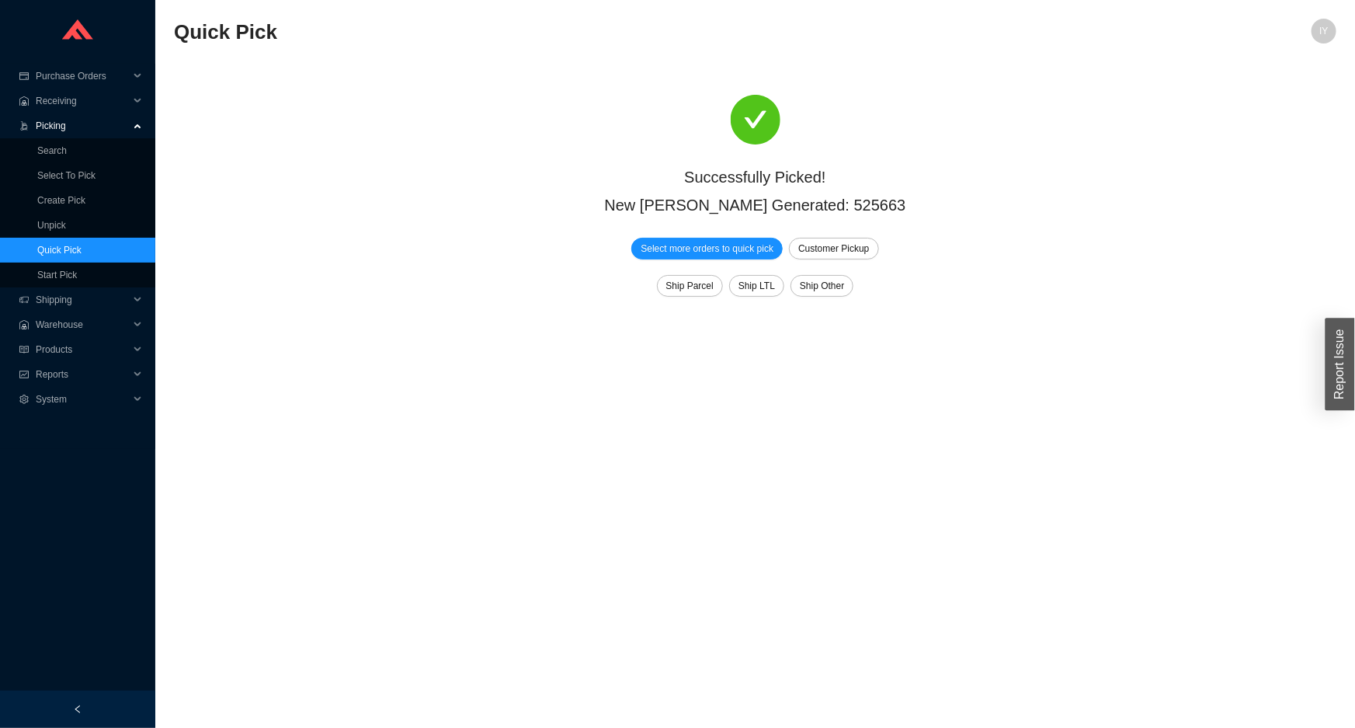
click at [843, 206] on div "New ShipKey Generated: 525663" at bounding box center [755, 205] width 1113 height 28
copy div "525663"
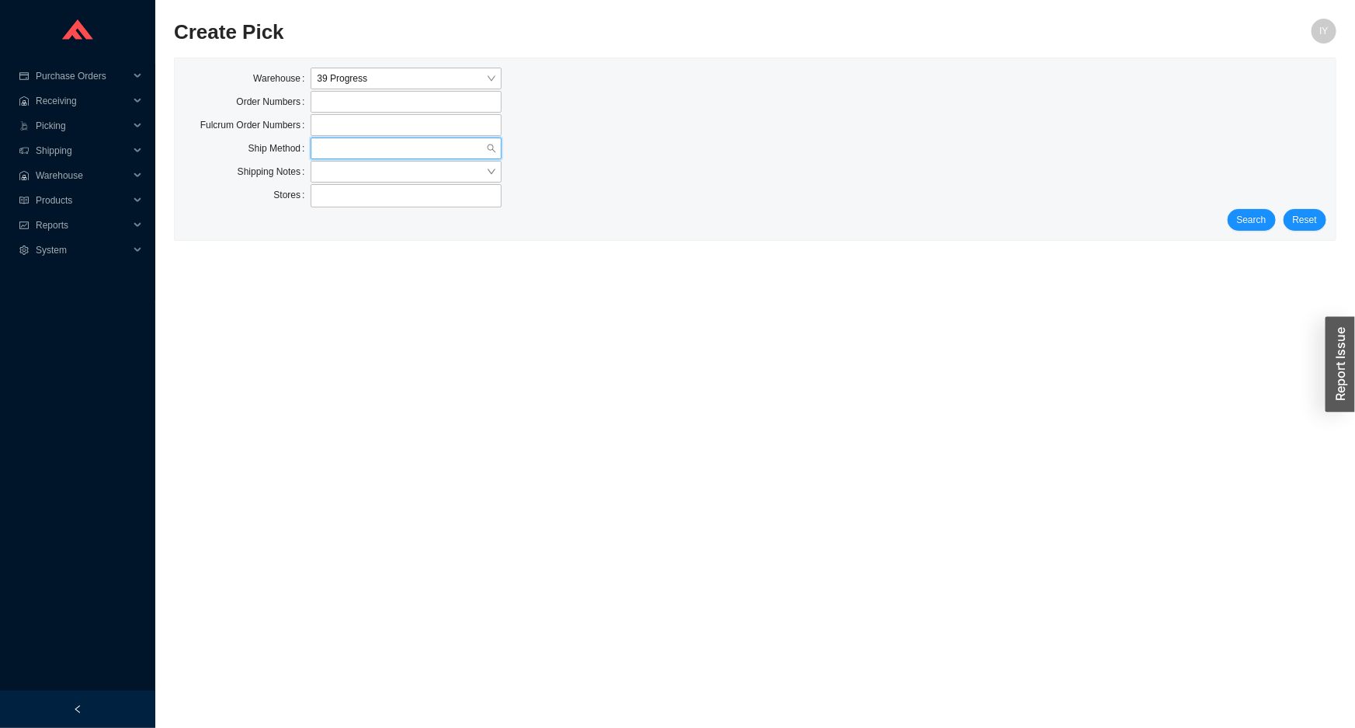
click at [415, 155] on input "search" at bounding box center [401, 148] width 169 height 20
click at [439, 262] on div "UPS" at bounding box center [406, 263] width 178 height 14
click at [1241, 207] on div "Stores" at bounding box center [755, 196] width 1142 height 25
click at [1245, 214] on span "Search" at bounding box center [1252, 220] width 30 height 16
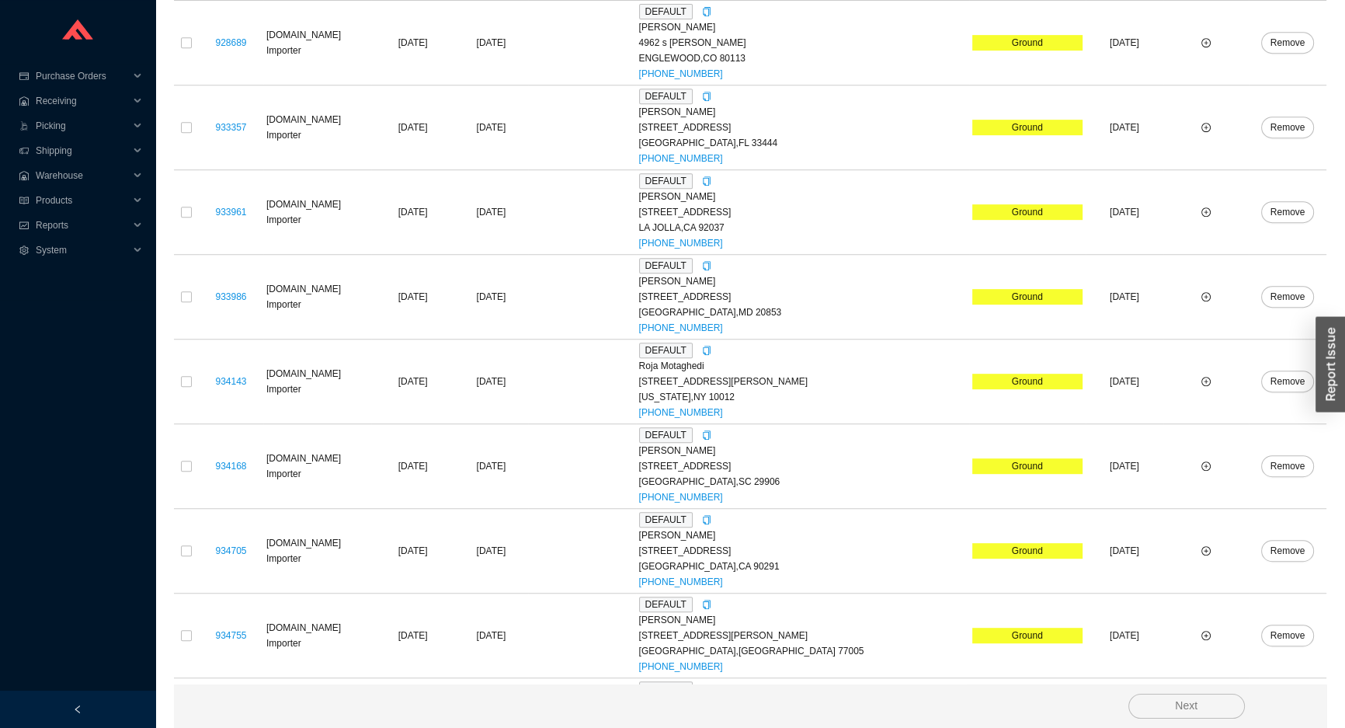
scroll to position [3640, 0]
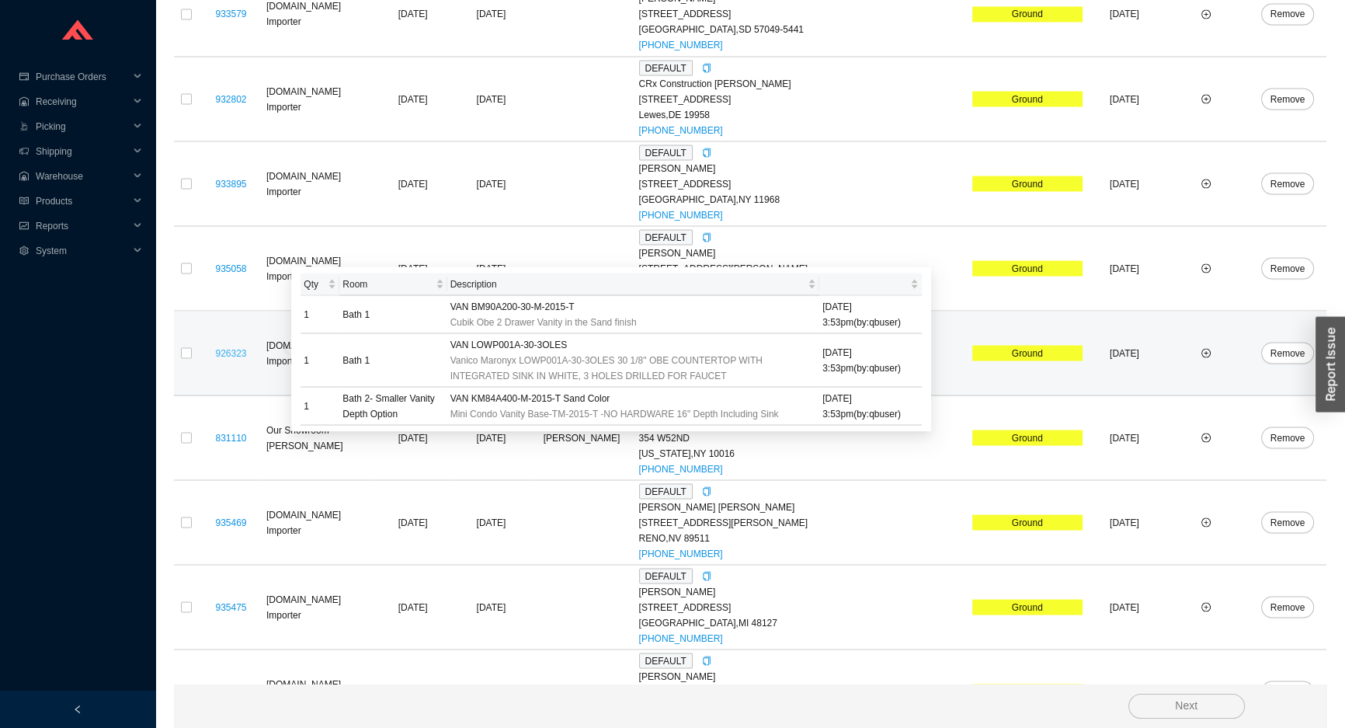
click at [231, 347] on link "926323" at bounding box center [230, 352] width 31 height 11
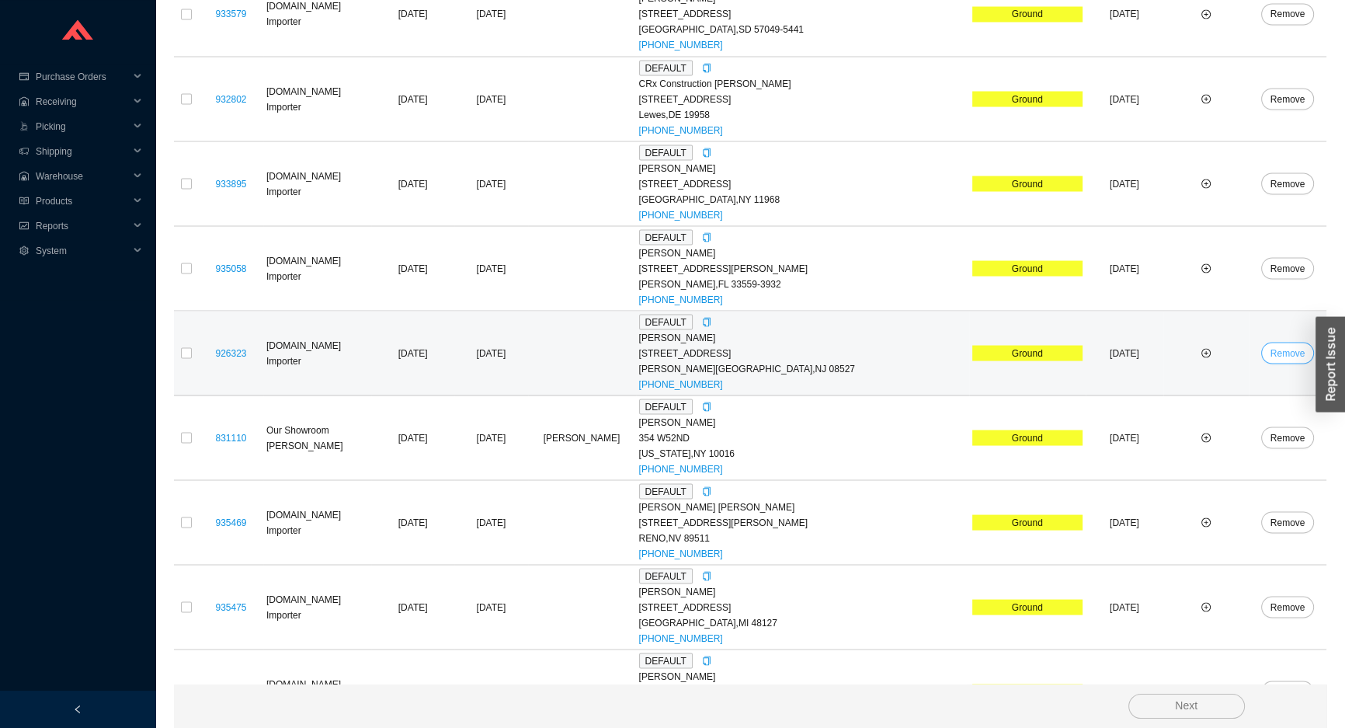
click at [1282, 353] on span "Remove" at bounding box center [1288, 353] width 35 height 16
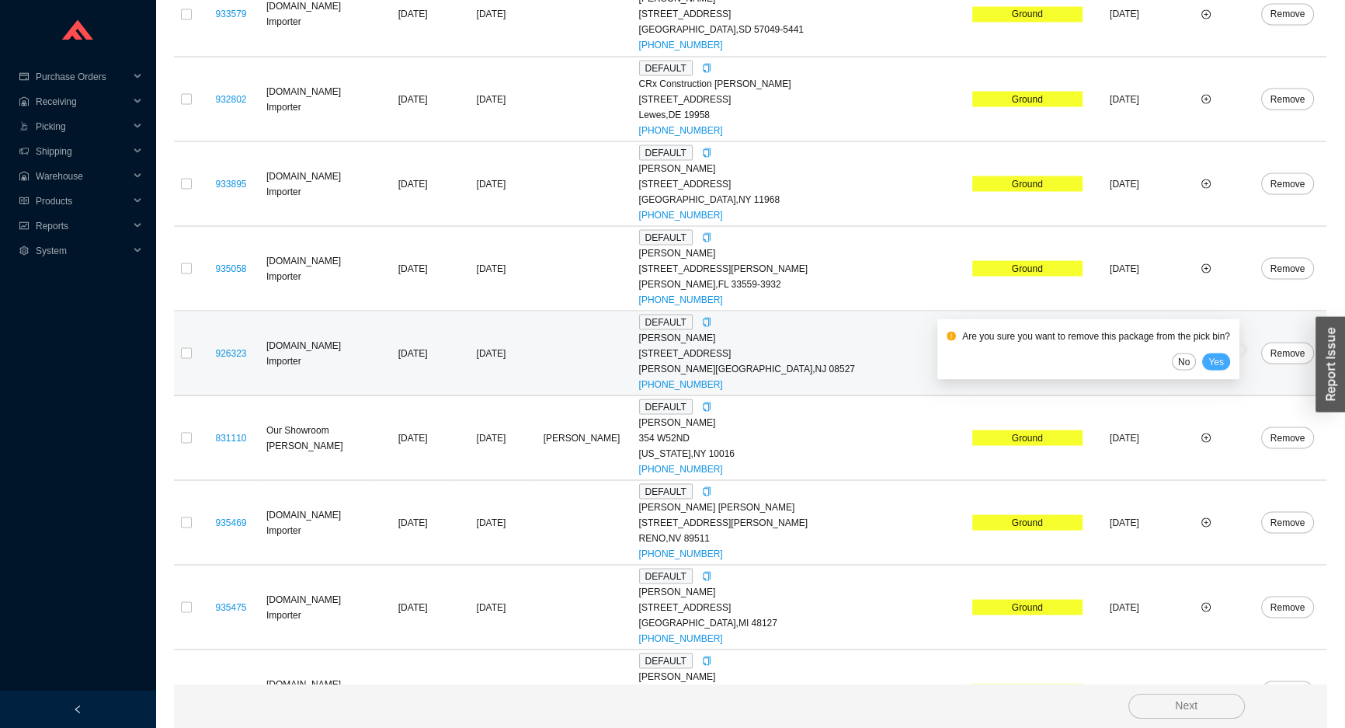
click at [1219, 357] on span "Yes" at bounding box center [1216, 361] width 16 height 16
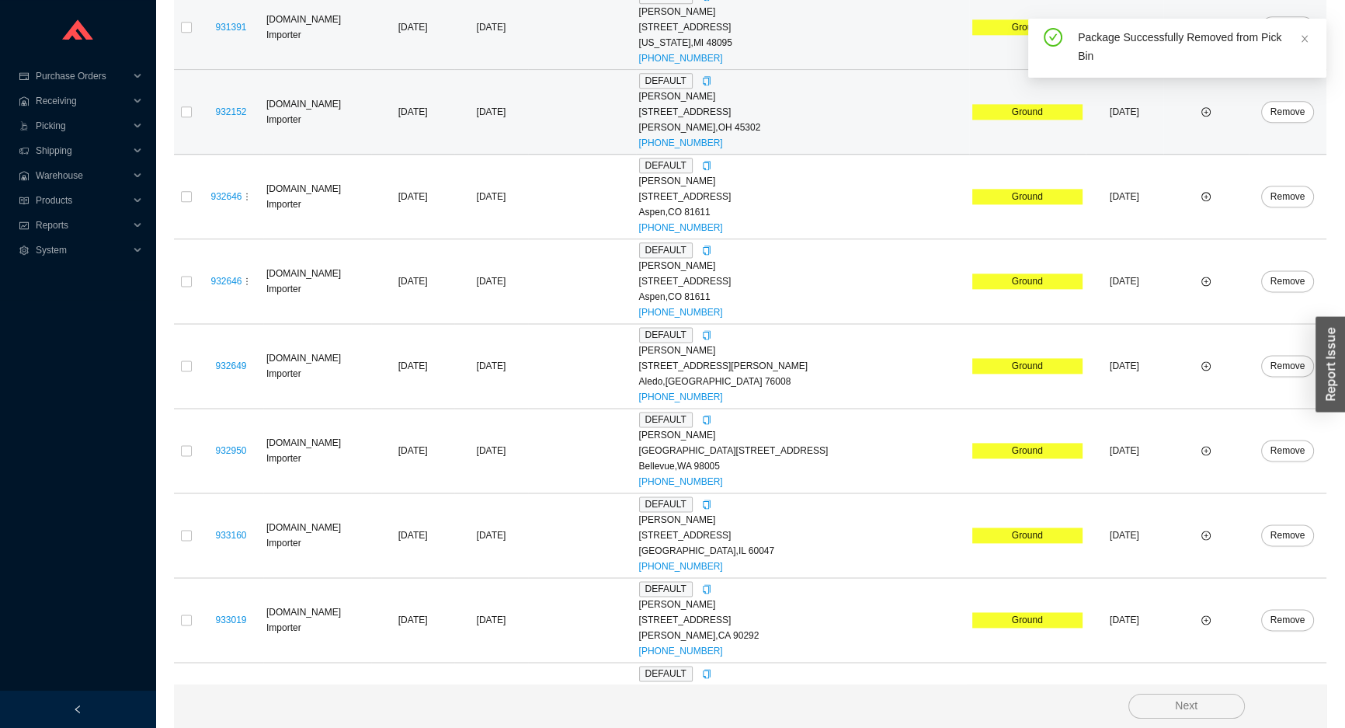
scroll to position [2510, 0]
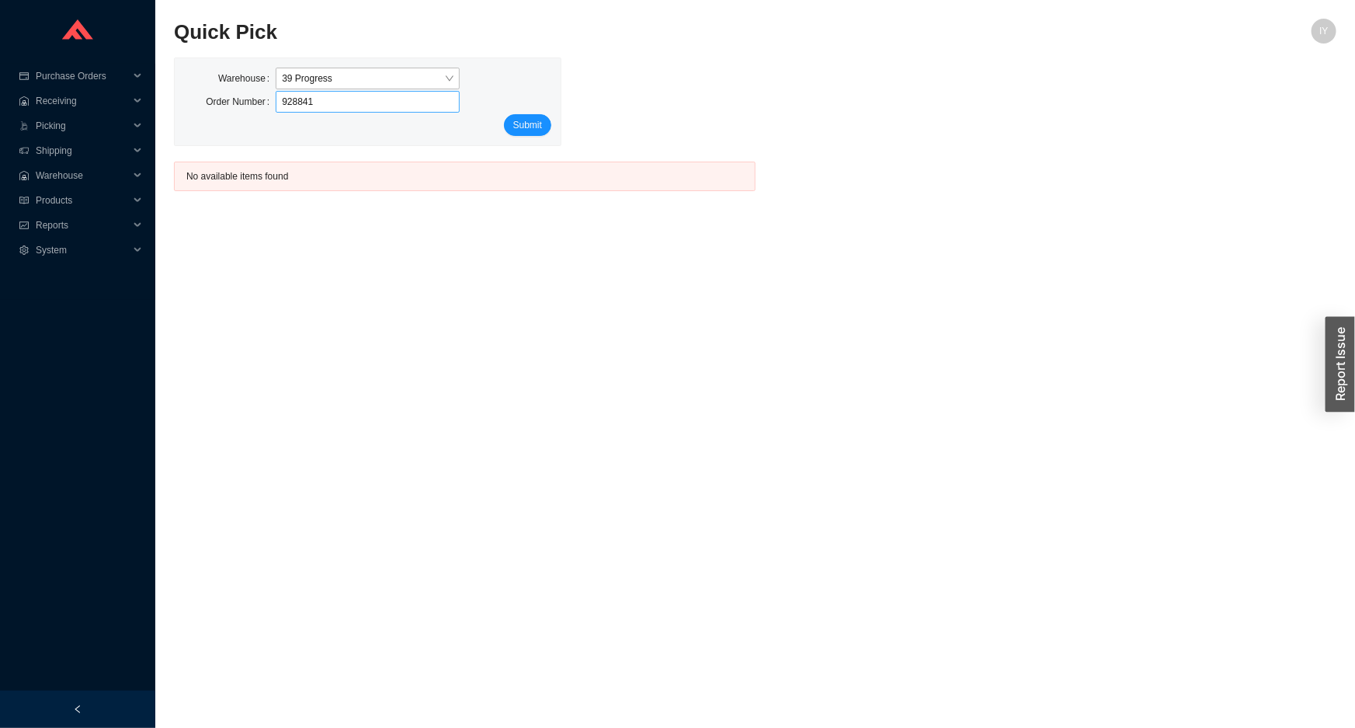
drag, startPoint x: 280, startPoint y: 101, endPoint x: 322, endPoint y: 105, distance: 42.1
click at [322, 105] on input "928841" at bounding box center [368, 102] width 184 height 22
click at [294, 109] on input "928841" at bounding box center [368, 102] width 184 height 22
click at [293, 105] on input "928841" at bounding box center [368, 102] width 184 height 22
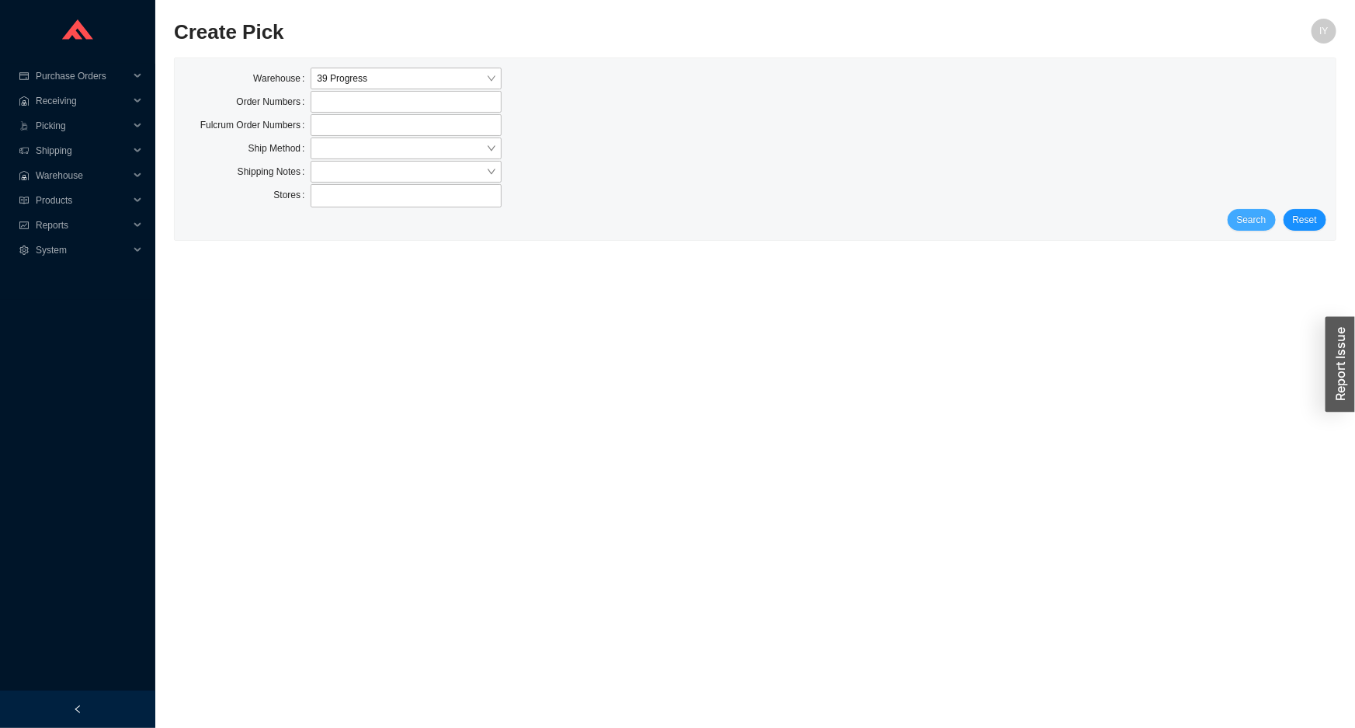
click at [1243, 214] on span "Search" at bounding box center [1252, 220] width 30 height 16
click at [429, 110] on label at bounding box center [406, 102] width 190 height 22
click at [324, 110] on input at bounding box center [318, 101] width 11 height 17
click button "Search" at bounding box center [1252, 221] width 48 height 22
click at [1243, 225] on span "Search" at bounding box center [1252, 220] width 30 height 16
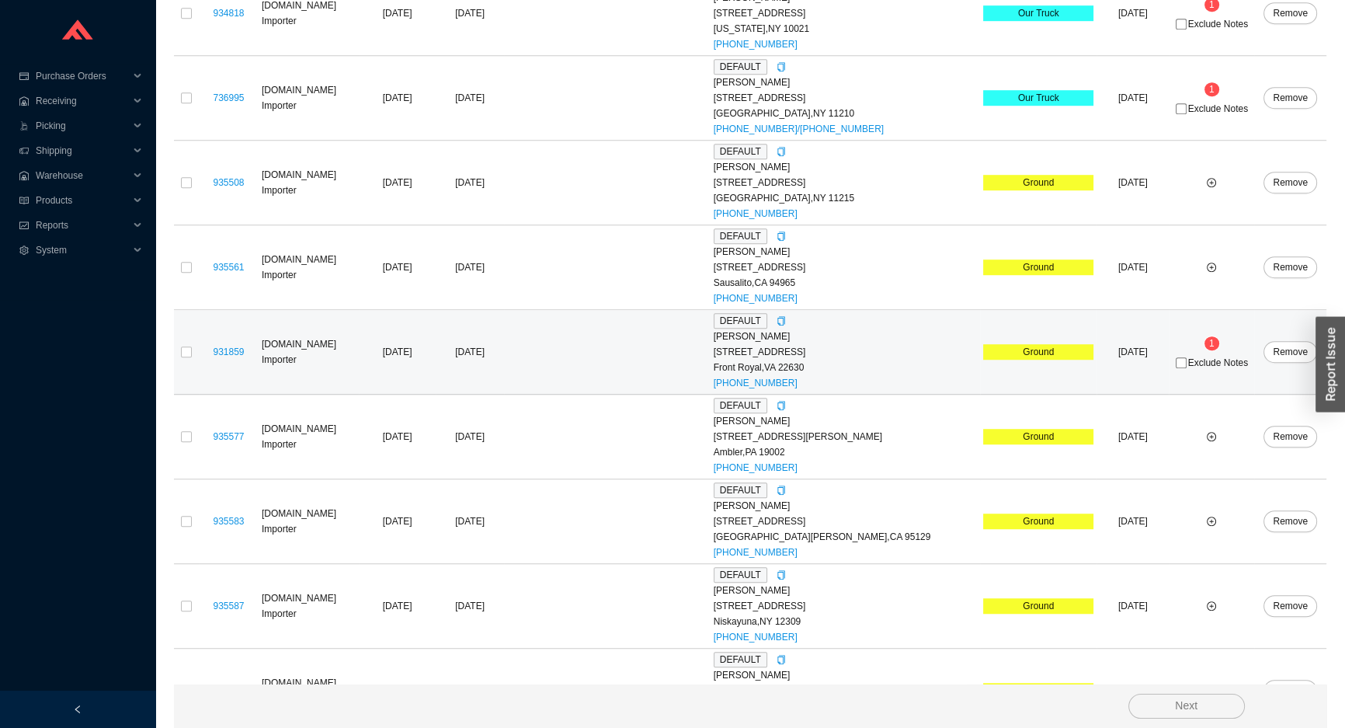
scroll to position [1486, 0]
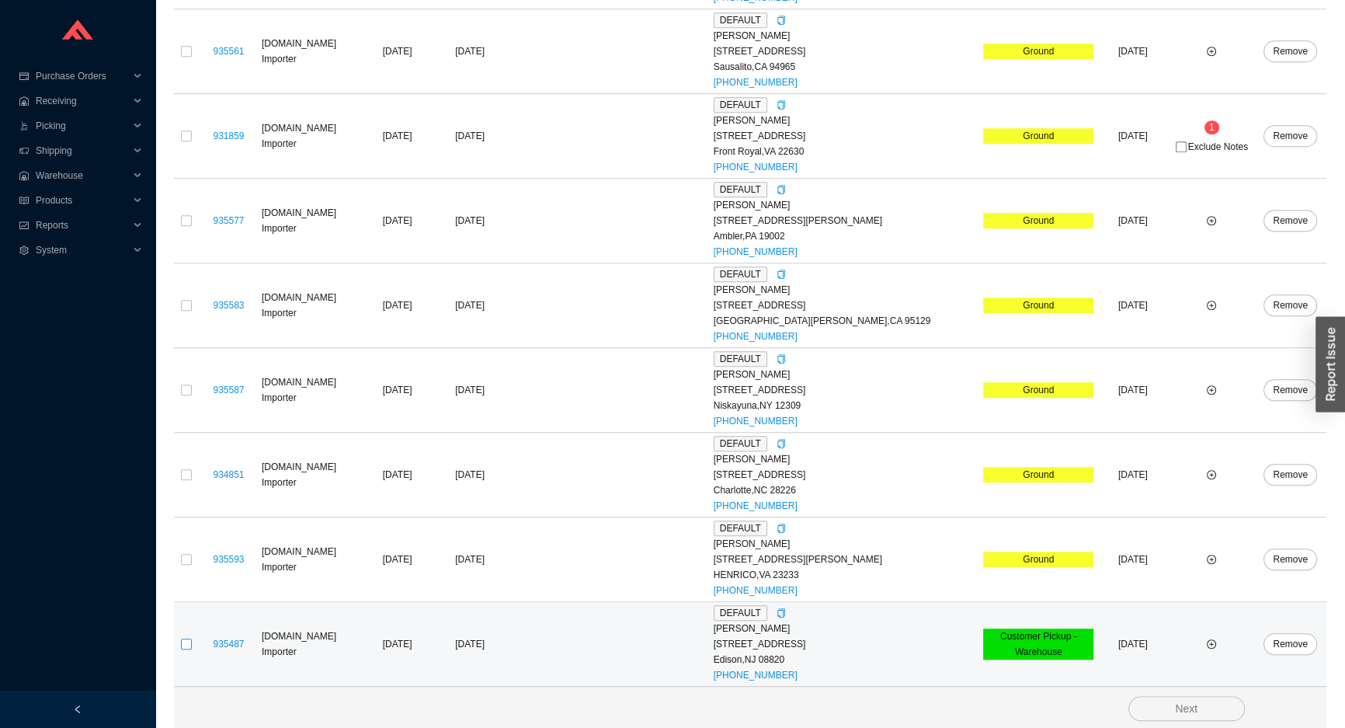
click at [190, 644] on input "checkbox" at bounding box center [186, 643] width 11 height 11
checkbox input "true"
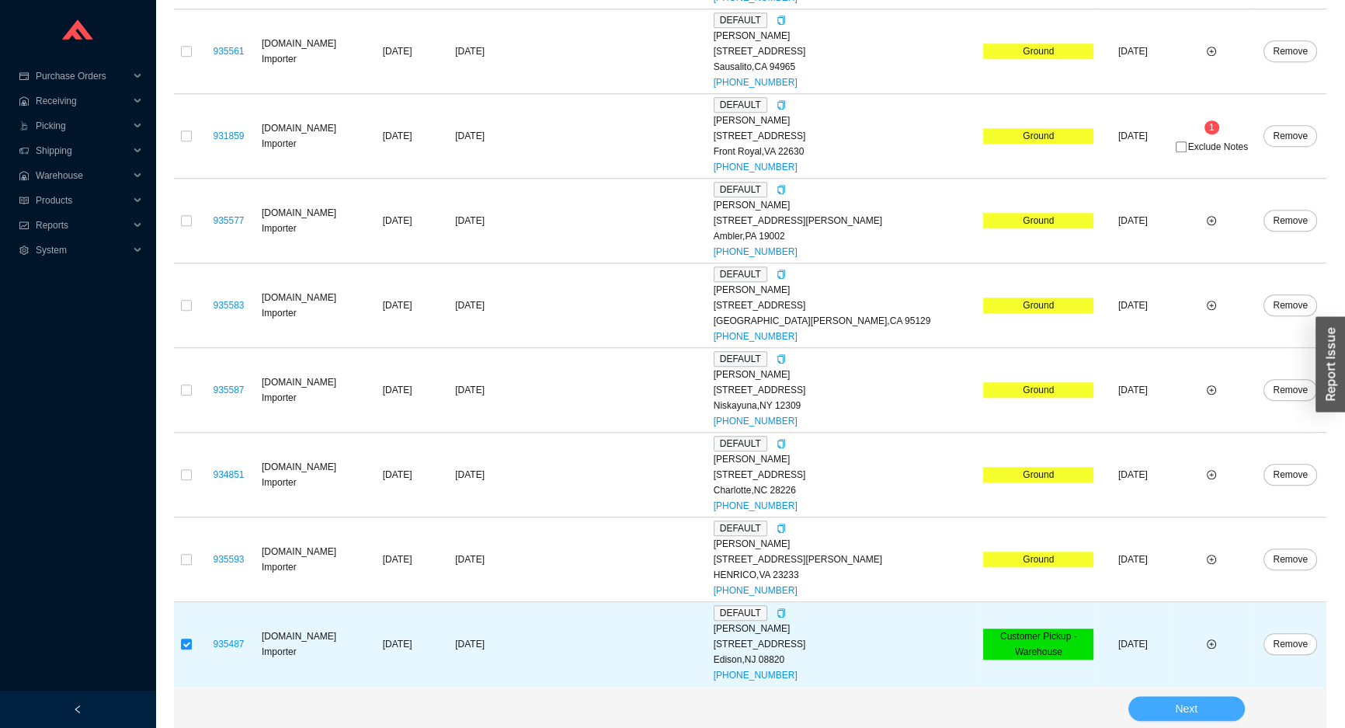
click at [1171, 709] on button "Next" at bounding box center [1186, 708] width 116 height 25
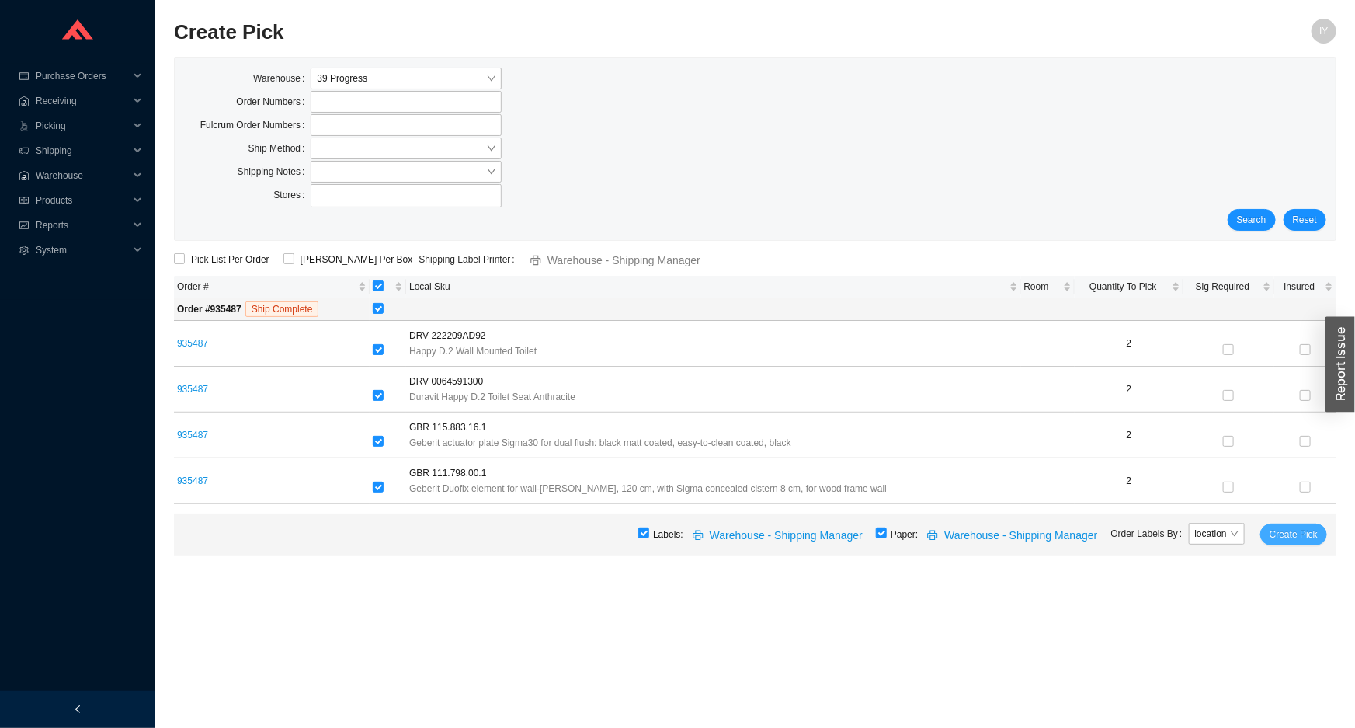
click at [1294, 530] on span "Create Pick" at bounding box center [1294, 535] width 48 height 16
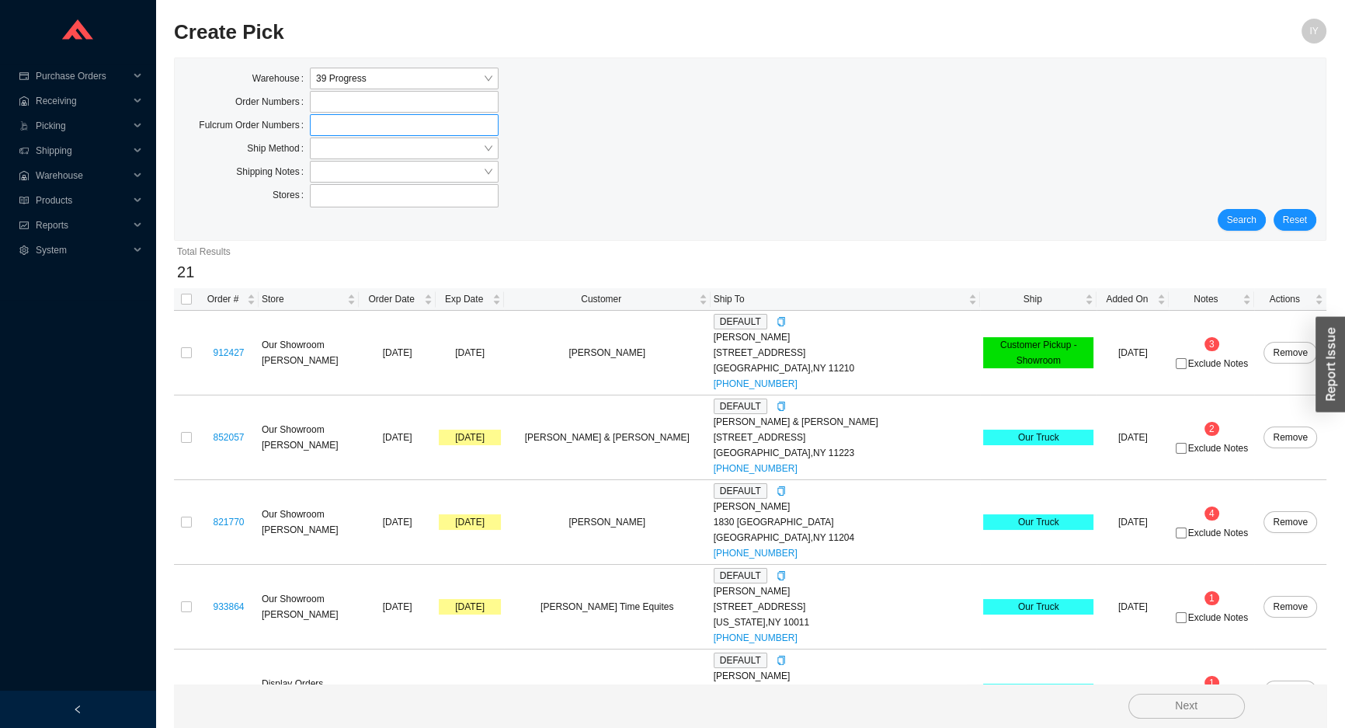
click at [360, 132] on label at bounding box center [404, 125] width 189 height 22
click at [323, 132] on input at bounding box center [317, 124] width 11 height 17
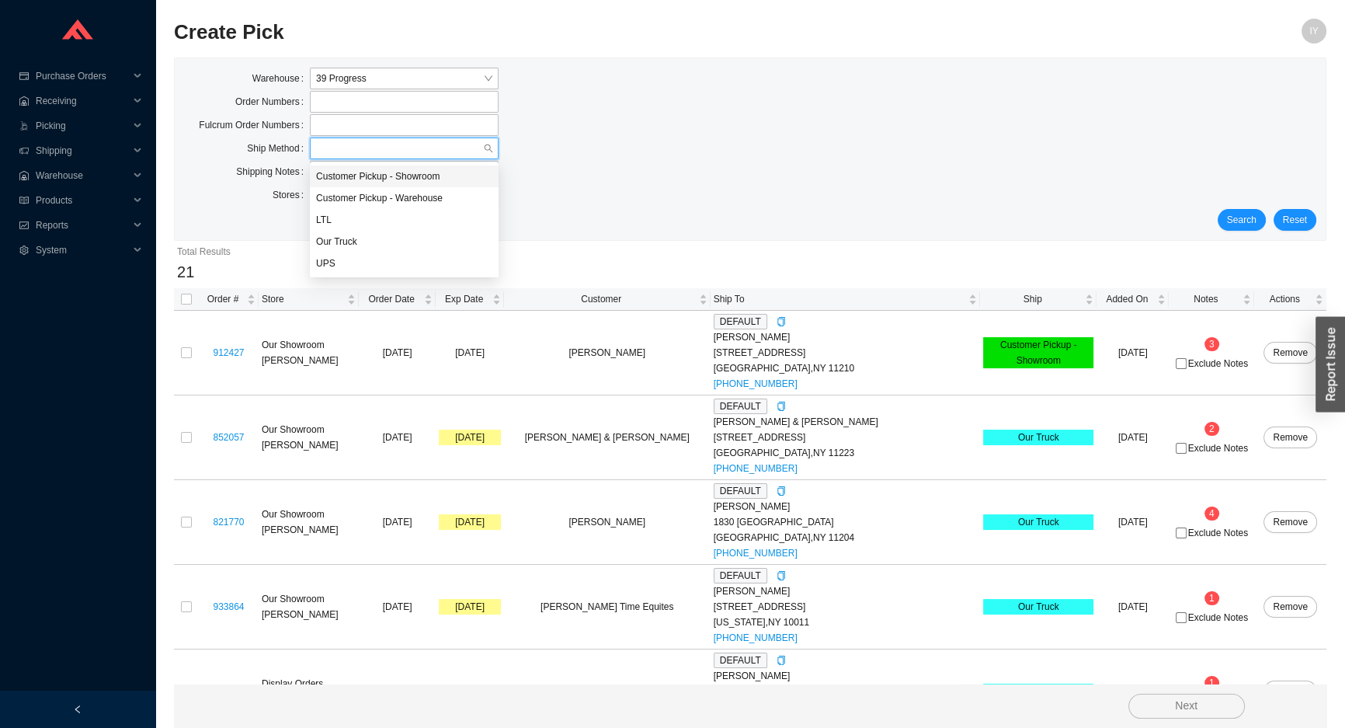
click at [358, 148] on input "search" at bounding box center [399, 148] width 167 height 20
drag, startPoint x: 377, startPoint y: 264, endPoint x: 389, endPoint y: 247, distance: 20.7
click at [389, 247] on div "Customer Pickup - Showroom Customer Pickup - Warehouse LTL Our Truck UPS" at bounding box center [404, 219] width 189 height 109
click at [389, 247] on div "Our Truck" at bounding box center [404, 242] width 176 height 14
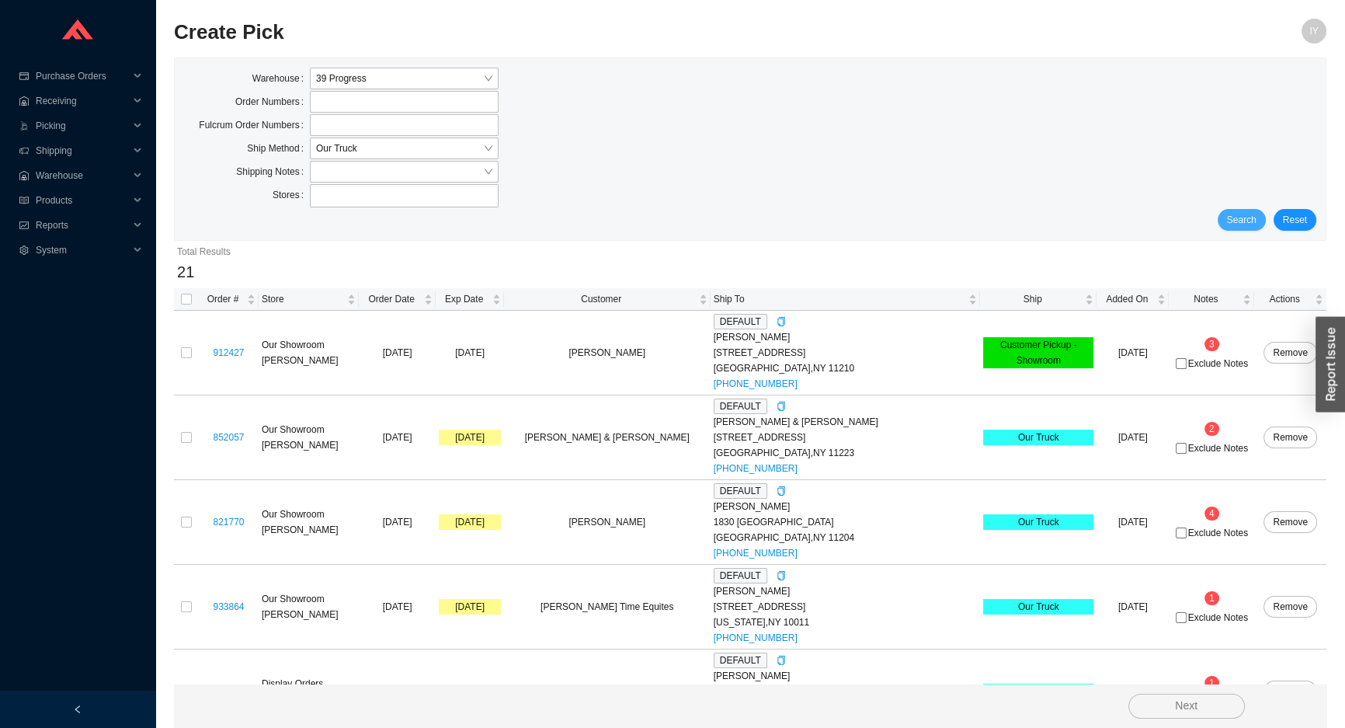
click at [1242, 217] on span "Search" at bounding box center [1242, 220] width 30 height 16
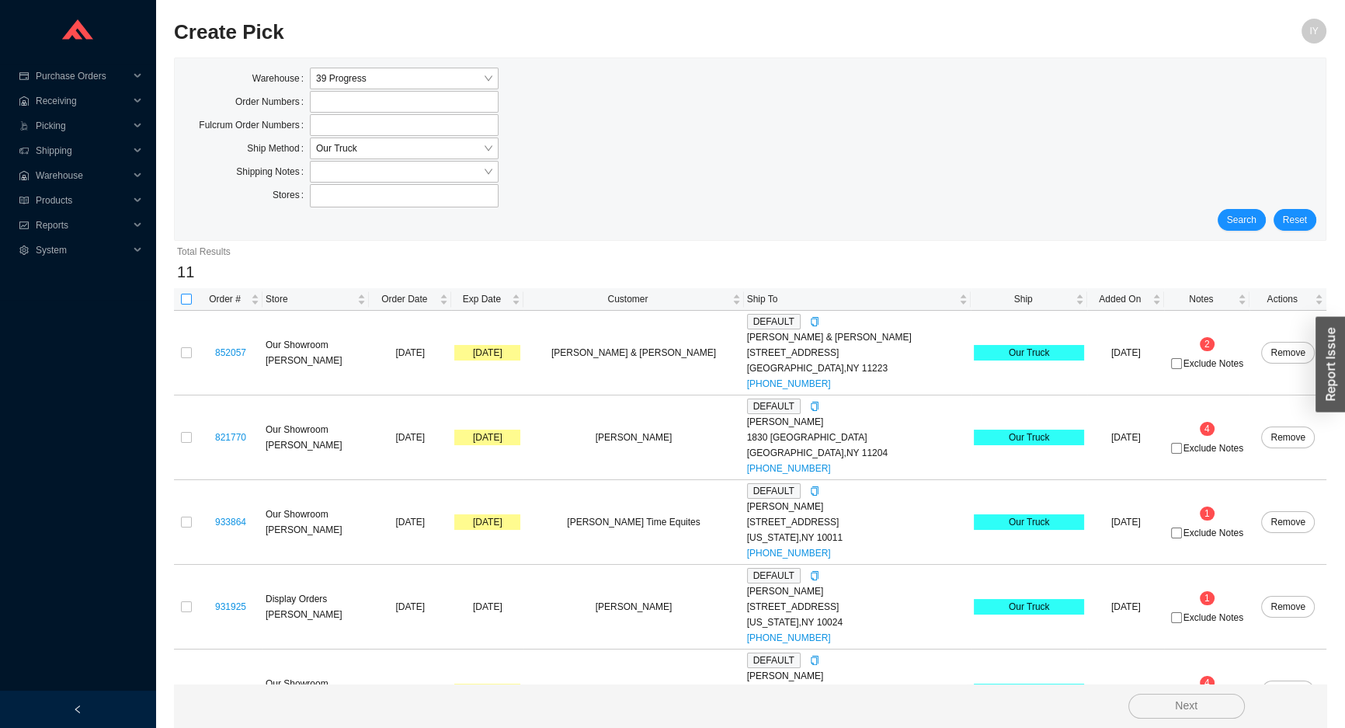
click at [186, 301] on input "checkbox" at bounding box center [186, 299] width 11 height 11
checkbox input "true"
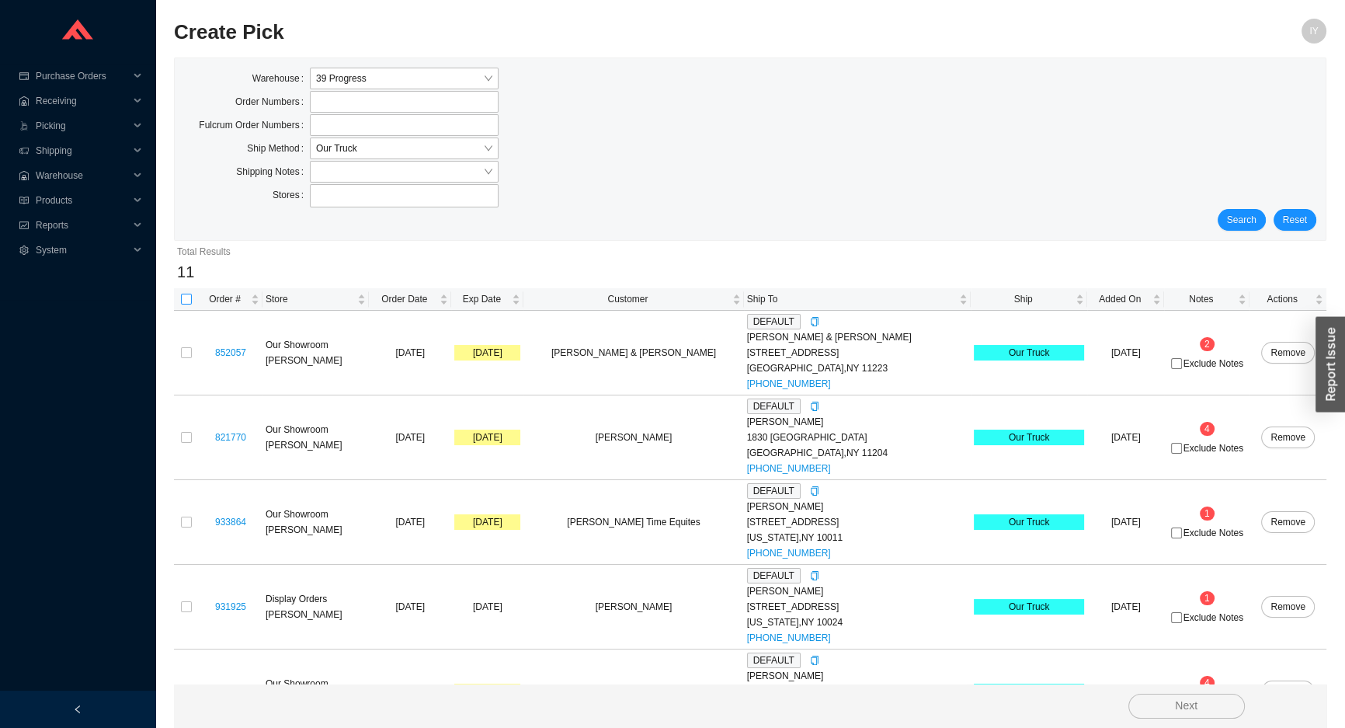
checkbox input "true"
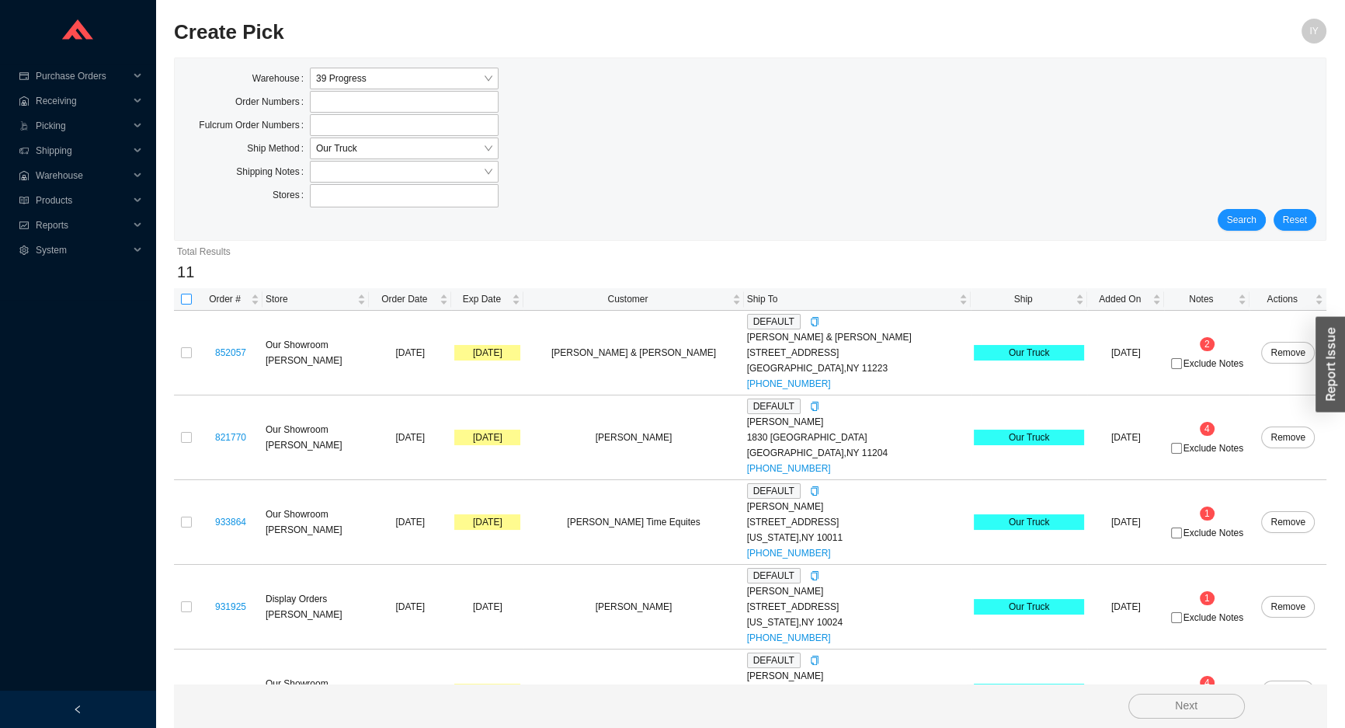
checkbox input "true"
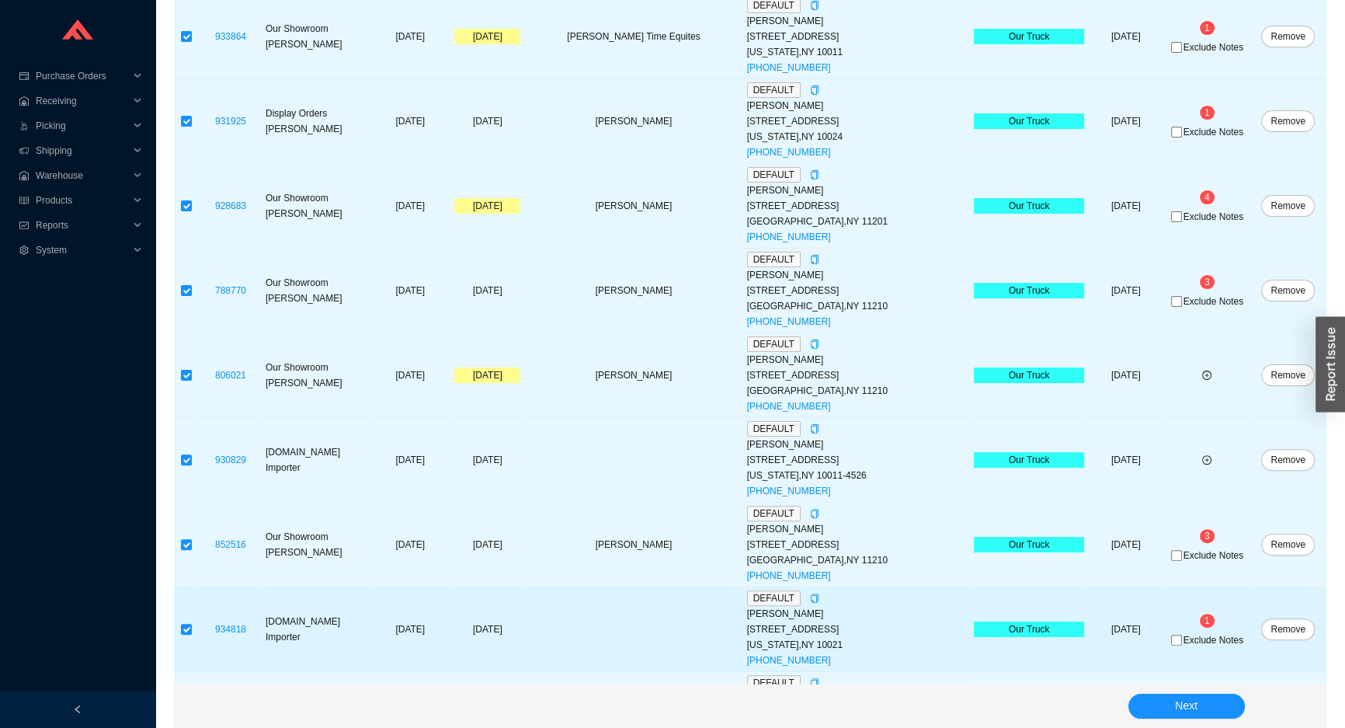
scroll to position [556, 0]
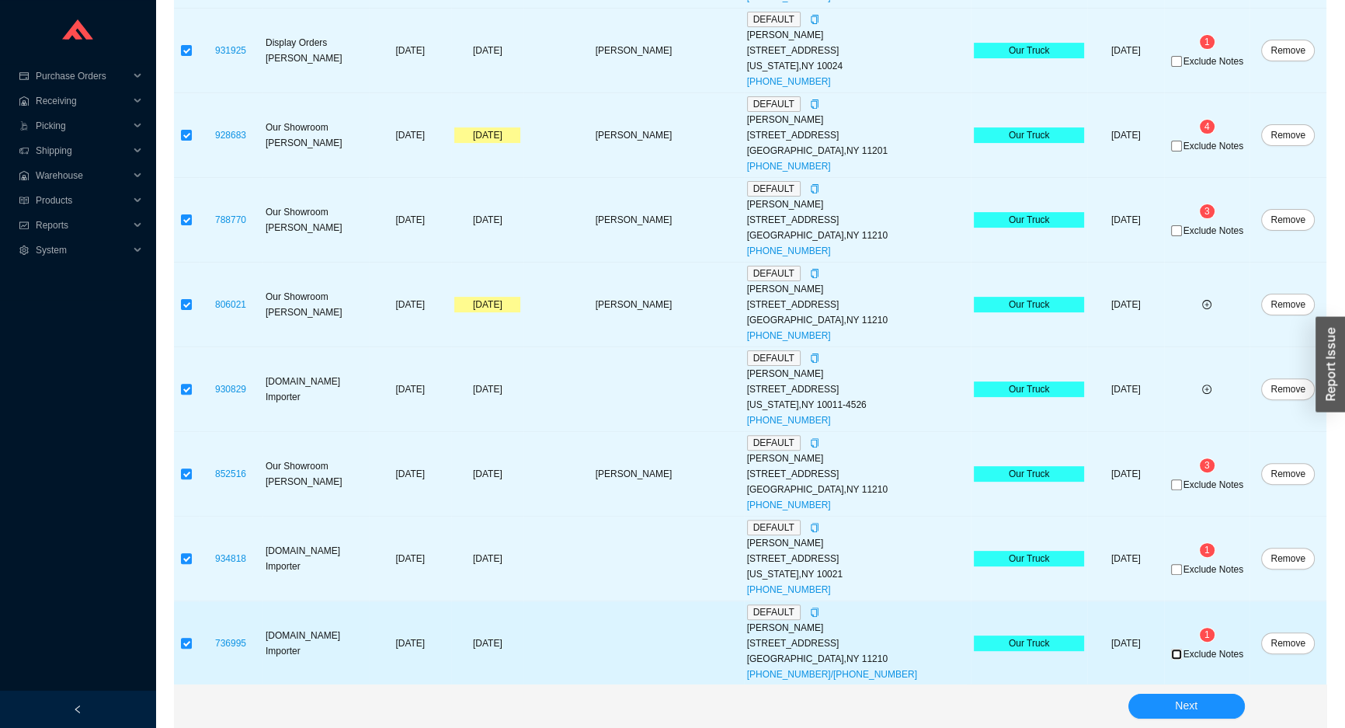
click at [1171, 649] on input "Exclude Notes" at bounding box center [1176, 653] width 11 height 11
checkbox input "true"
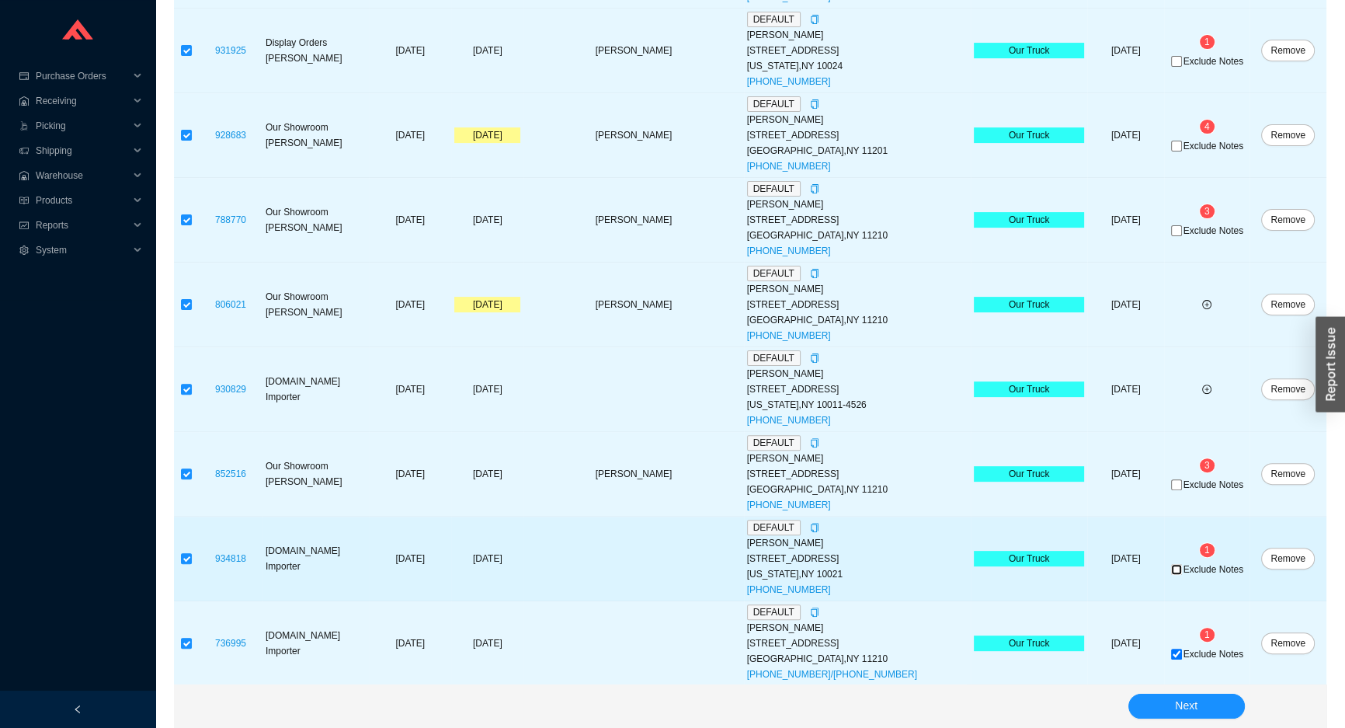
click at [1171, 565] on input "Exclude Notes" at bounding box center [1176, 569] width 11 height 11
checkbox input "true"
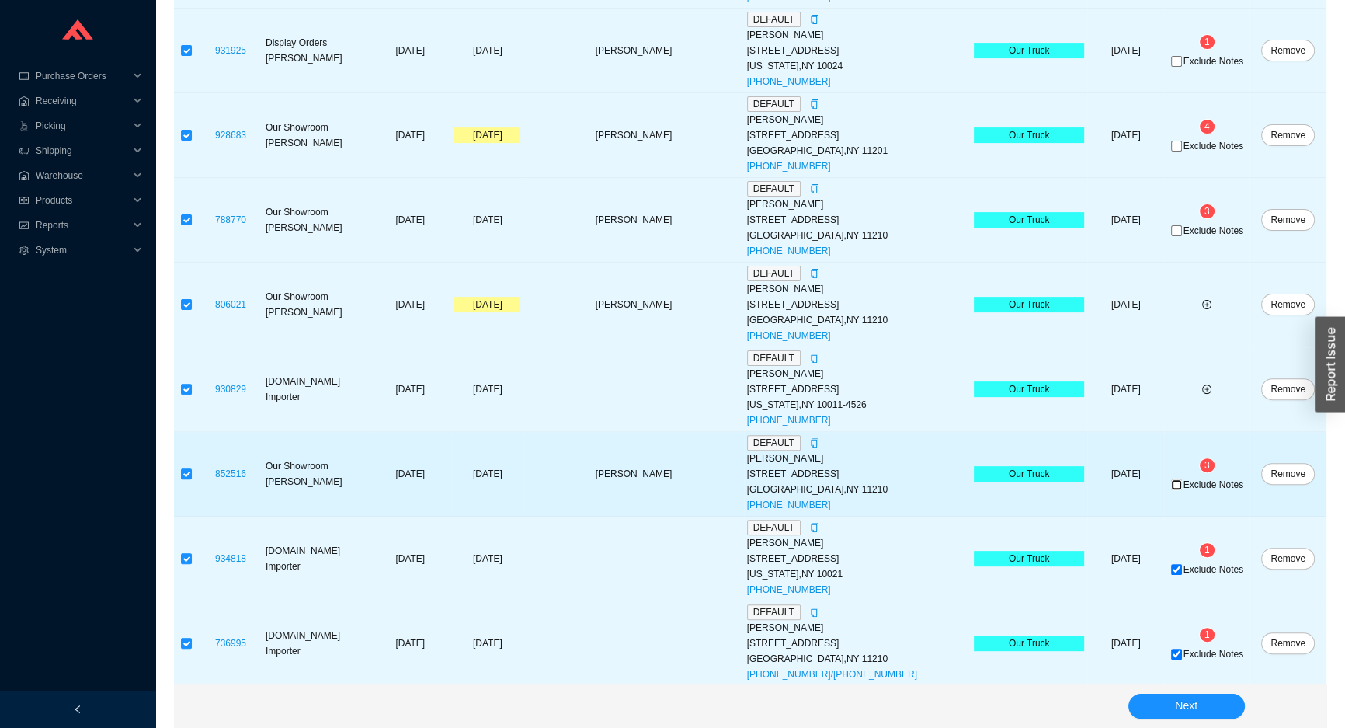
click at [1171, 482] on input "Exclude Notes" at bounding box center [1176, 484] width 11 height 11
checkbox input "true"
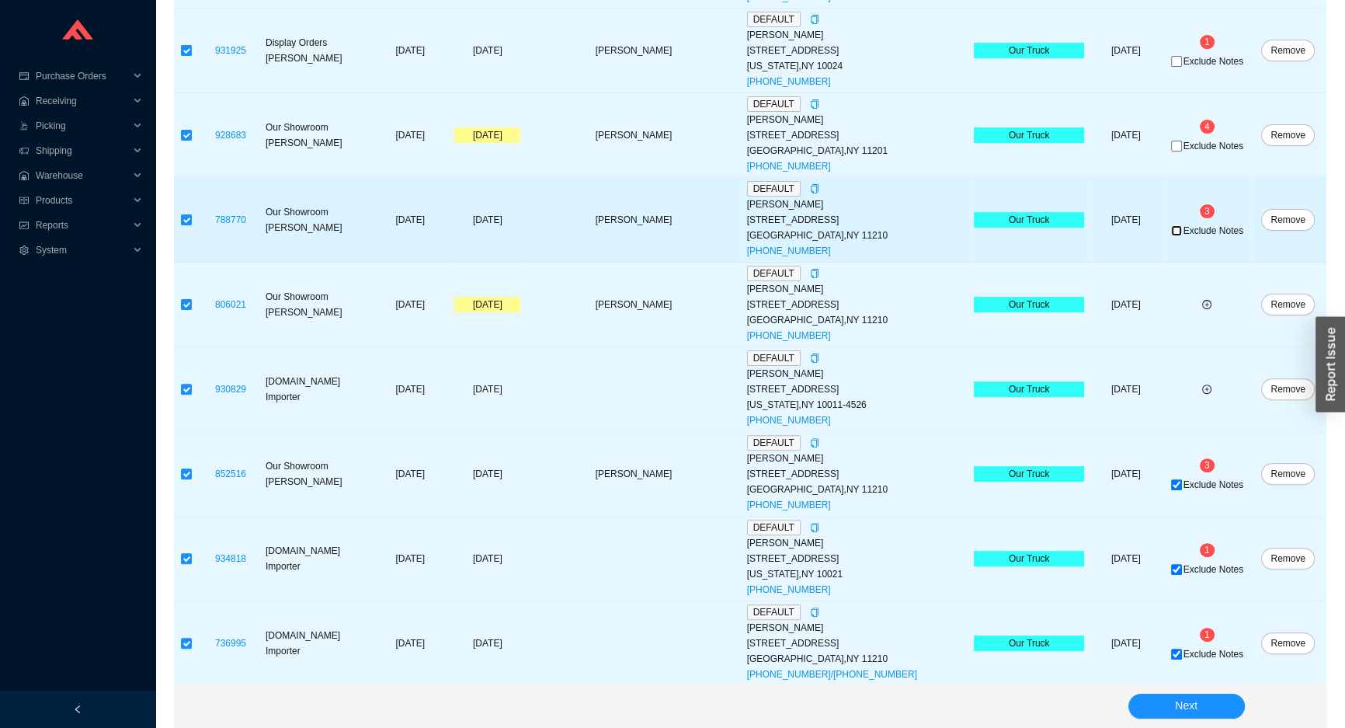
click at [1171, 228] on input "Exclude Notes" at bounding box center [1176, 230] width 11 height 11
checkbox input "true"
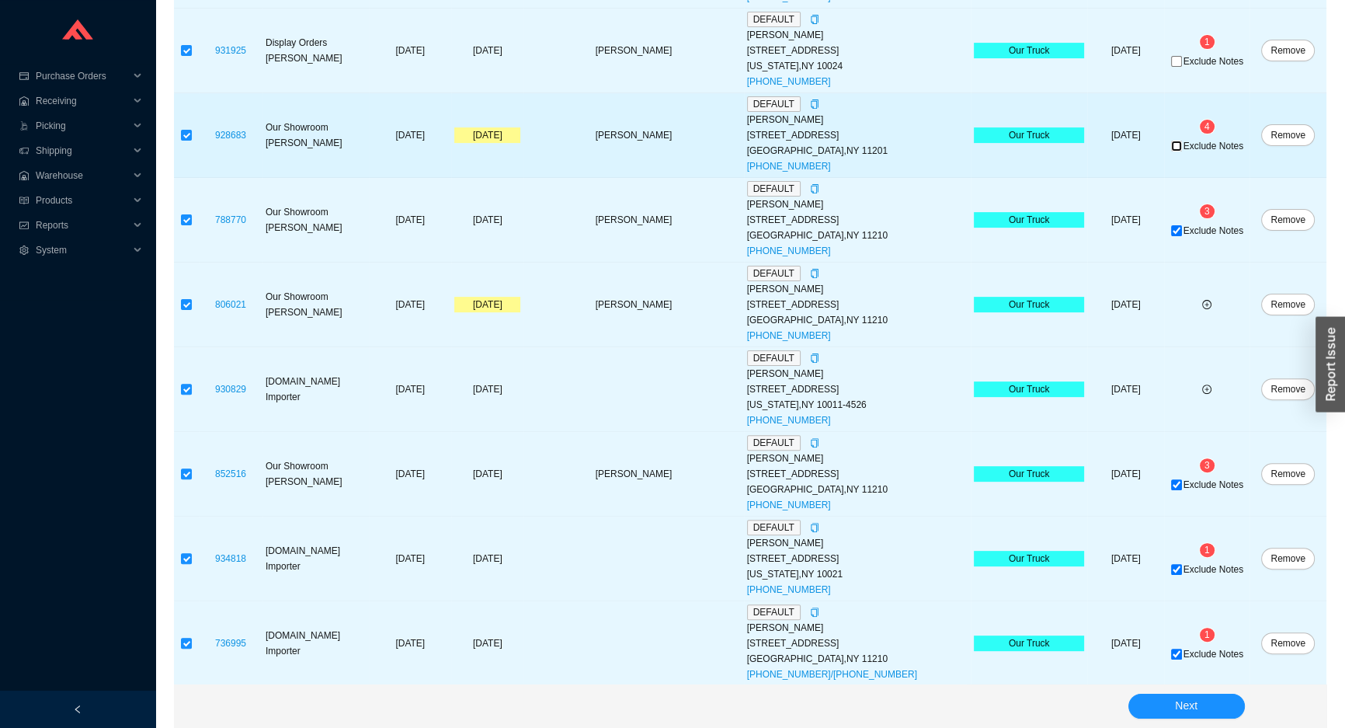
click at [1171, 148] on input "Exclude Notes" at bounding box center [1176, 146] width 11 height 11
checkbox input "true"
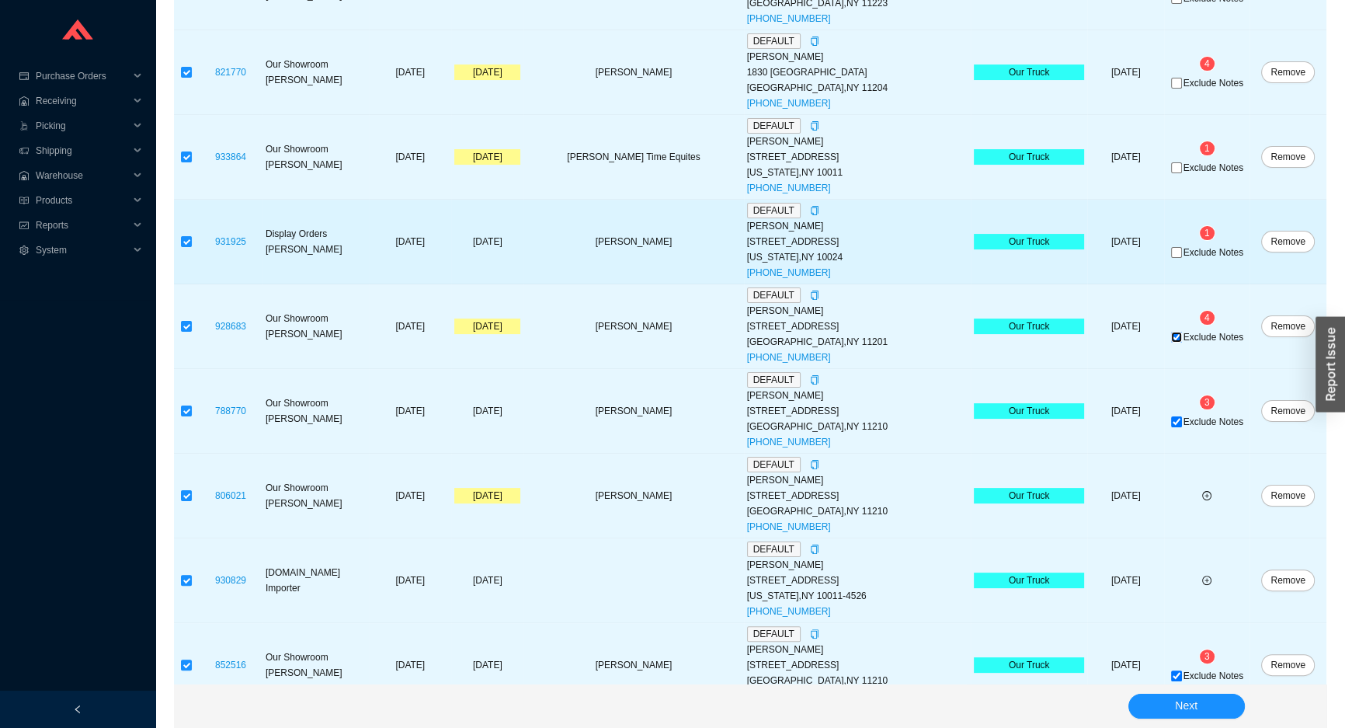
scroll to position [344, 0]
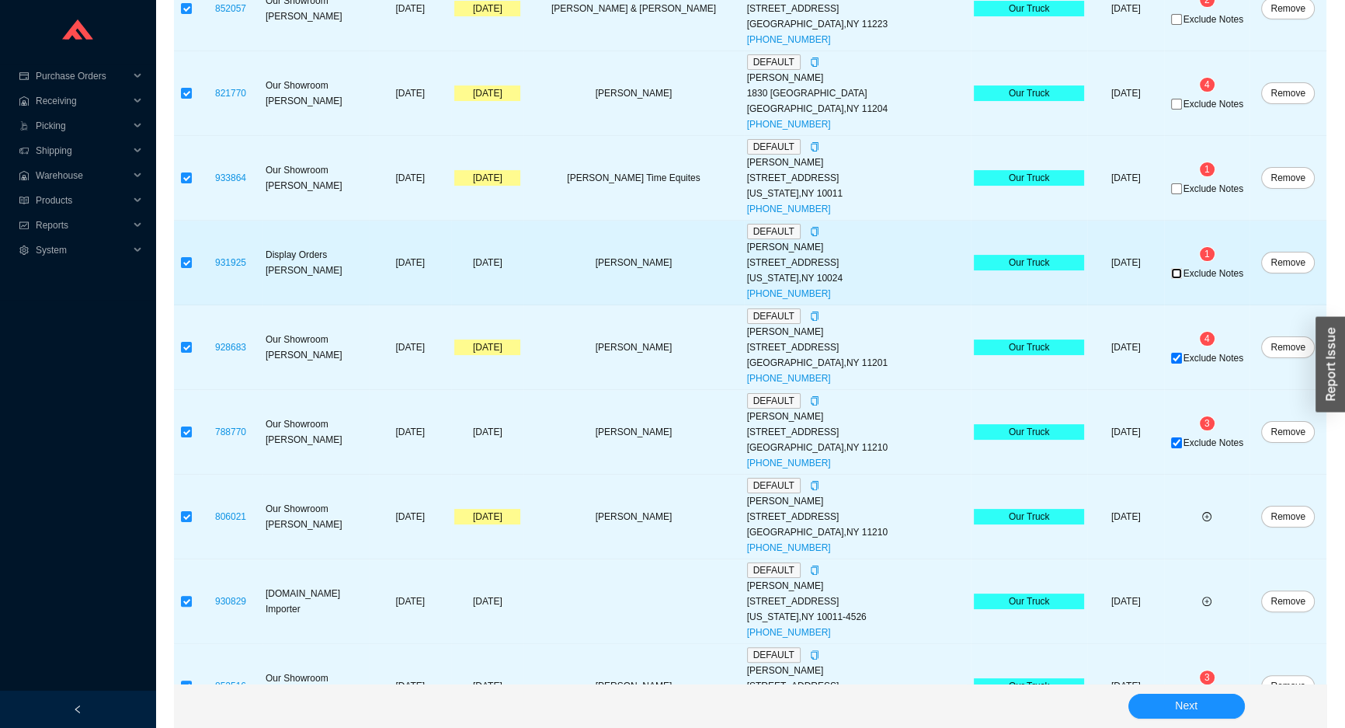
click at [1171, 272] on input "Exclude Notes" at bounding box center [1176, 273] width 11 height 11
checkbox input "true"
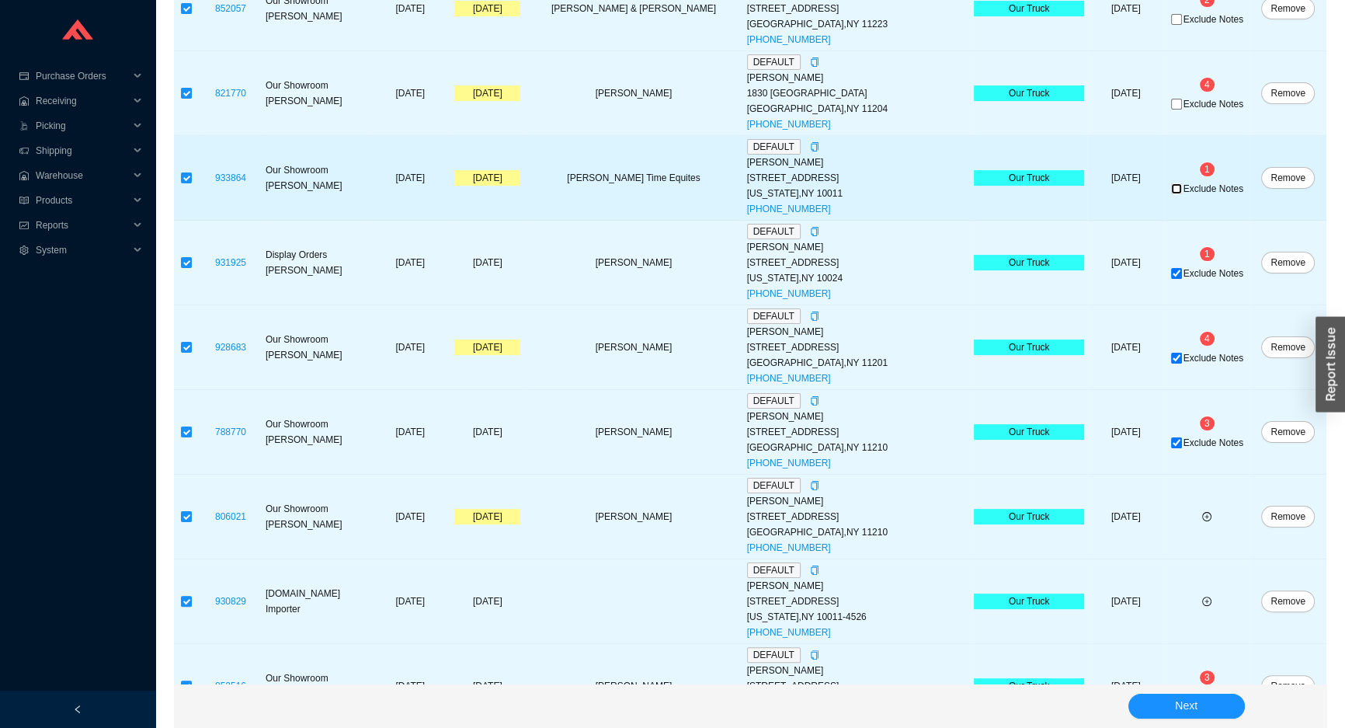
click at [1174, 190] on input "Exclude Notes" at bounding box center [1176, 188] width 11 height 11
checkbox input "true"
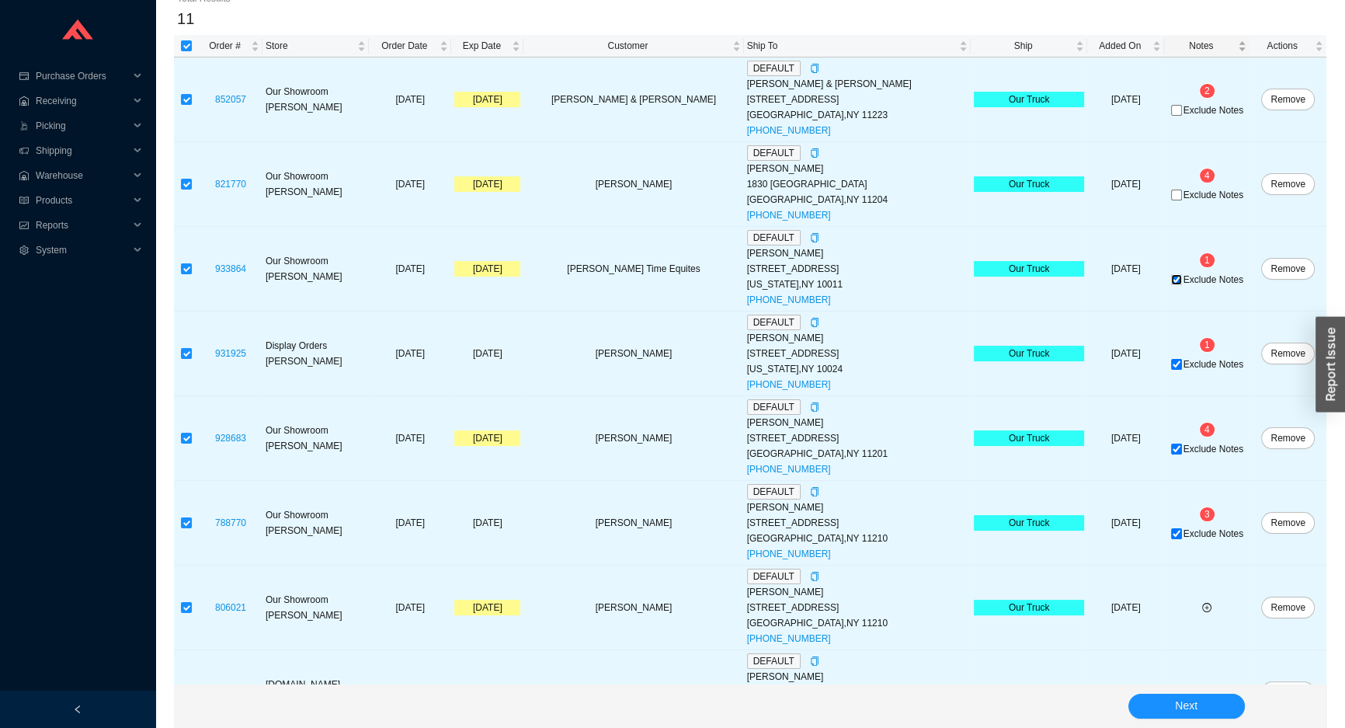
scroll to position [132, 0]
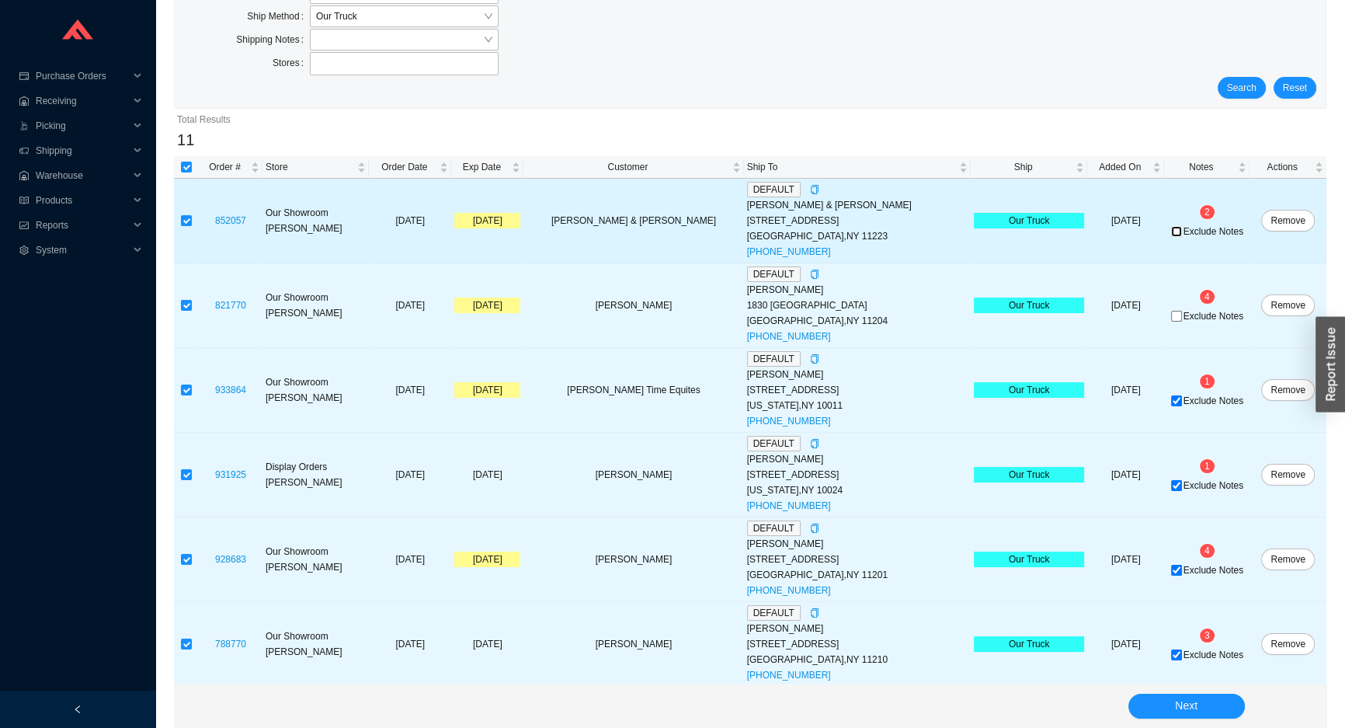
click at [1171, 229] on input "Exclude Notes" at bounding box center [1176, 231] width 11 height 11
checkbox input "true"
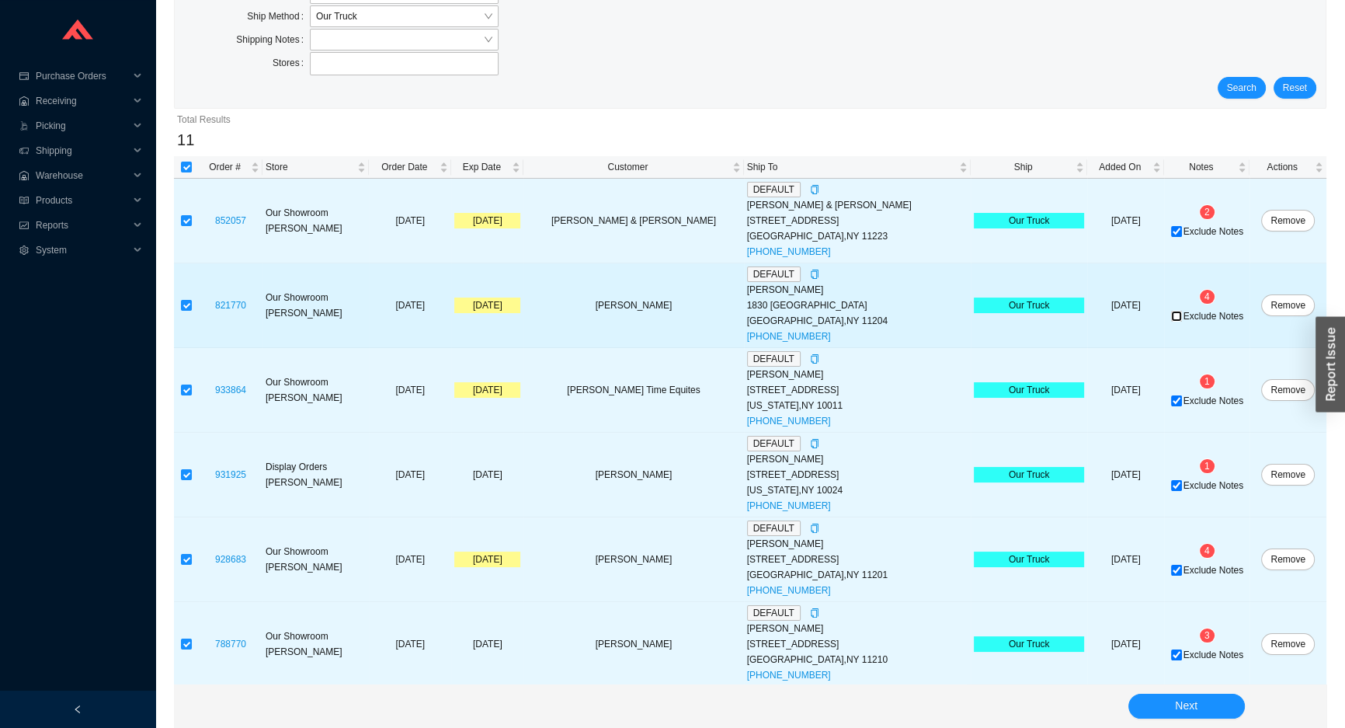
click at [1171, 312] on input "Exclude Notes" at bounding box center [1176, 316] width 11 height 11
checkbox input "true"
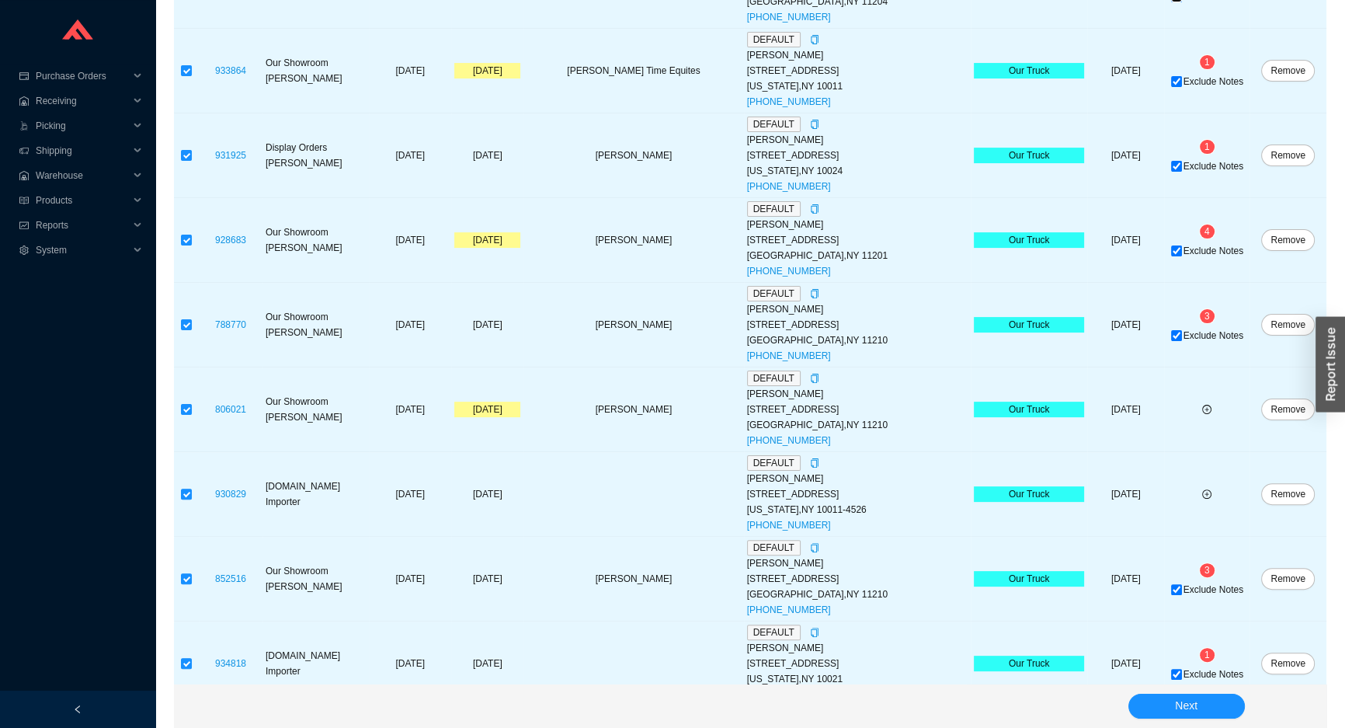
scroll to position [556, 0]
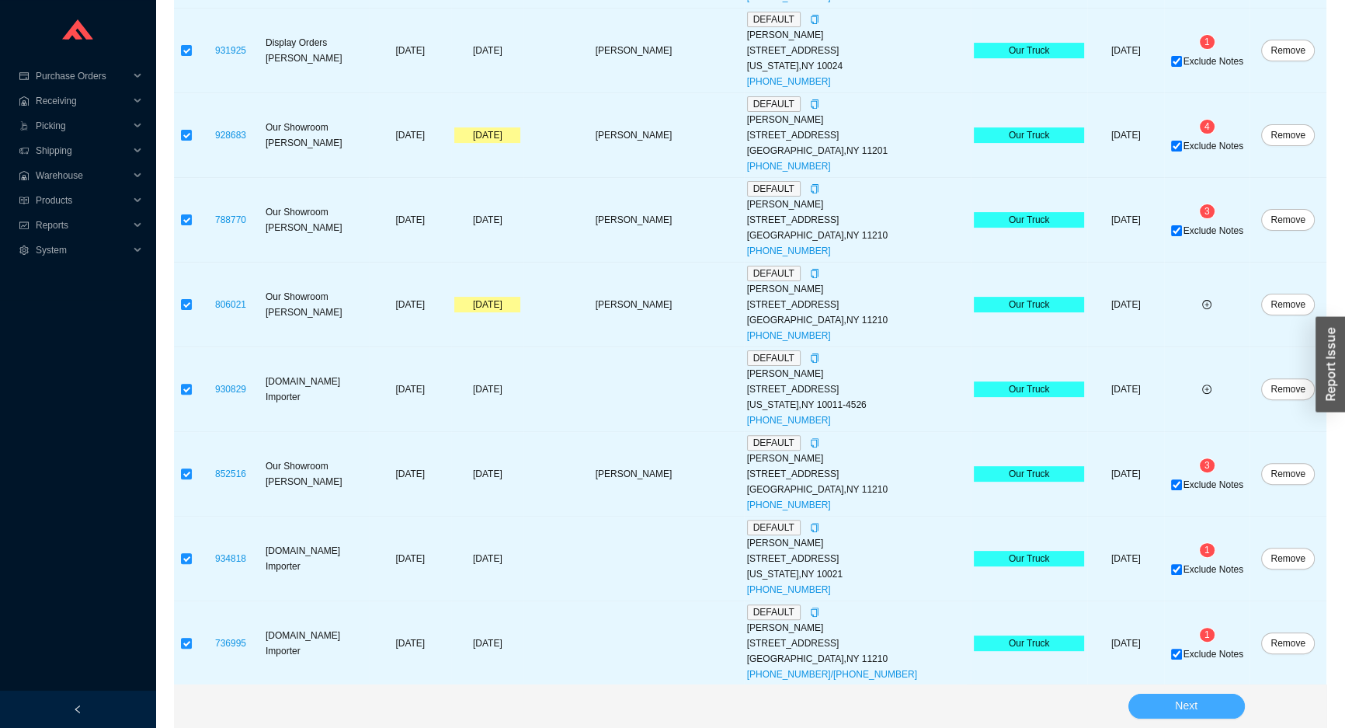
click at [1142, 704] on button "Next" at bounding box center [1186, 706] width 116 height 25
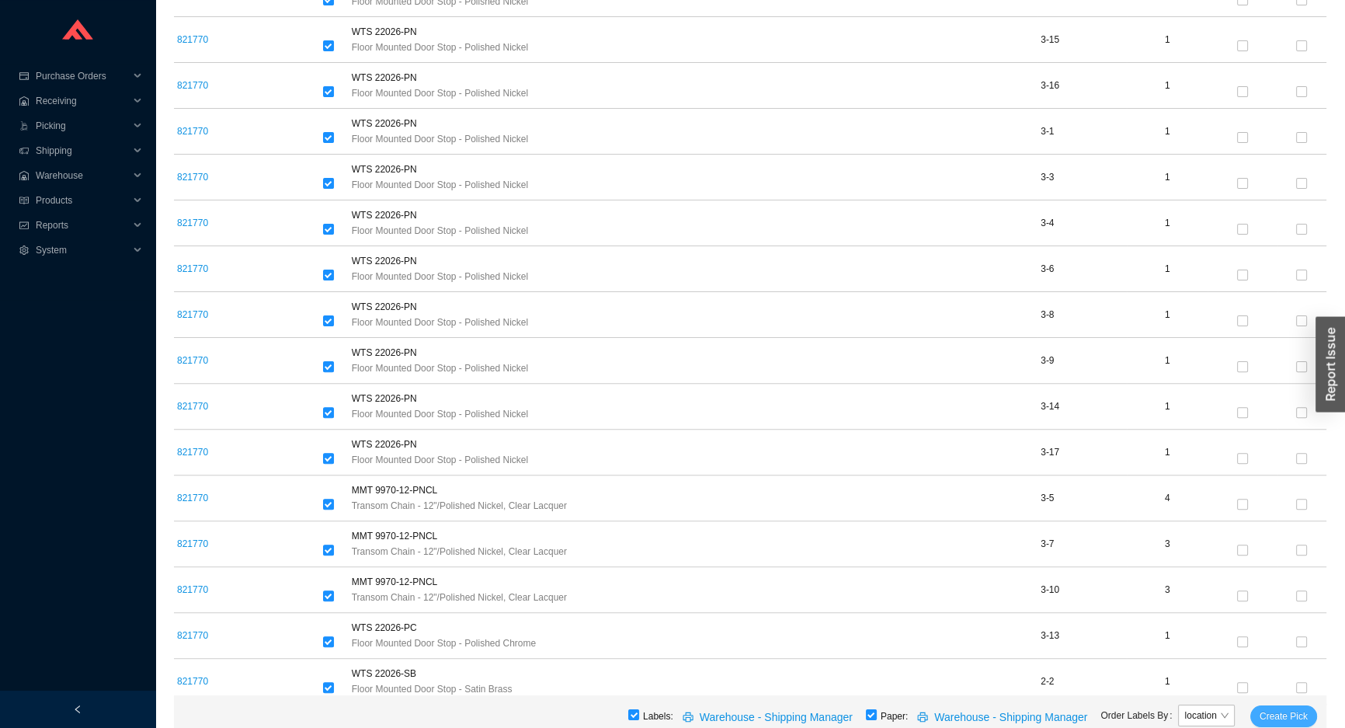
click at [1302, 714] on span "Create Pick" at bounding box center [1284, 716] width 48 height 16
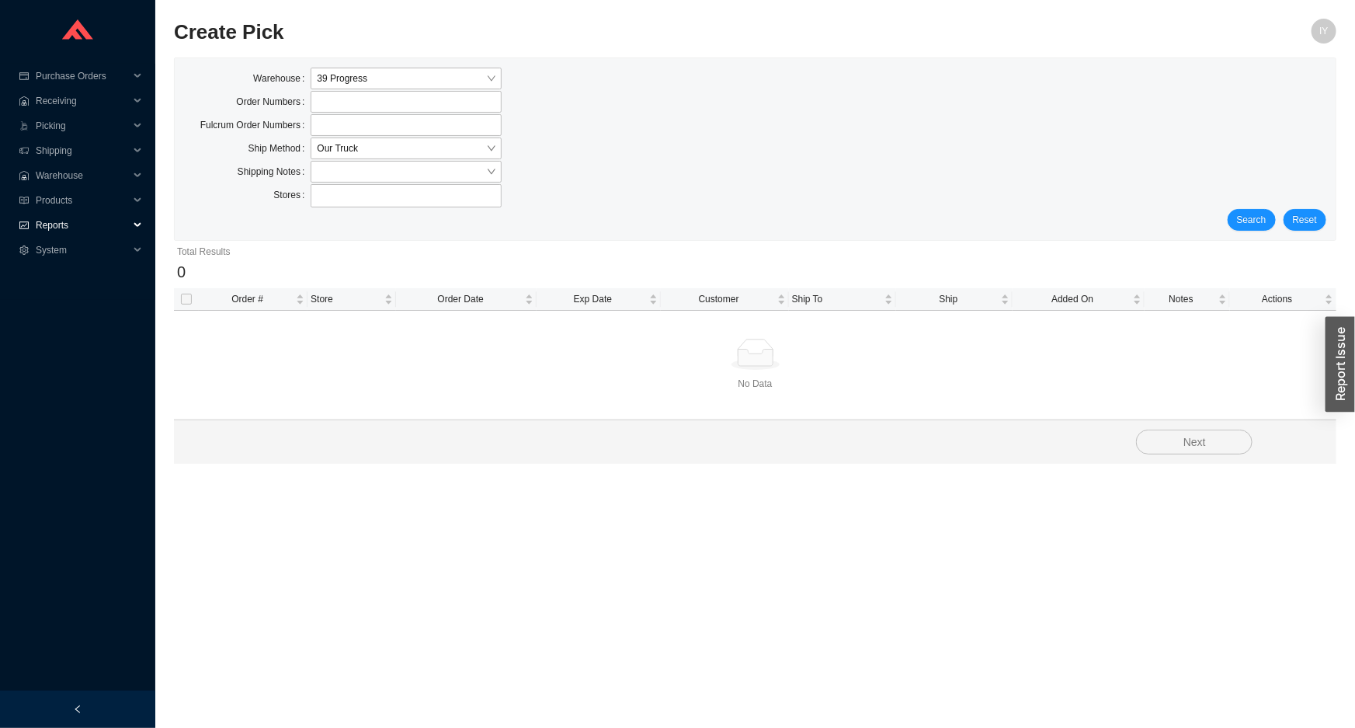
click at [47, 221] on span "Reports" at bounding box center [82, 225] width 93 height 25
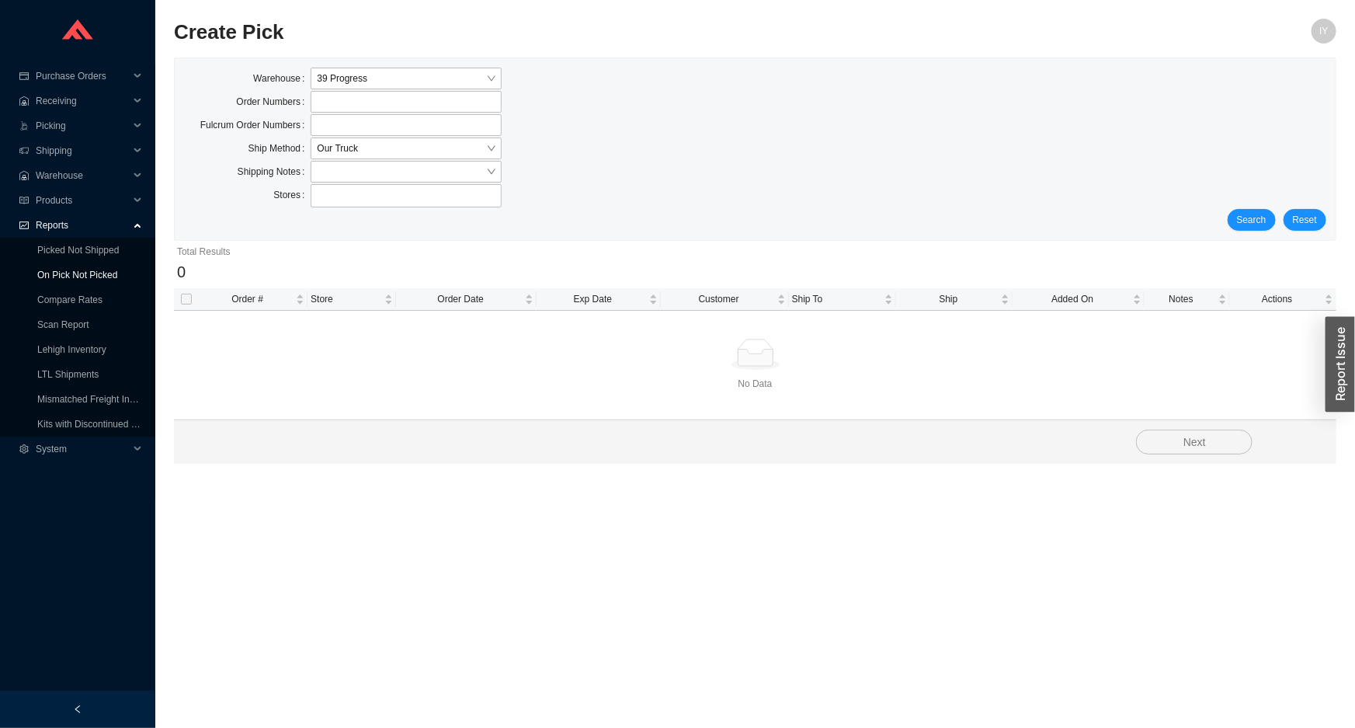
drag, startPoint x: 46, startPoint y: 235, endPoint x: 39, endPoint y: 283, distance: 48.7
click at [39, 280] on link "On Pick Not Picked" at bounding box center [77, 274] width 80 height 11
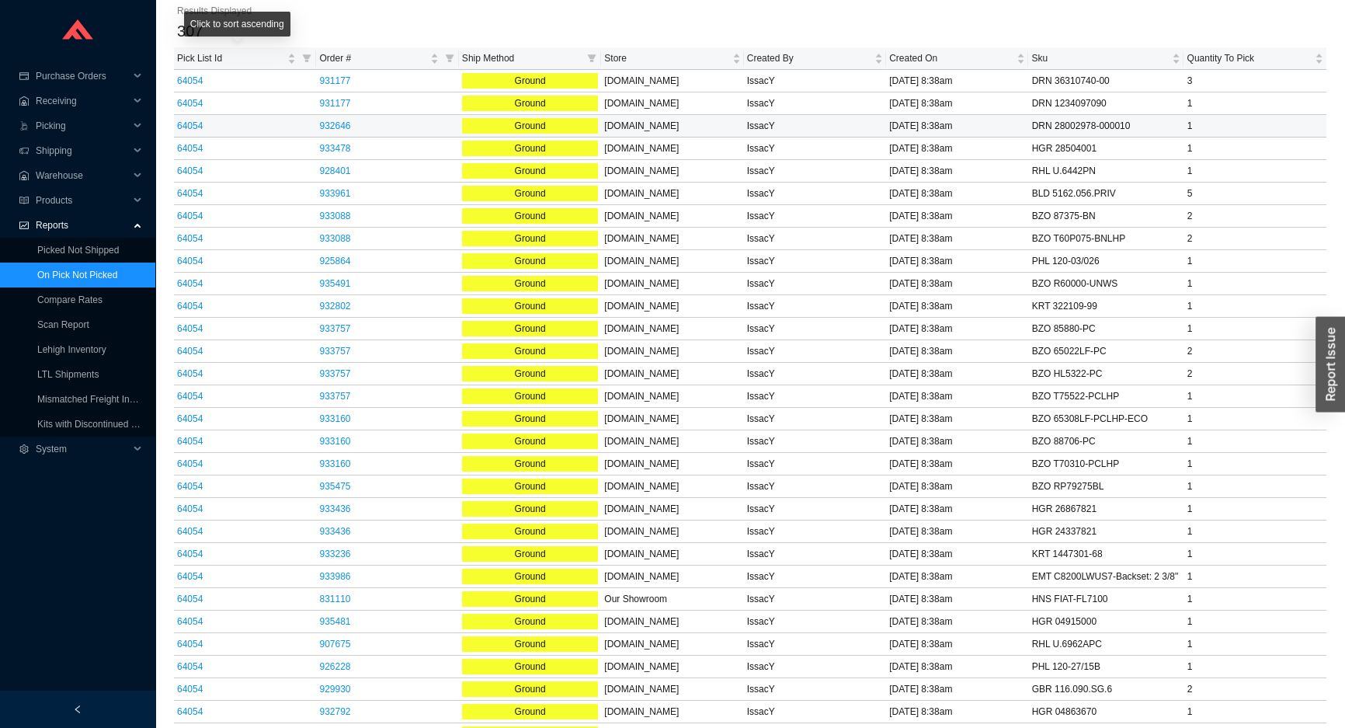
scroll to position [70, 0]
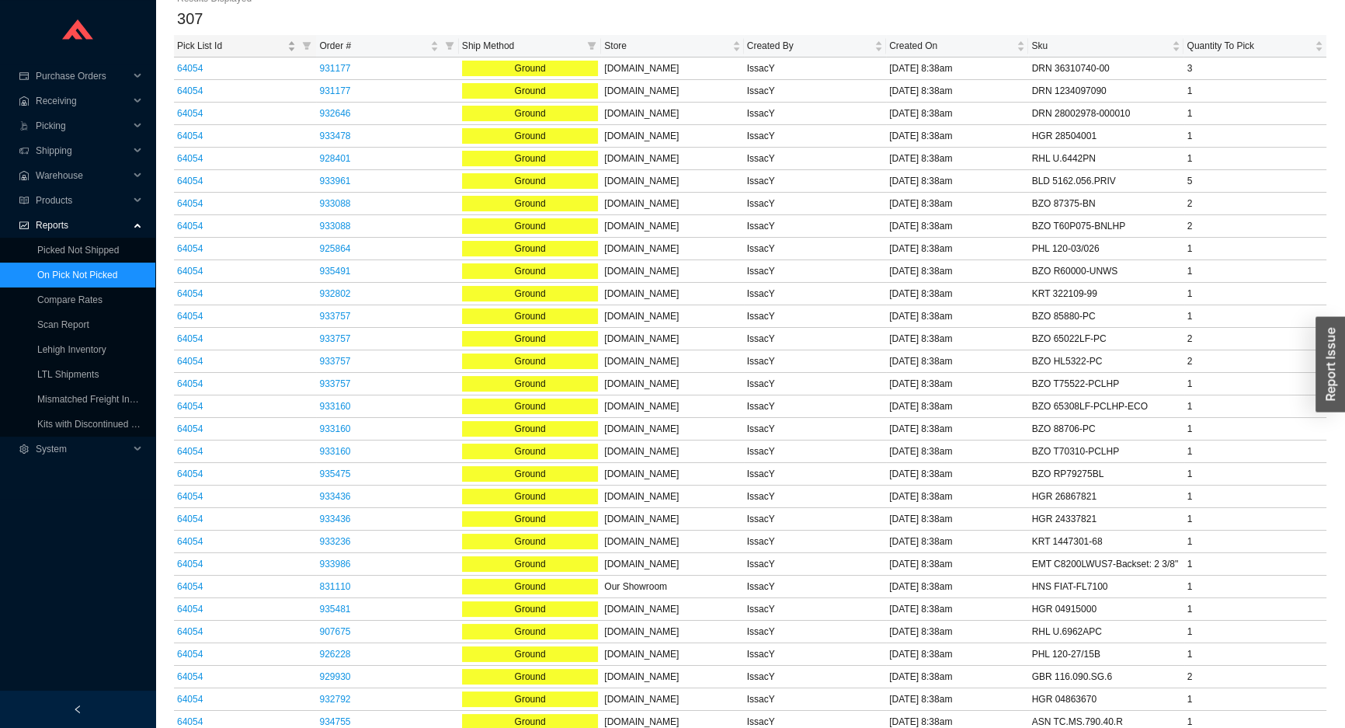
click at [207, 41] on span "Pick List Id" at bounding box center [230, 46] width 107 height 16
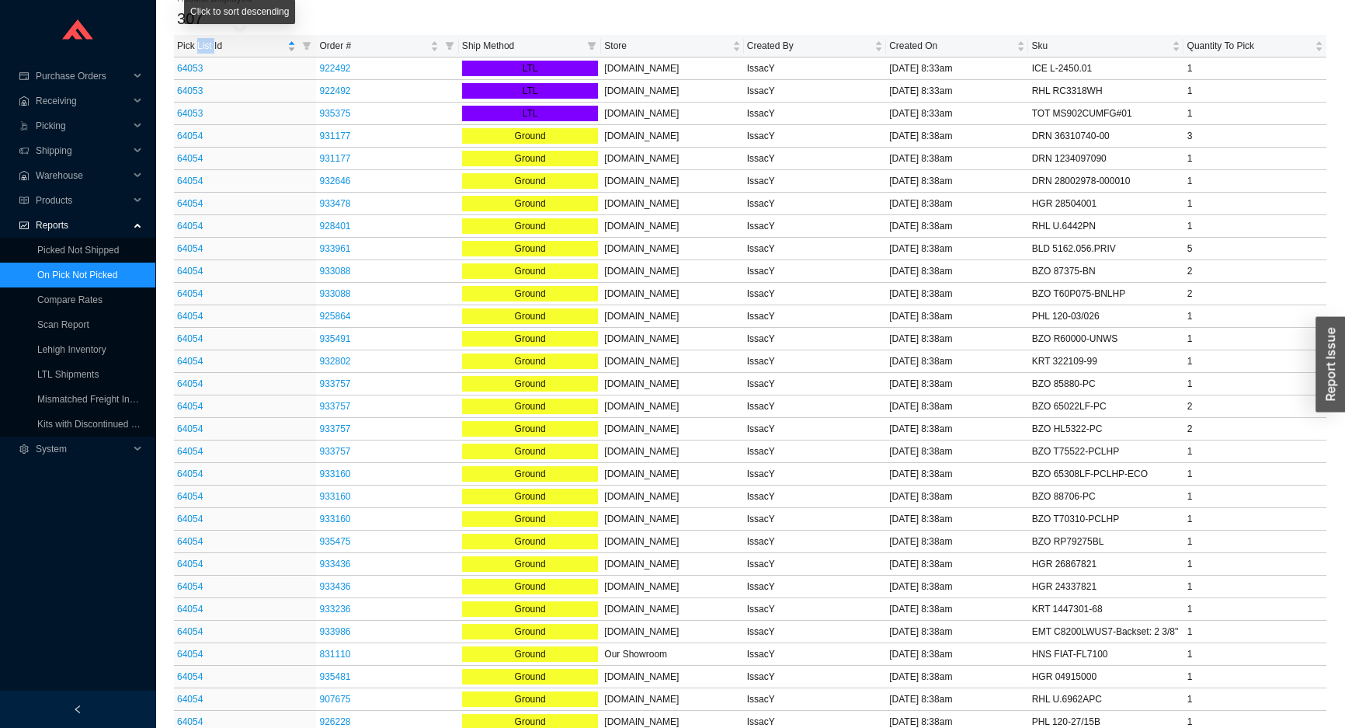
click at [207, 41] on span "Pick List Id" at bounding box center [230, 46] width 107 height 16
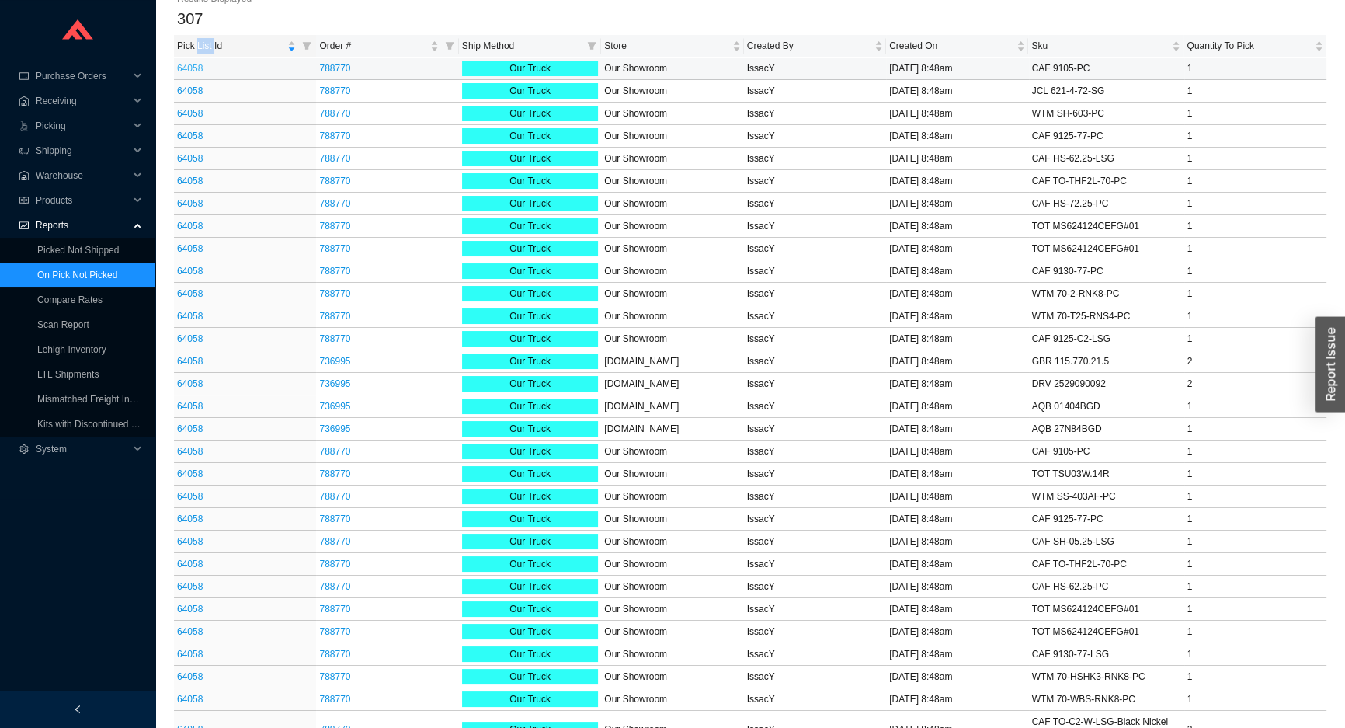
click at [196, 67] on link "64058" at bounding box center [190, 68] width 26 height 11
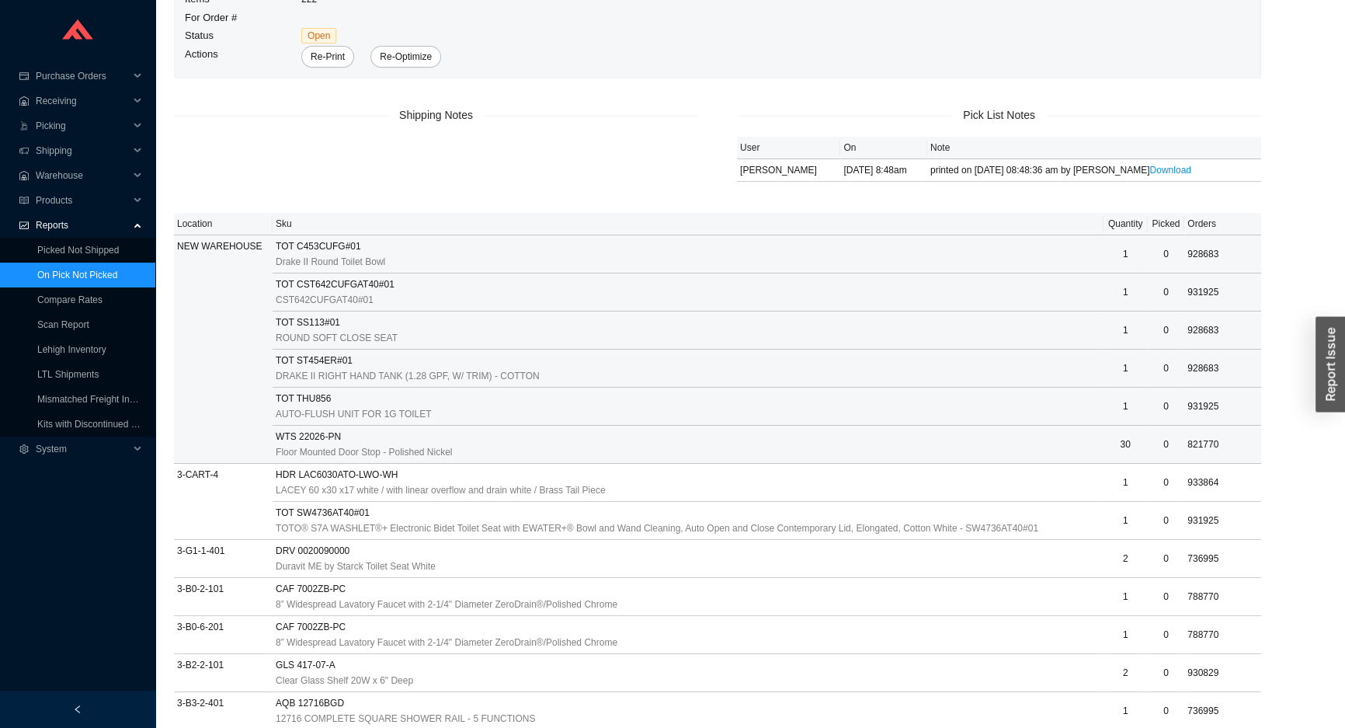
scroll to position [141, 0]
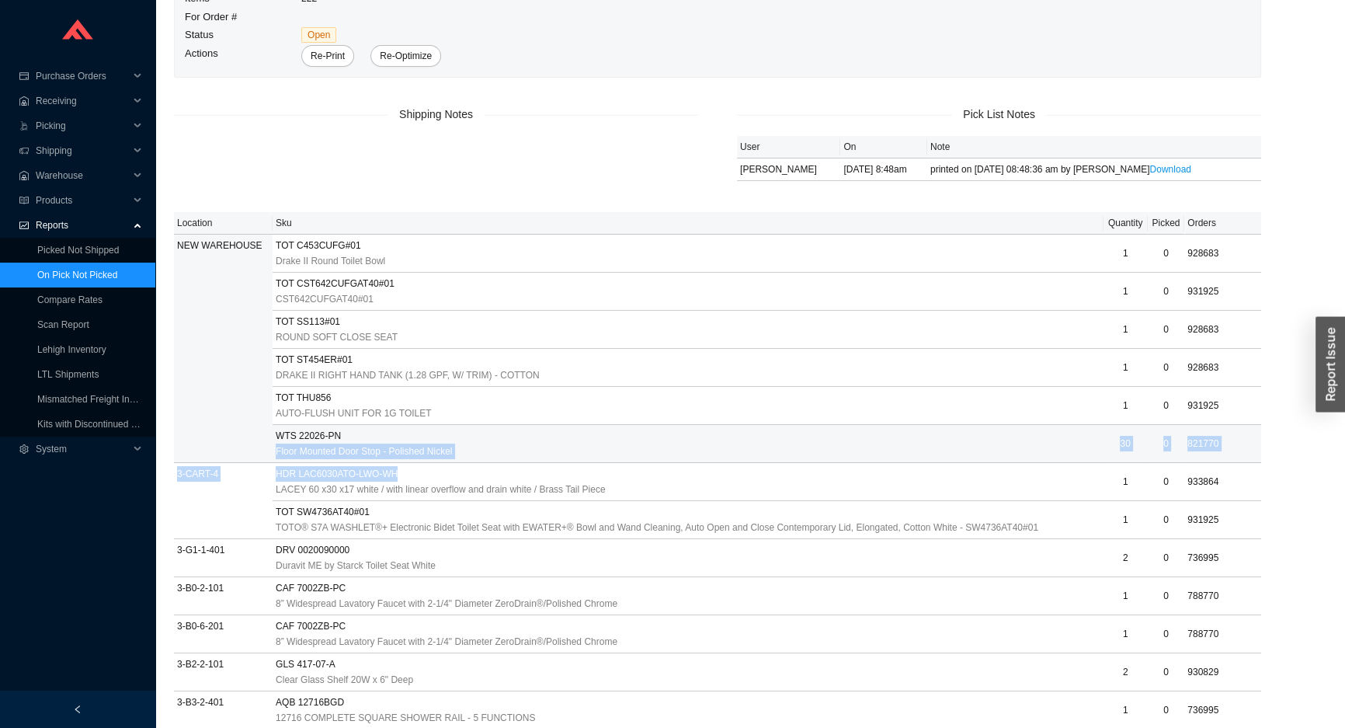
drag, startPoint x: 797, startPoint y: 473, endPoint x: 1030, endPoint y: 428, distance: 237.3
click at [1033, 456] on div "Floor Mounted Door Stop - Polished Nickel" at bounding box center [688, 451] width 825 height 16
click at [1044, 451] on div "Floor Mounted Door Stop - Polished Nickel" at bounding box center [688, 451] width 825 height 16
click at [1134, 452] on td "30" at bounding box center [1126, 444] width 44 height 38
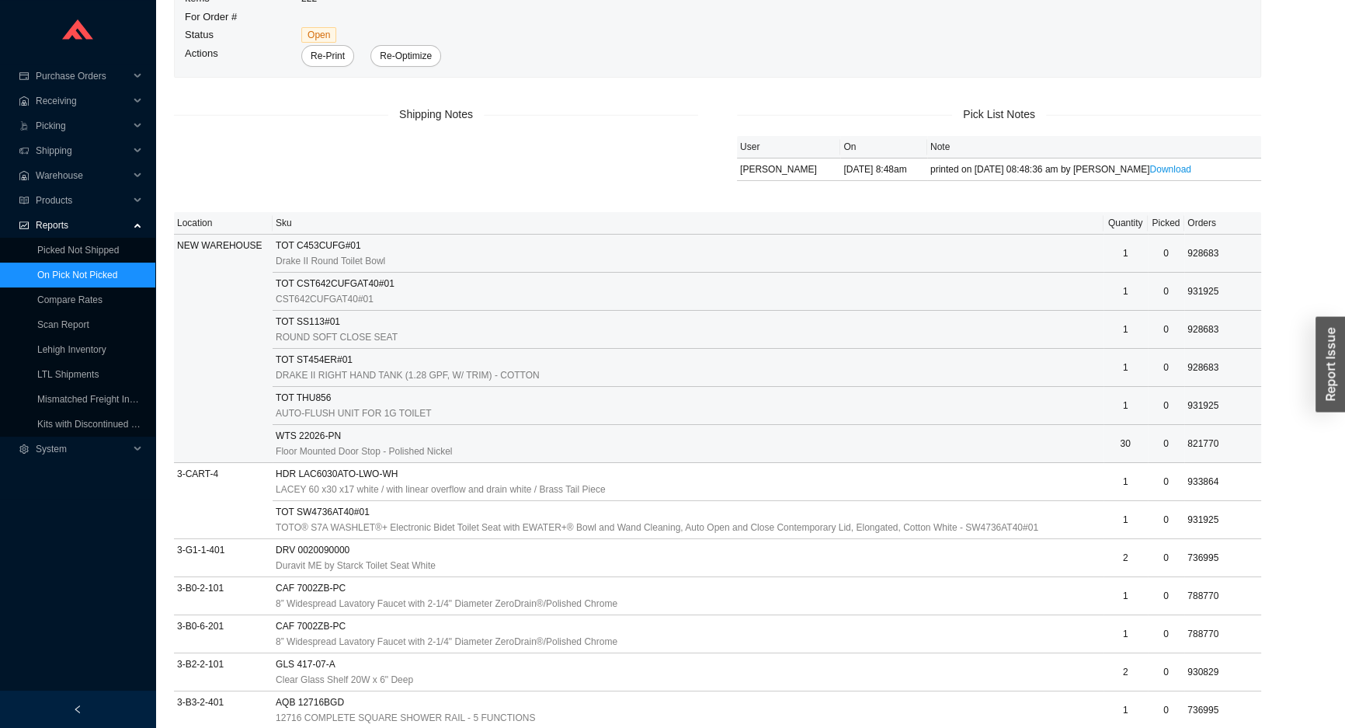
click at [241, 442] on td "NEW WAREHOUSE" at bounding box center [223, 349] width 99 height 228
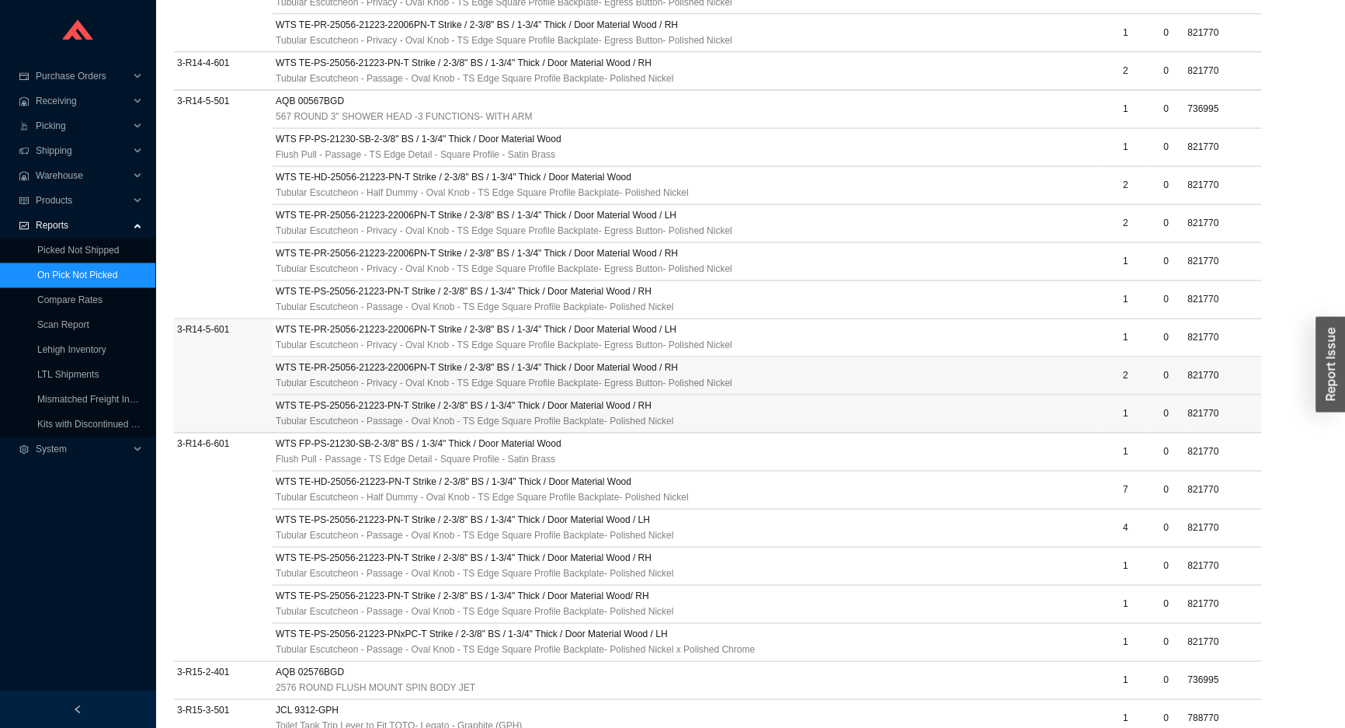
scroll to position [2612, 0]
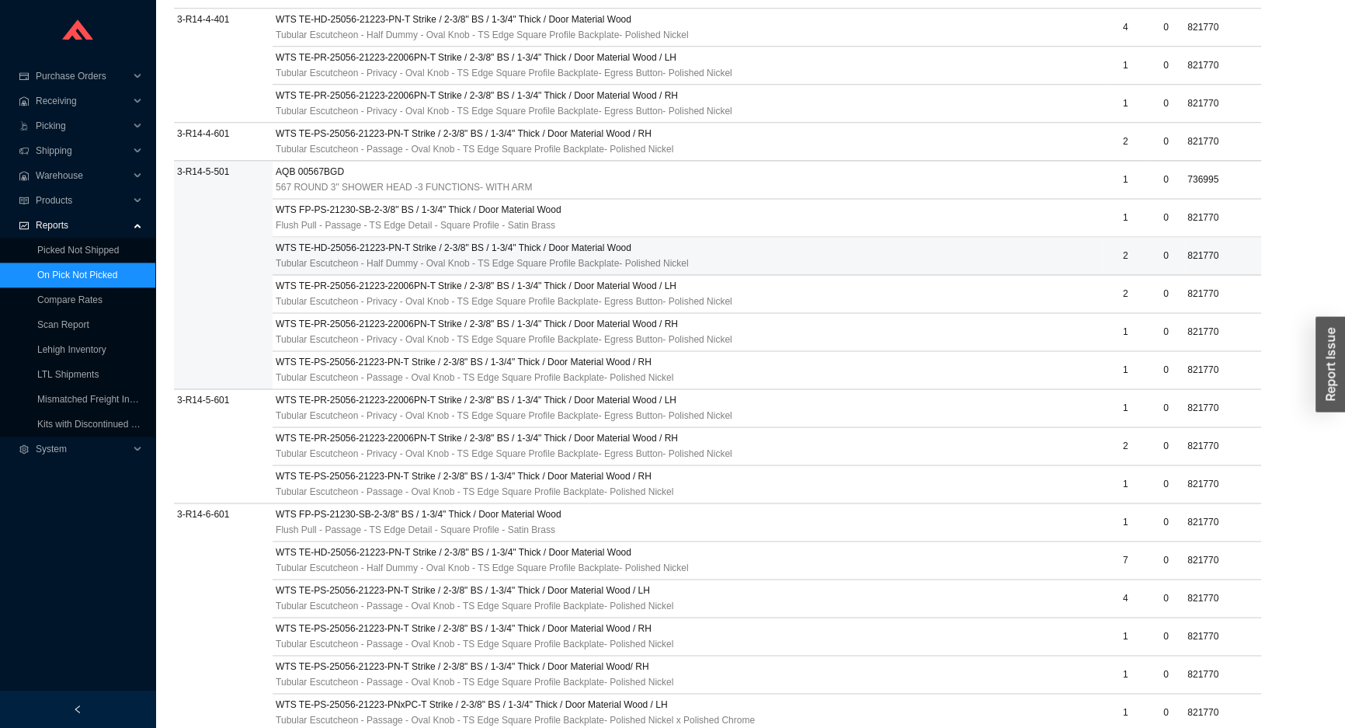
click at [1187, 251] on span "821770" at bounding box center [1202, 255] width 31 height 11
copy span "821770"
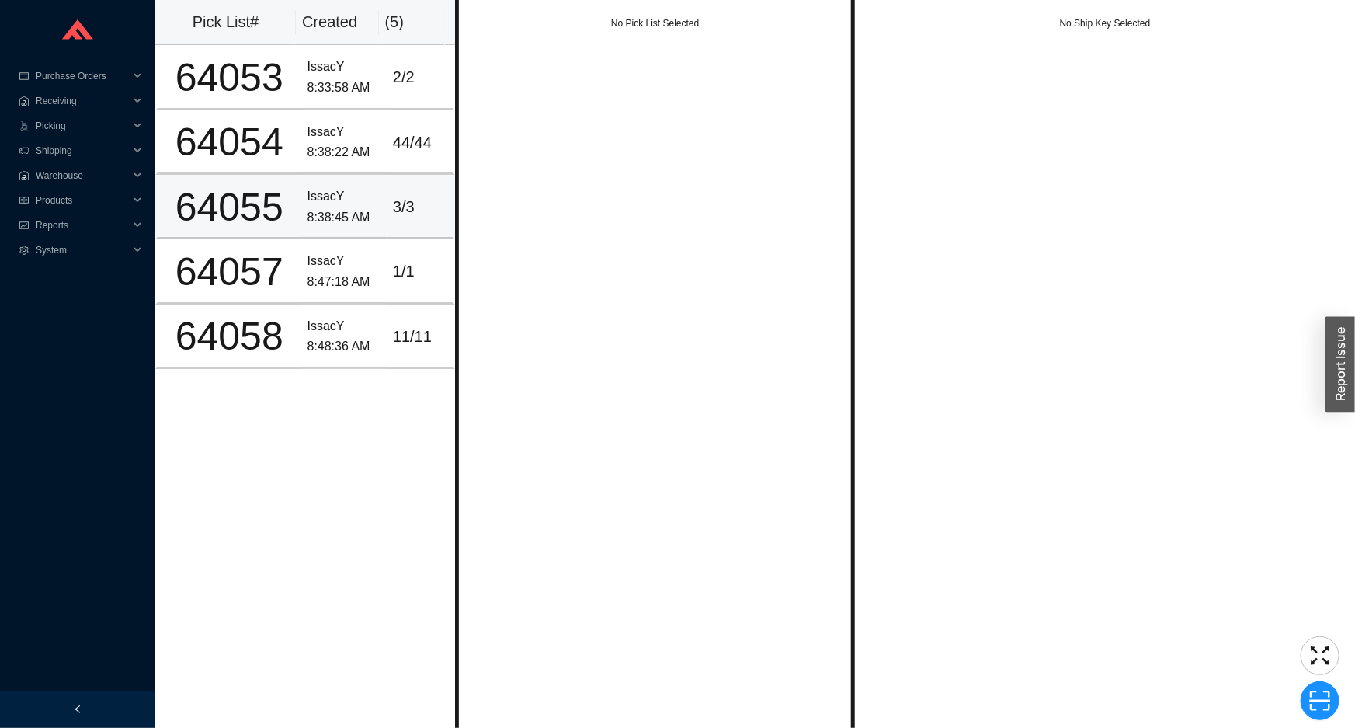
click at [337, 181] on td "IssacY 8:38:45 AM" at bounding box center [343, 207] width 85 height 64
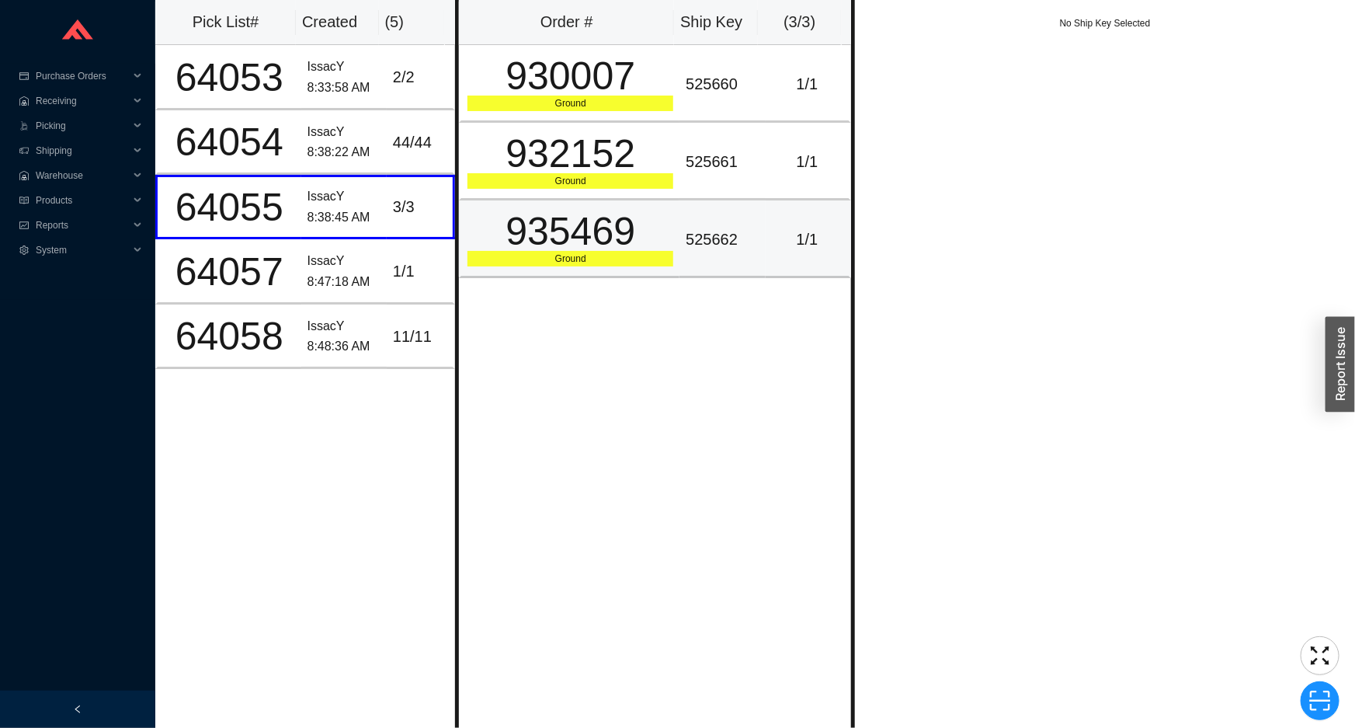
click at [629, 234] on div "935469" at bounding box center [571, 231] width 206 height 39
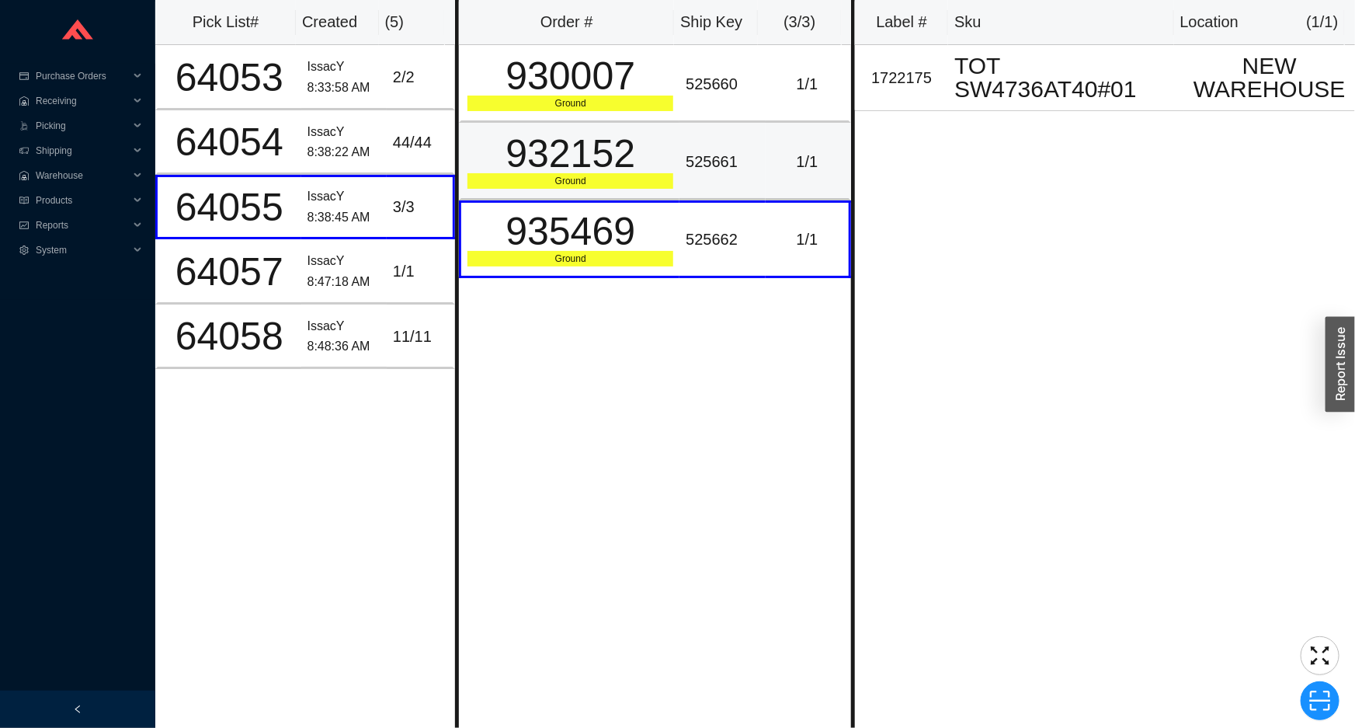
click at [671, 163] on td "932152 Ground" at bounding box center [569, 162] width 221 height 78
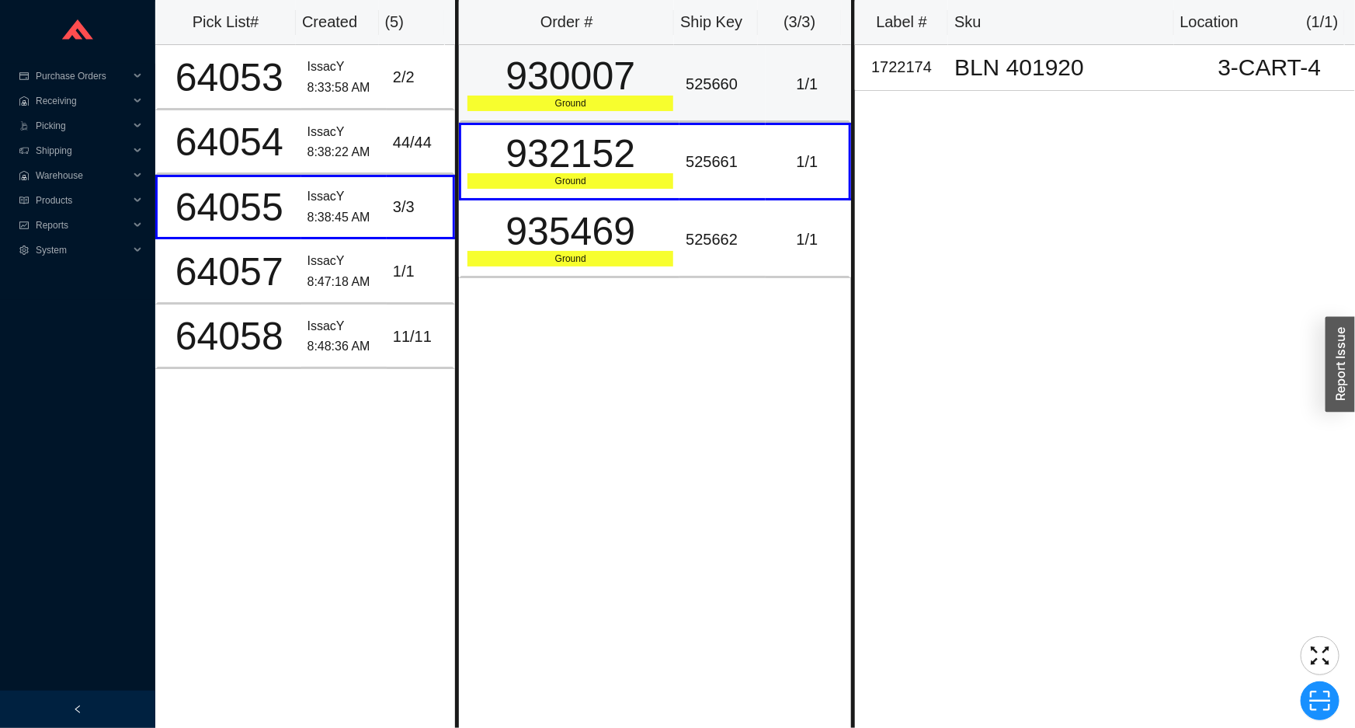
click at [670, 116] on td "930007 Ground" at bounding box center [569, 84] width 221 height 78
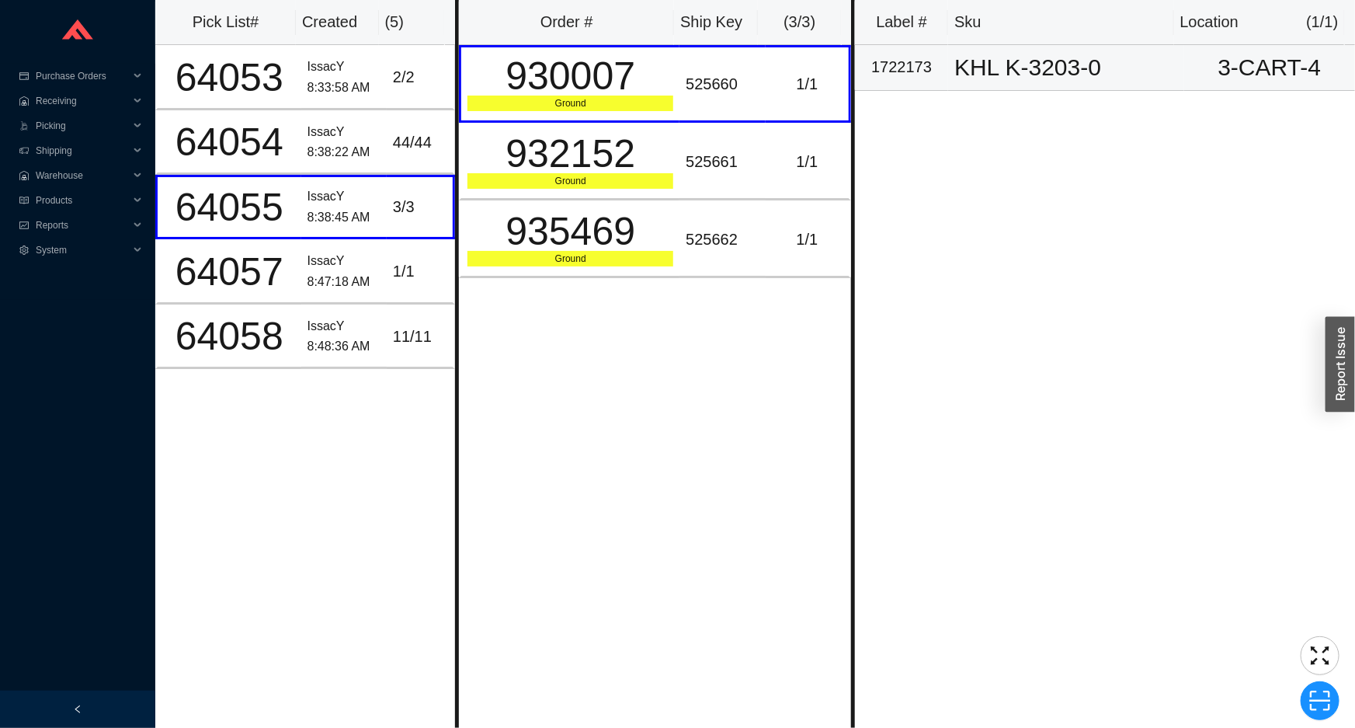
click at [1077, 67] on div "KHL K-3203-0" at bounding box center [1066, 67] width 224 height 23
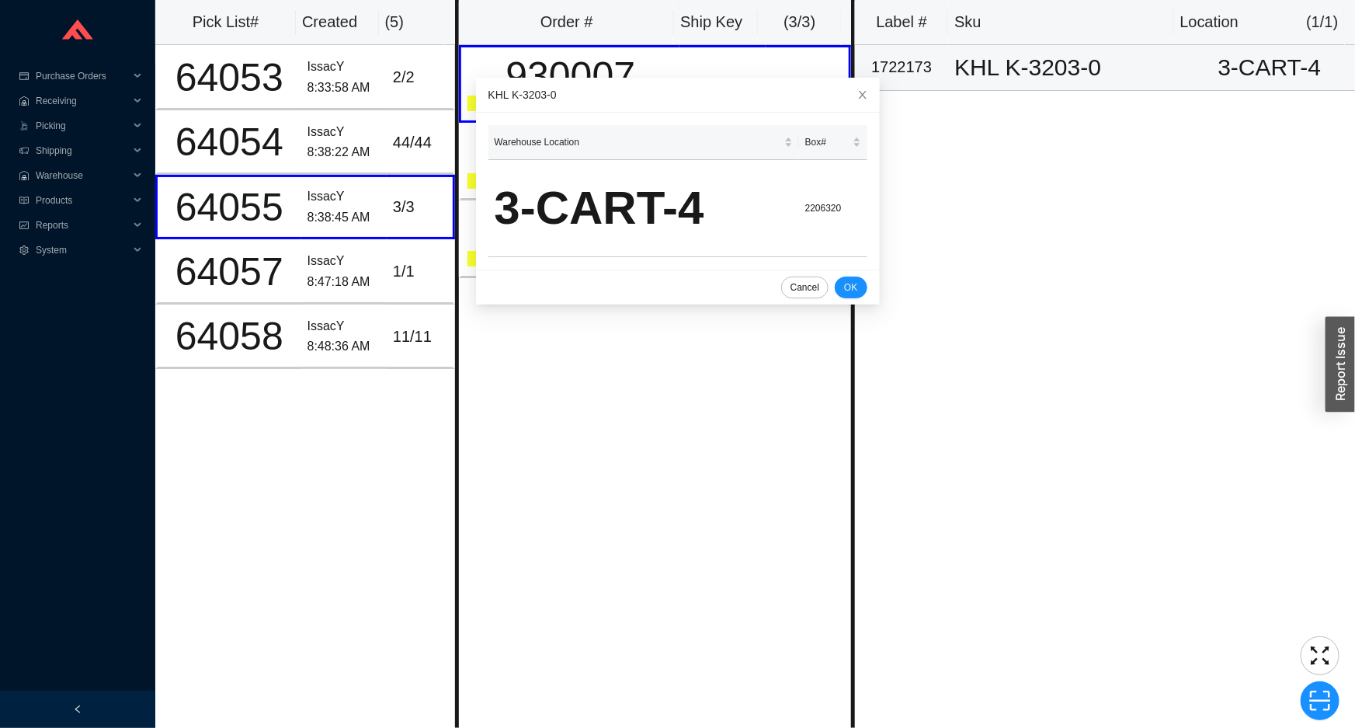
click at [1077, 67] on div "KHL K-3203-0" at bounding box center [1066, 67] width 224 height 23
click at [857, 94] on icon "close" at bounding box center [862, 94] width 11 height 11
